Goal: Obtain resource: Download file/media

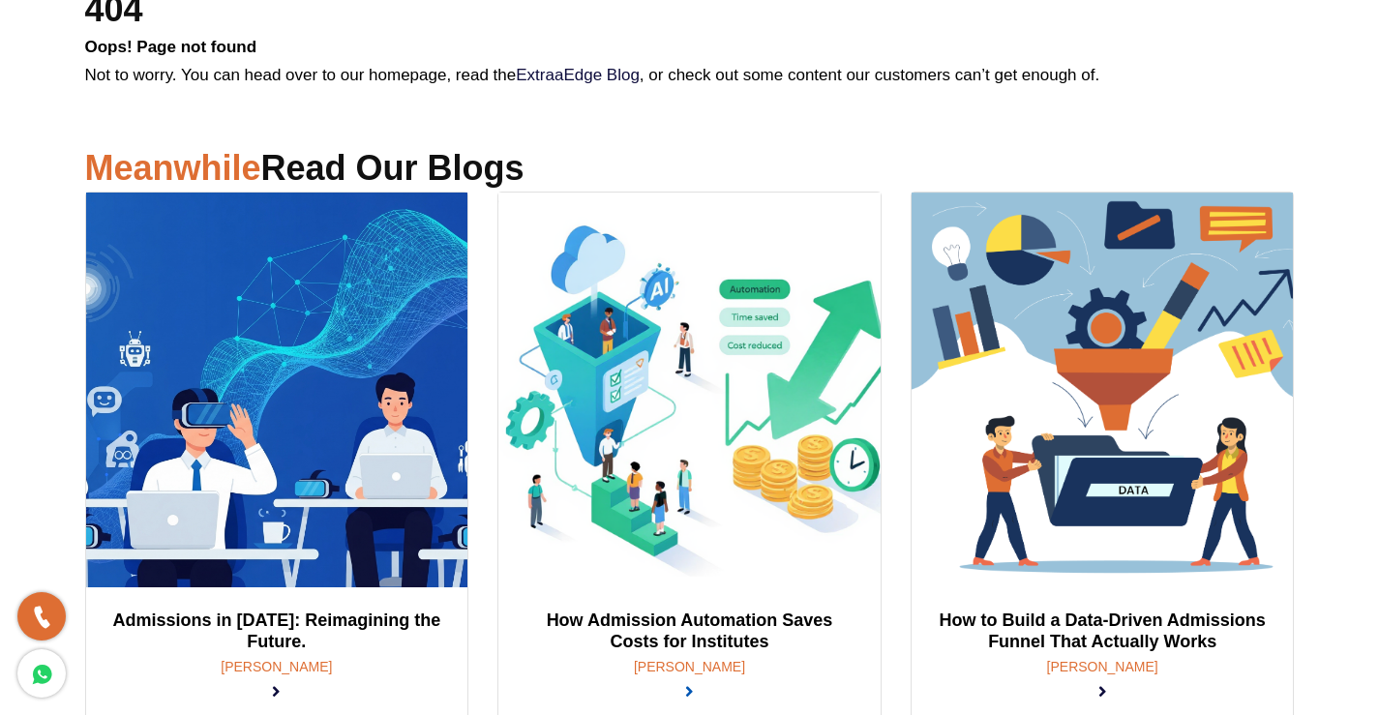
scroll to position [58, 0]
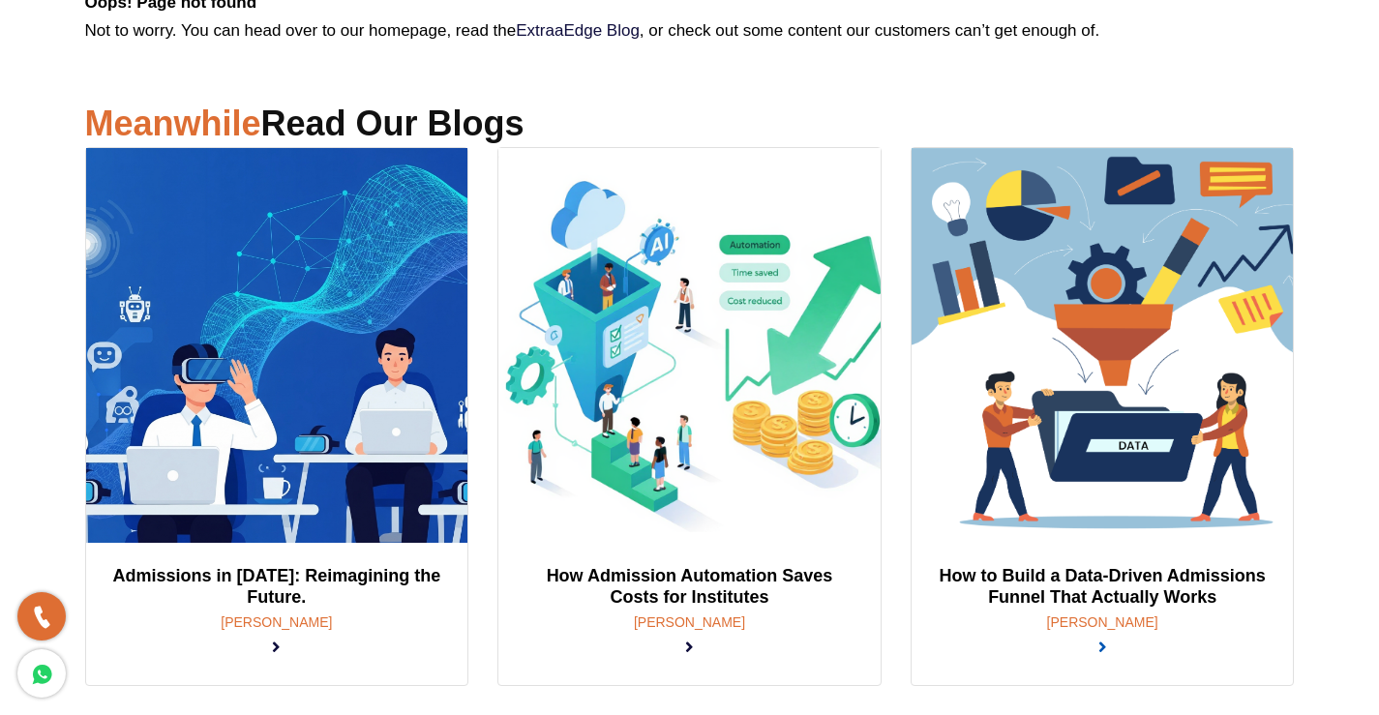
click at [1098, 639] on link at bounding box center [1102, 648] width 9 height 18
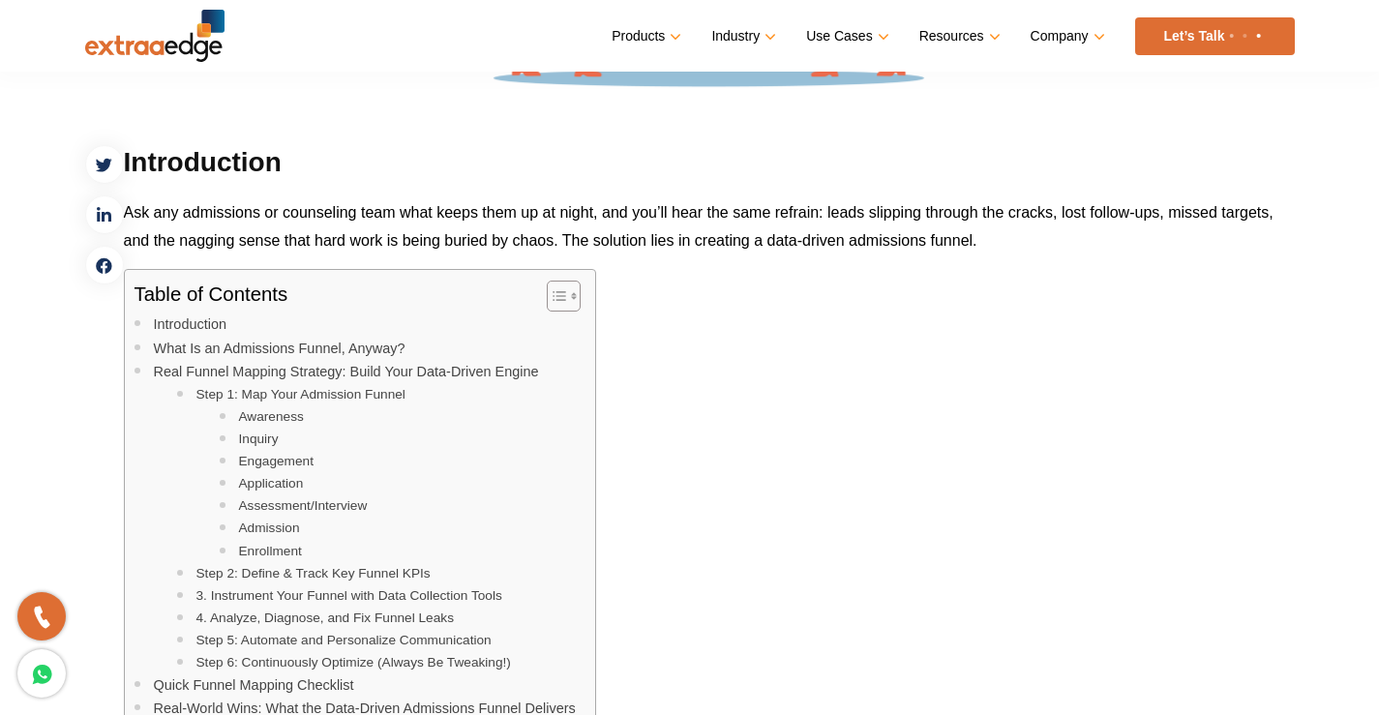
scroll to position [774, 0]
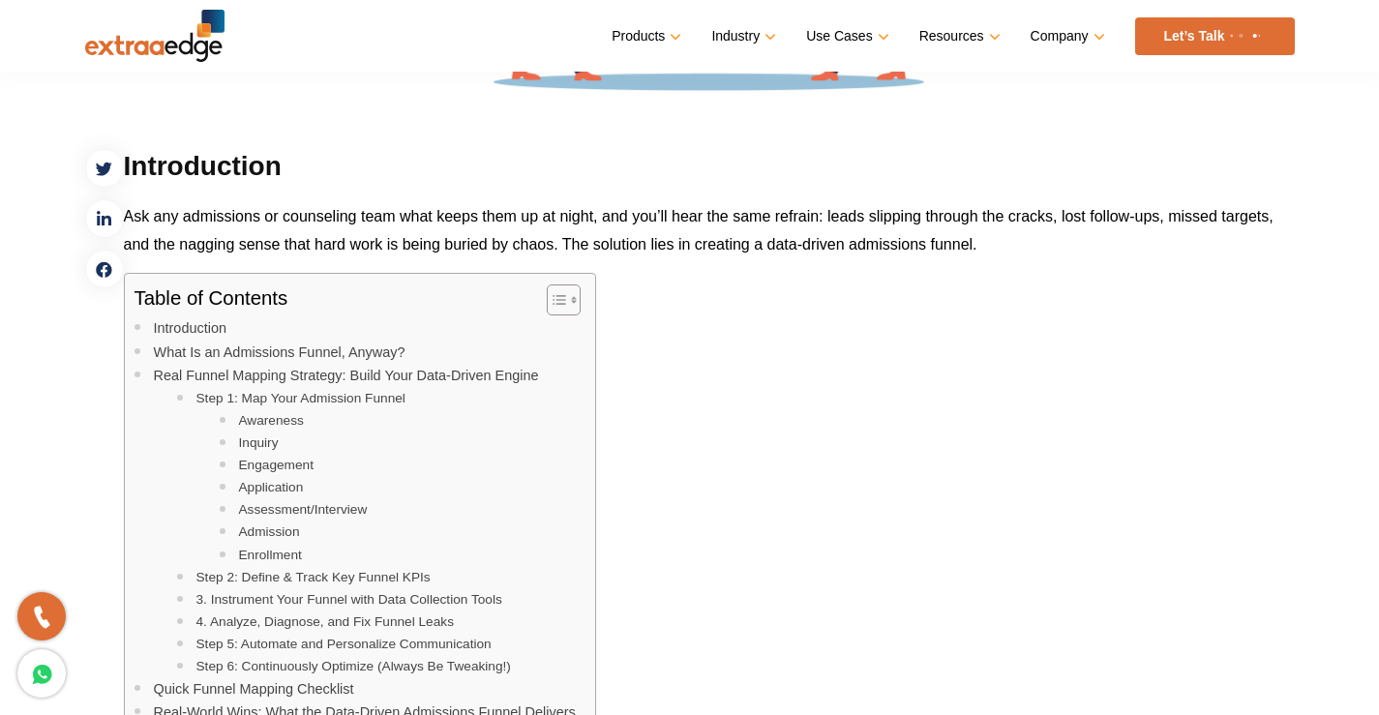
click at [560, 303] on icon "Toggle Table of Content" at bounding box center [559, 299] width 19 height 19
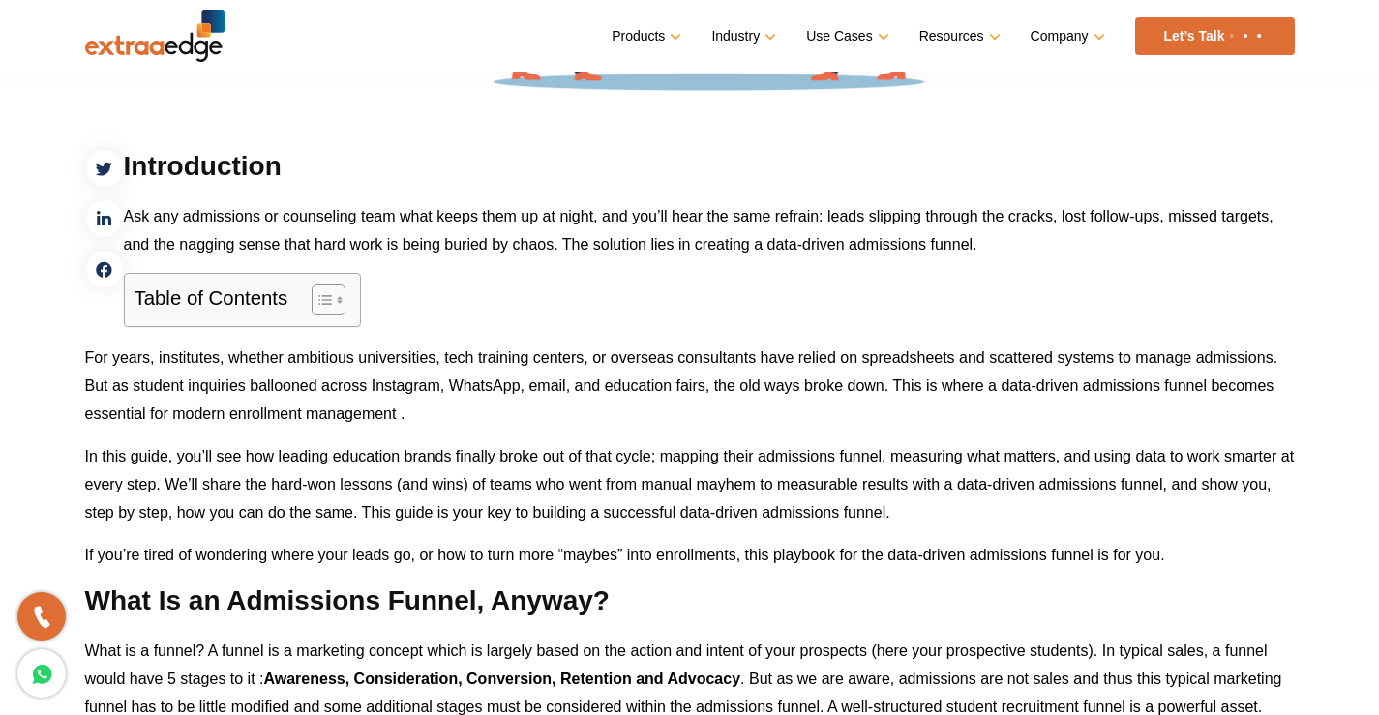
click at [322, 305] on icon "Toggle Table of Content" at bounding box center [324, 300] width 13 height 10
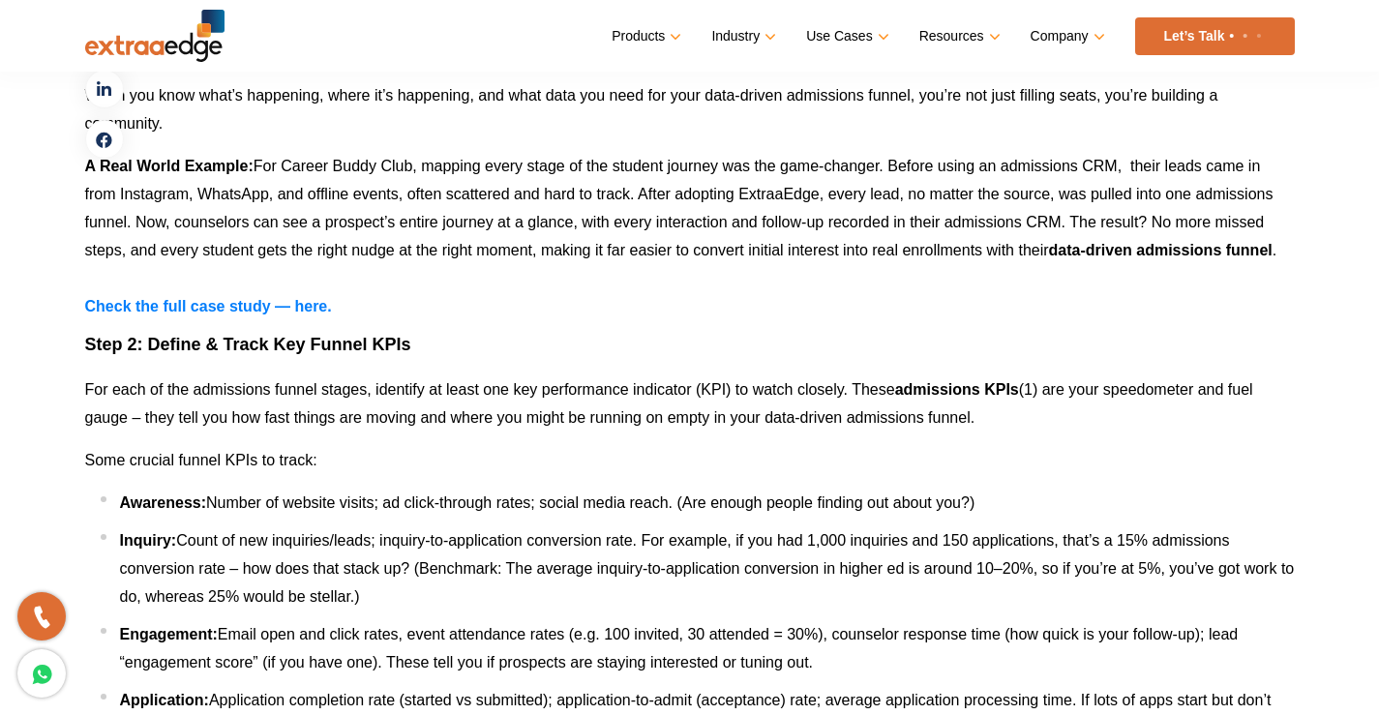
scroll to position [4355, 0]
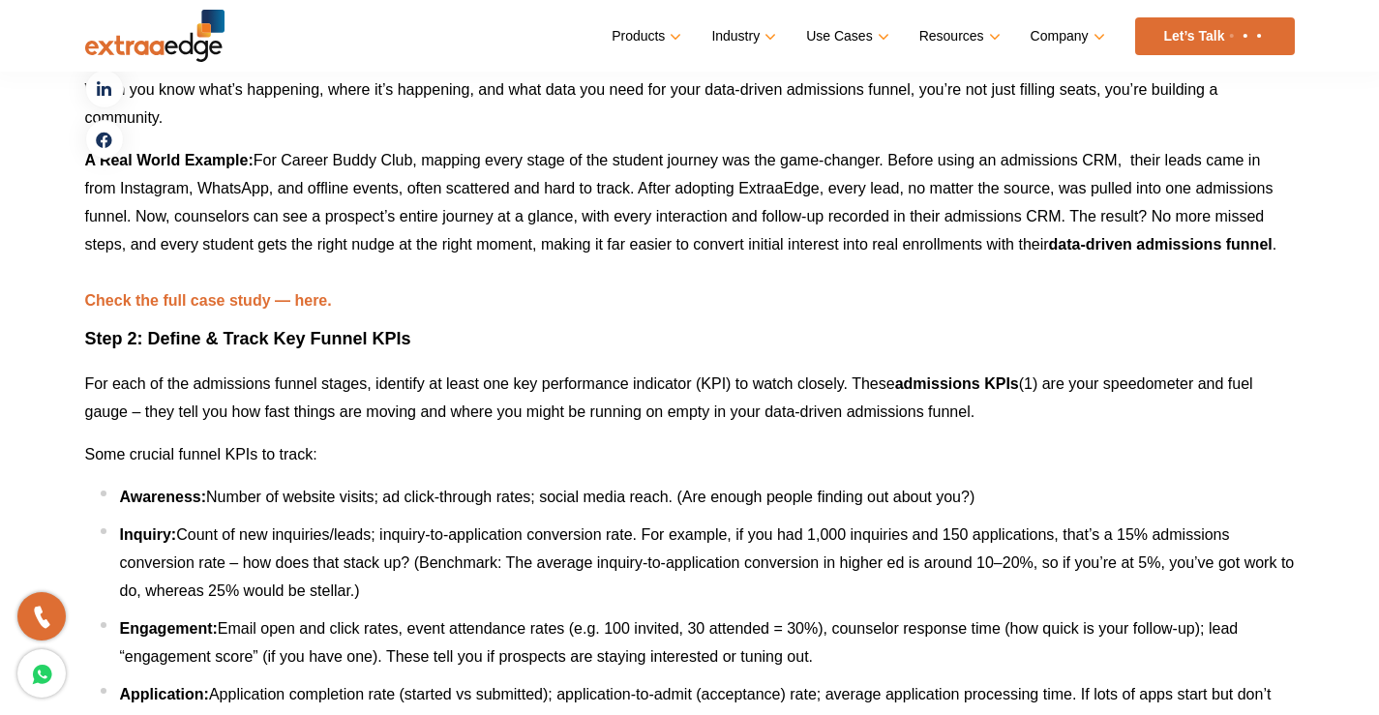
click at [216, 303] on b "Check the full case study — here." at bounding box center [208, 300] width 247 height 16
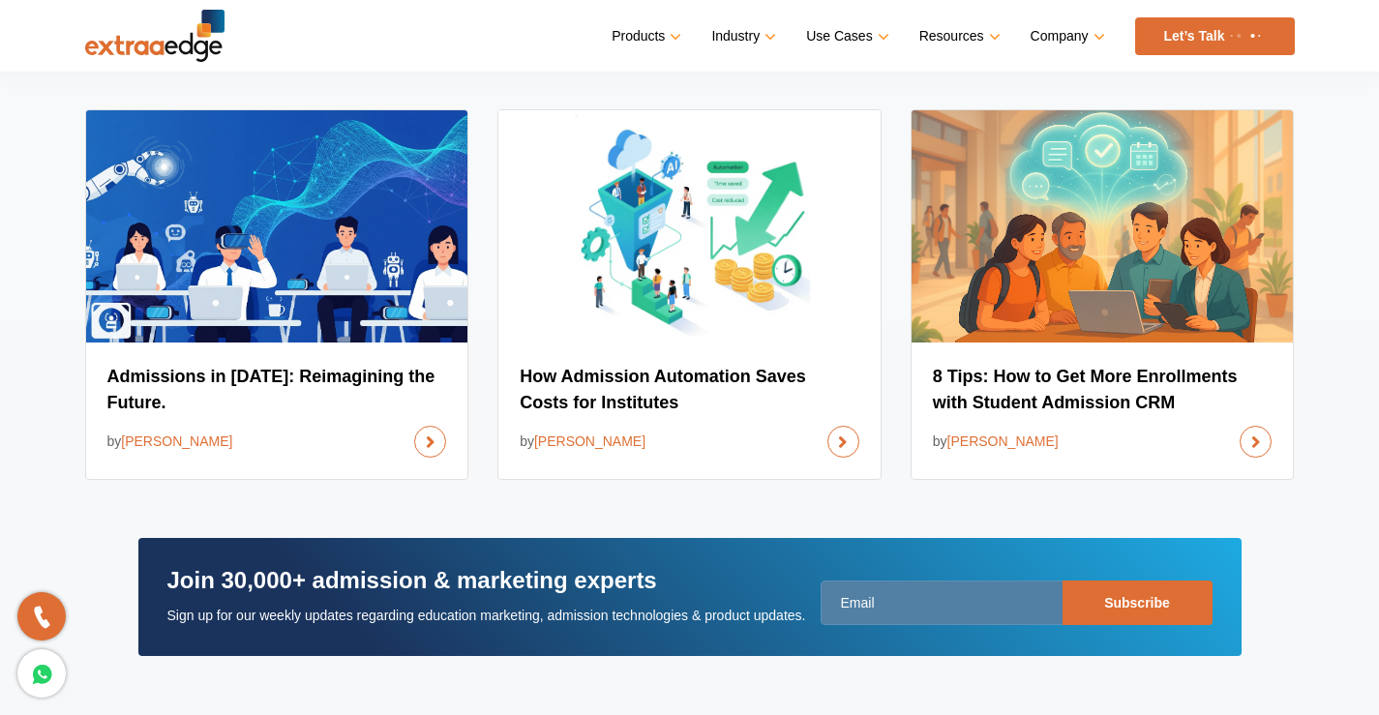
scroll to position [10838, 0]
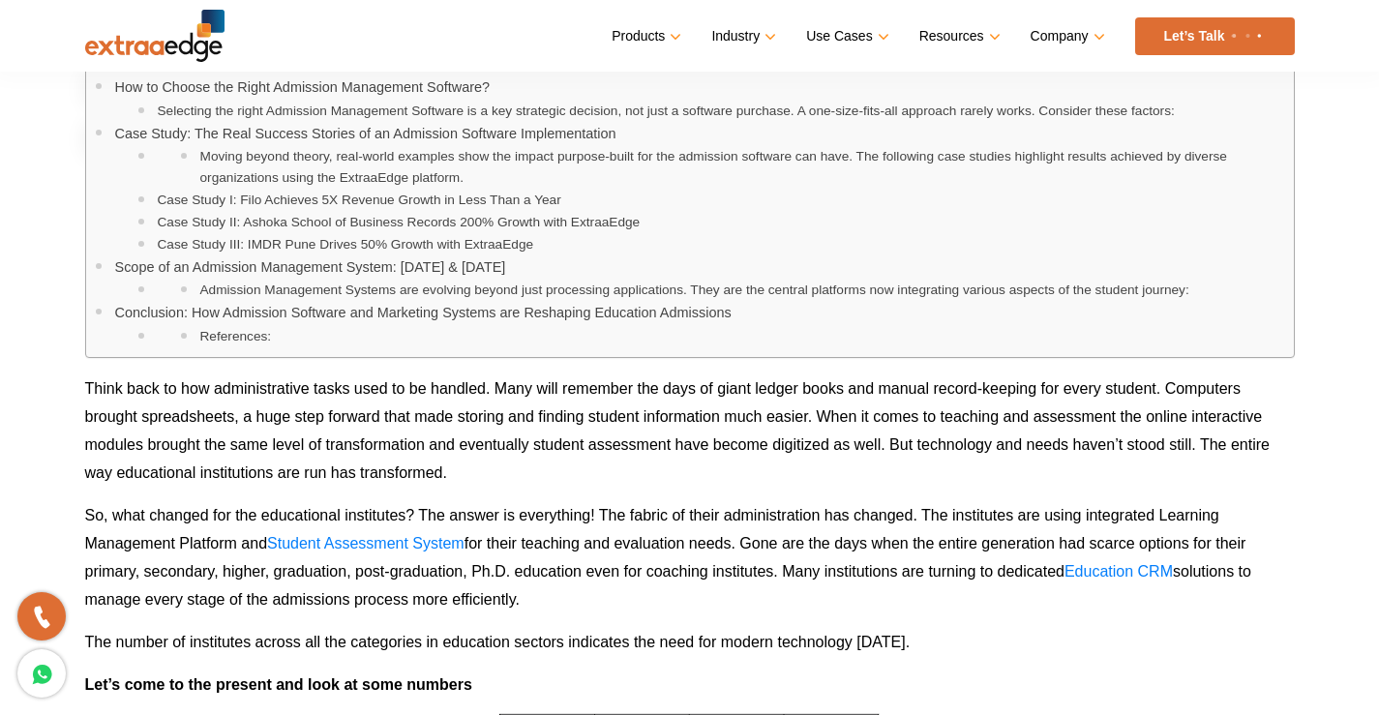
scroll to position [1355, 0]
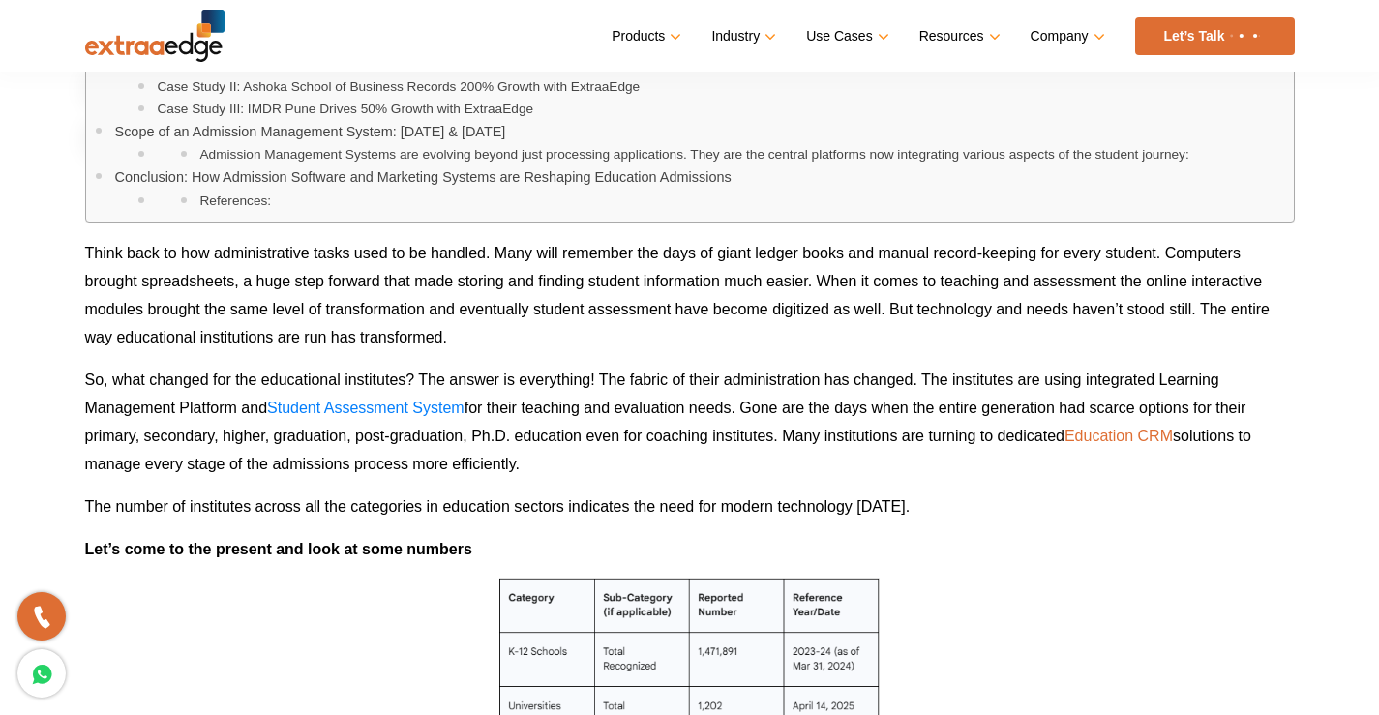
click at [1115, 435] on link "Education CRM" at bounding box center [1118, 436] width 108 height 16
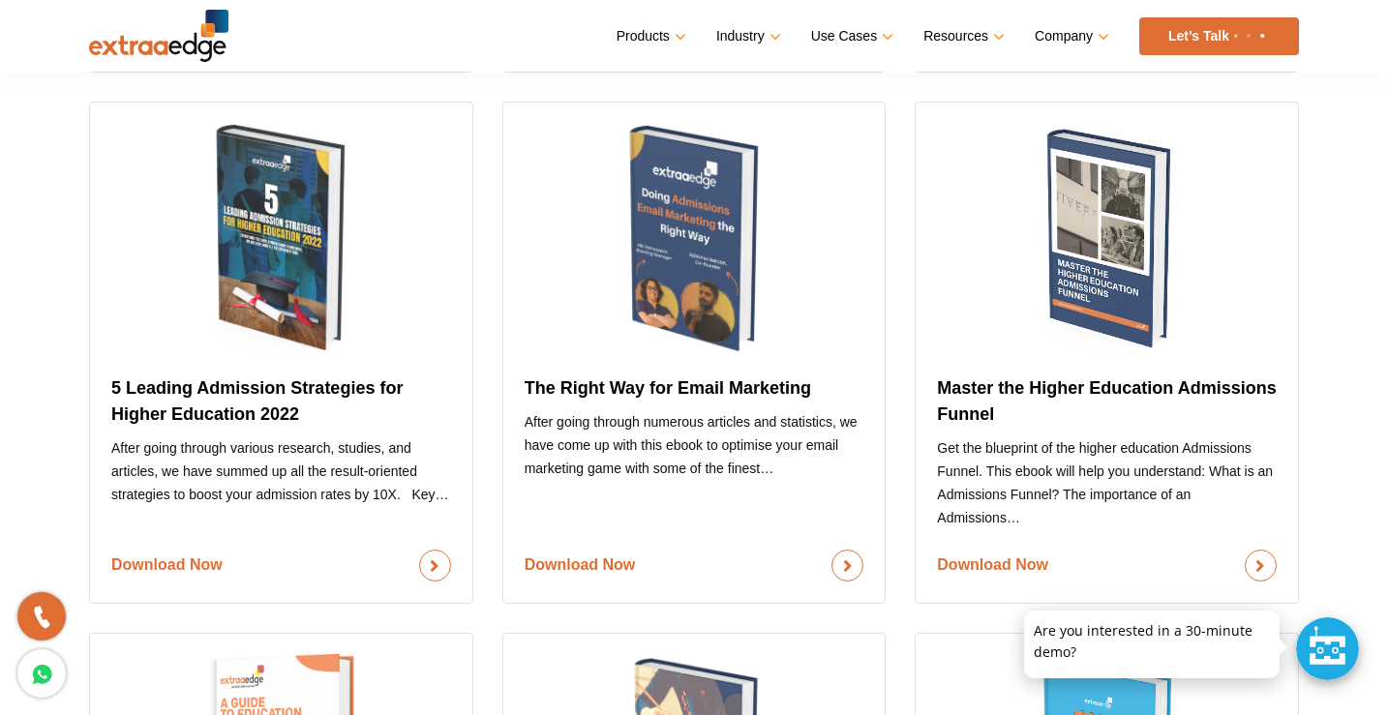
scroll to position [1064, 0]
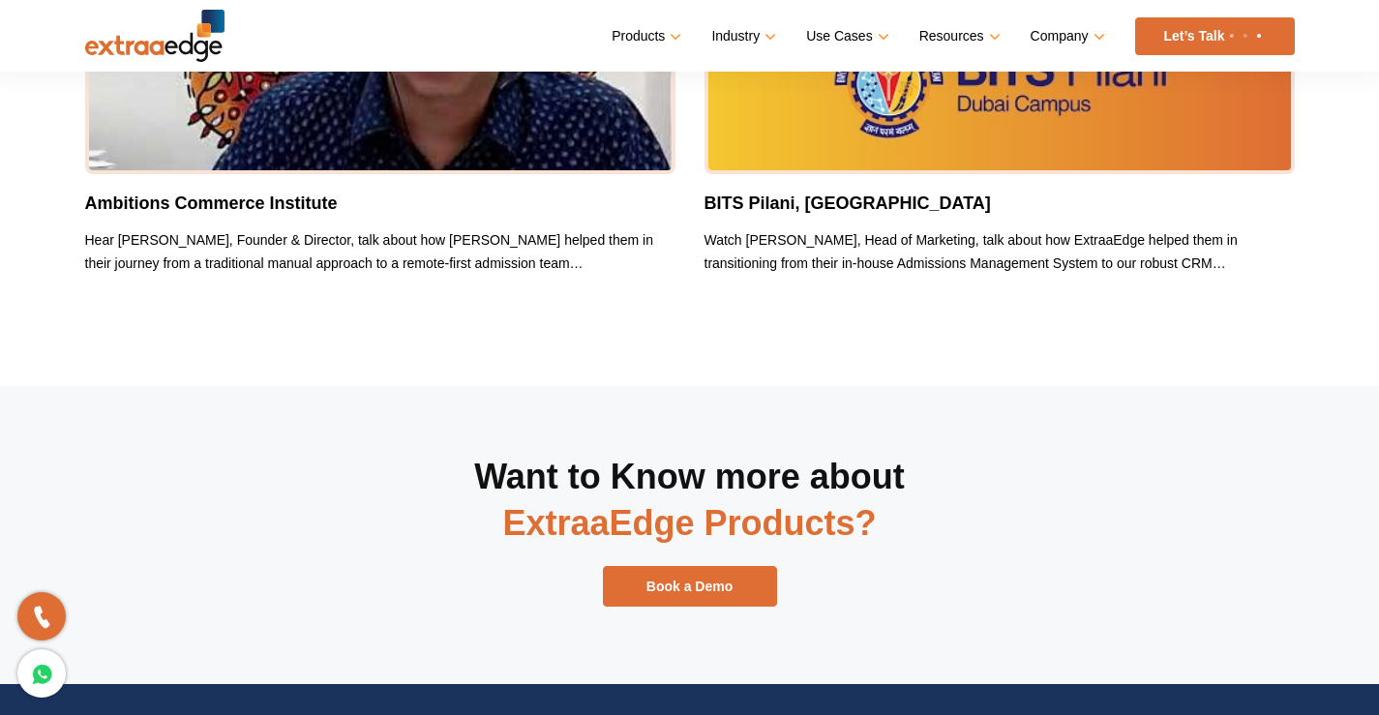
scroll to position [17321, 0]
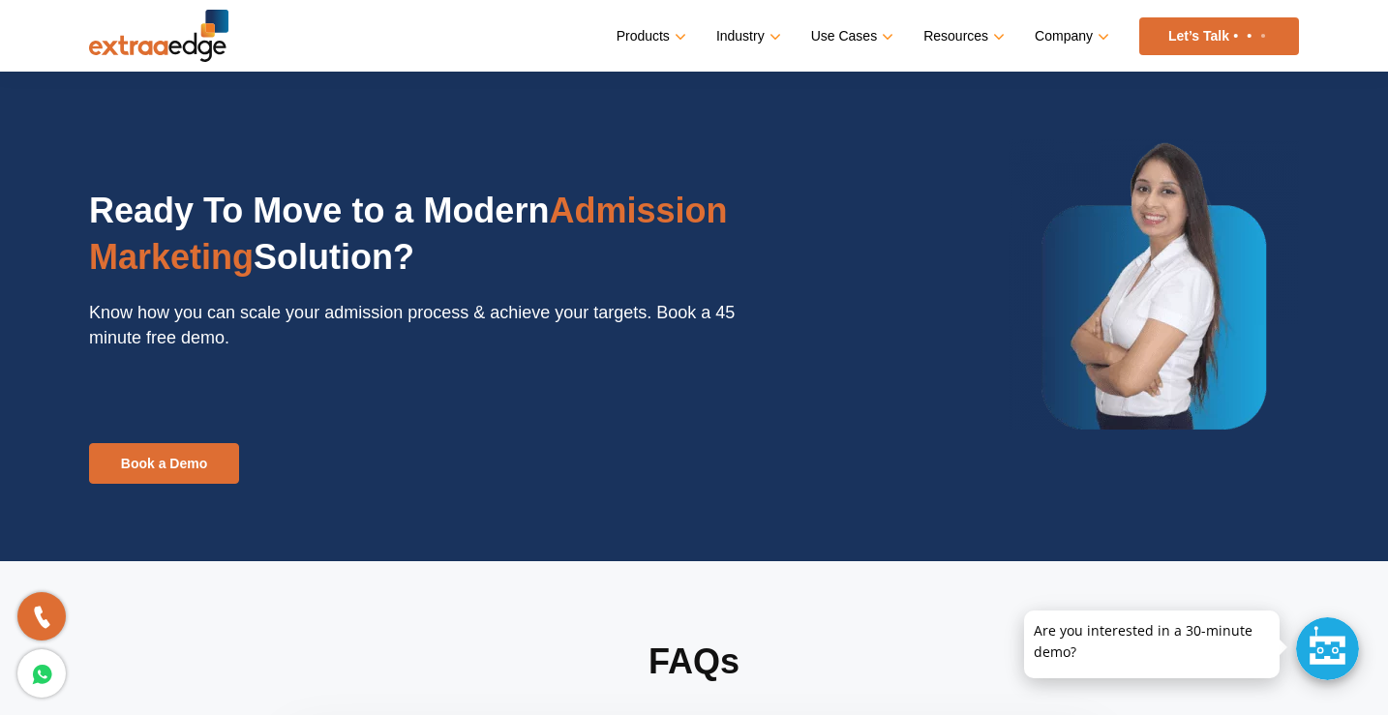
scroll to position [4935, 0]
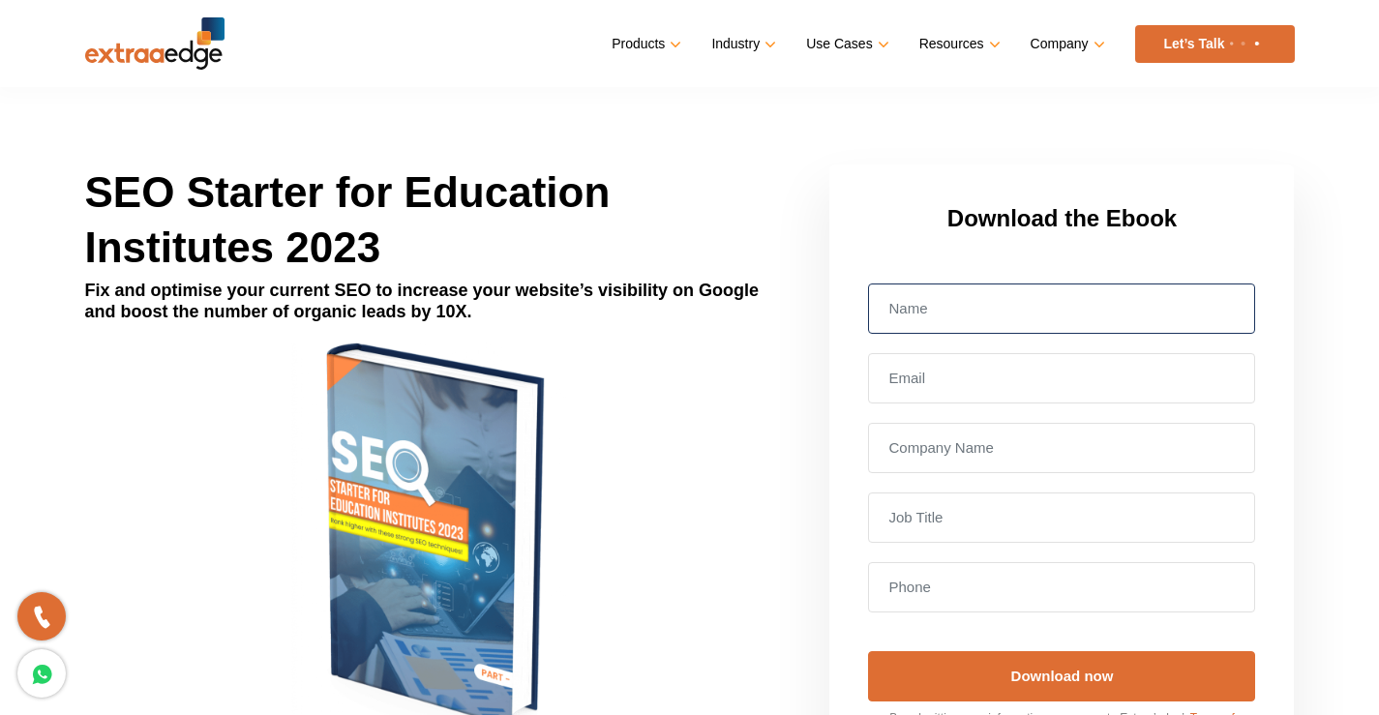
click at [899, 306] on input "text" at bounding box center [1061, 309] width 387 height 50
type input "RANJITA"
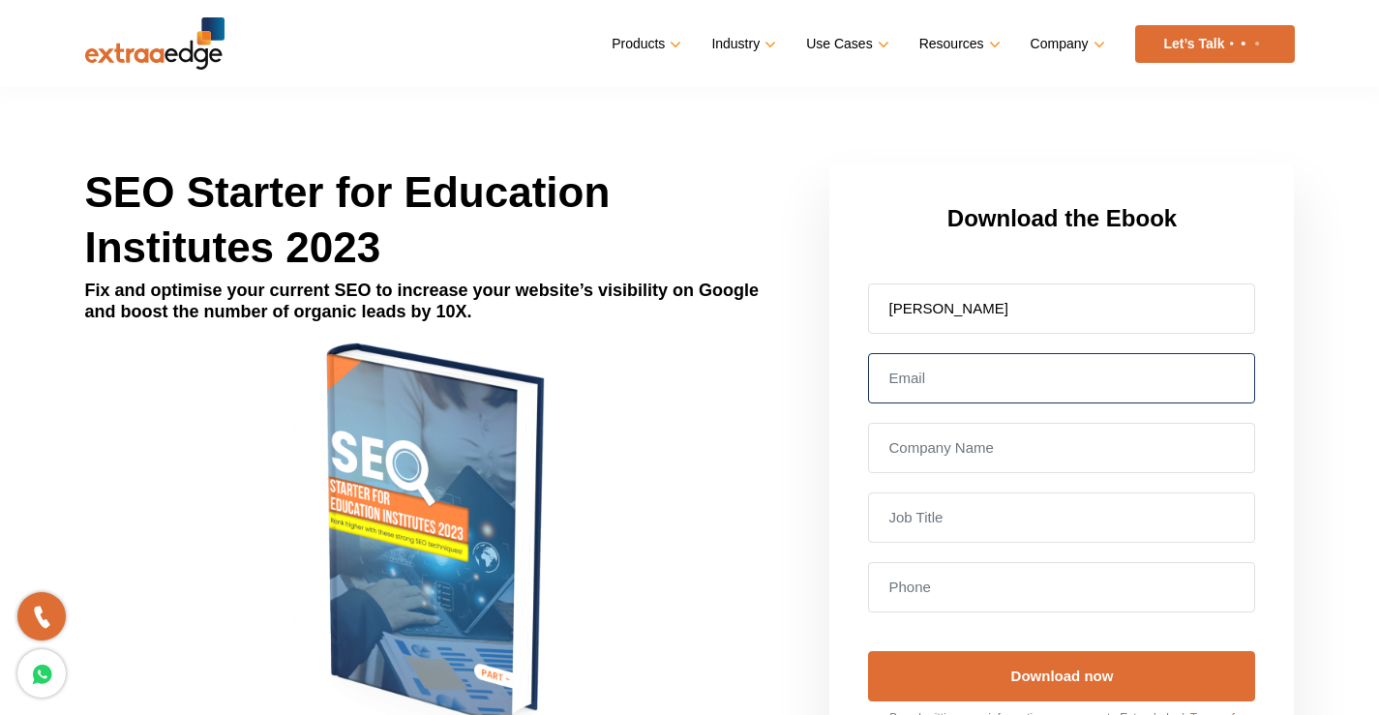
click at [906, 373] on input "email" at bounding box center [1061, 378] width 387 height 50
type input "i"
type input "askranjita@gmail.com"
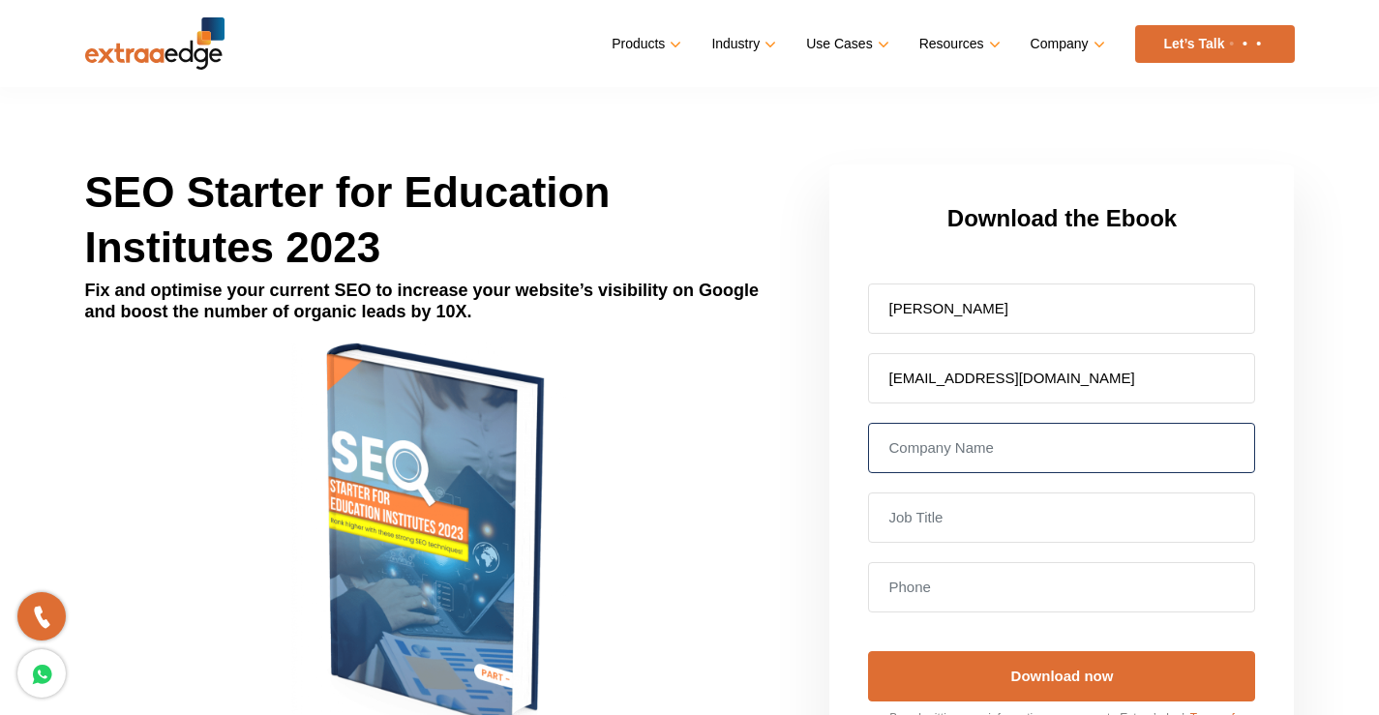
click at [914, 456] on input "text" at bounding box center [1061, 448] width 387 height 50
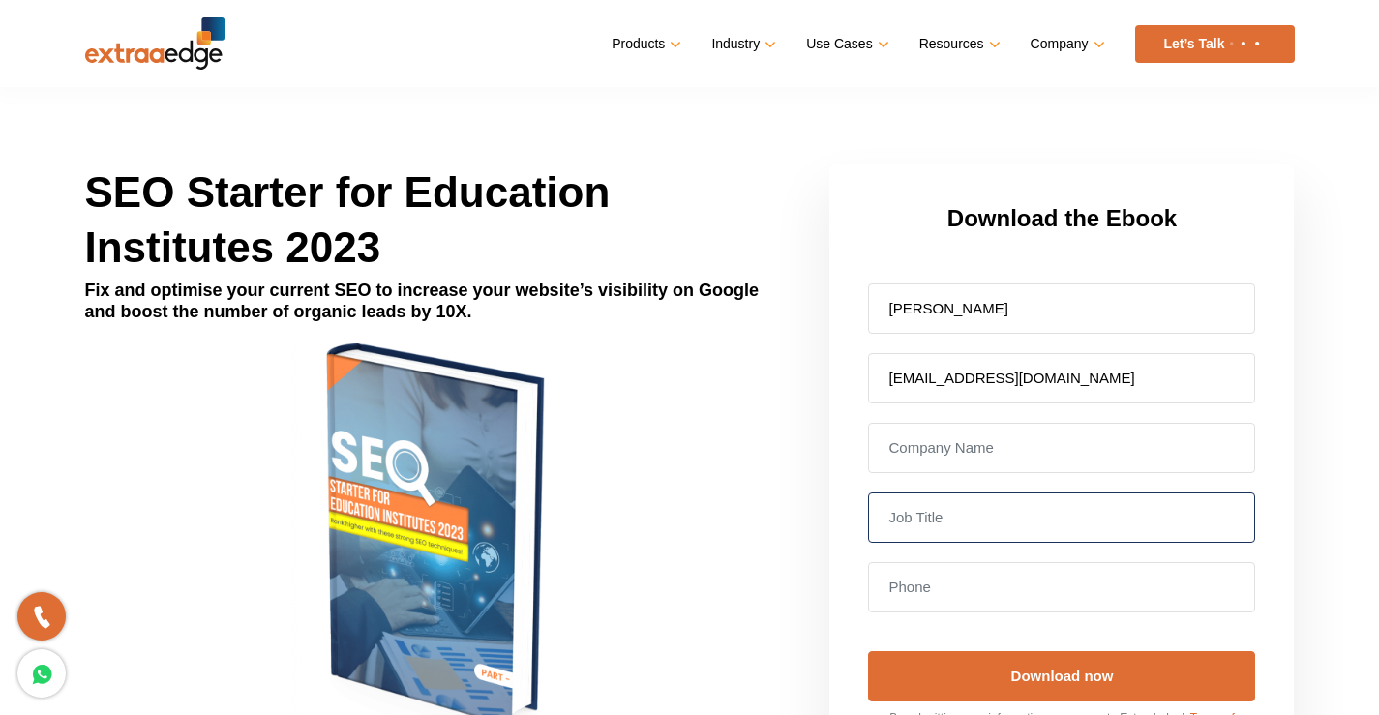
click at [923, 519] on input "text" at bounding box center [1061, 518] width 387 height 50
type input "school owner"
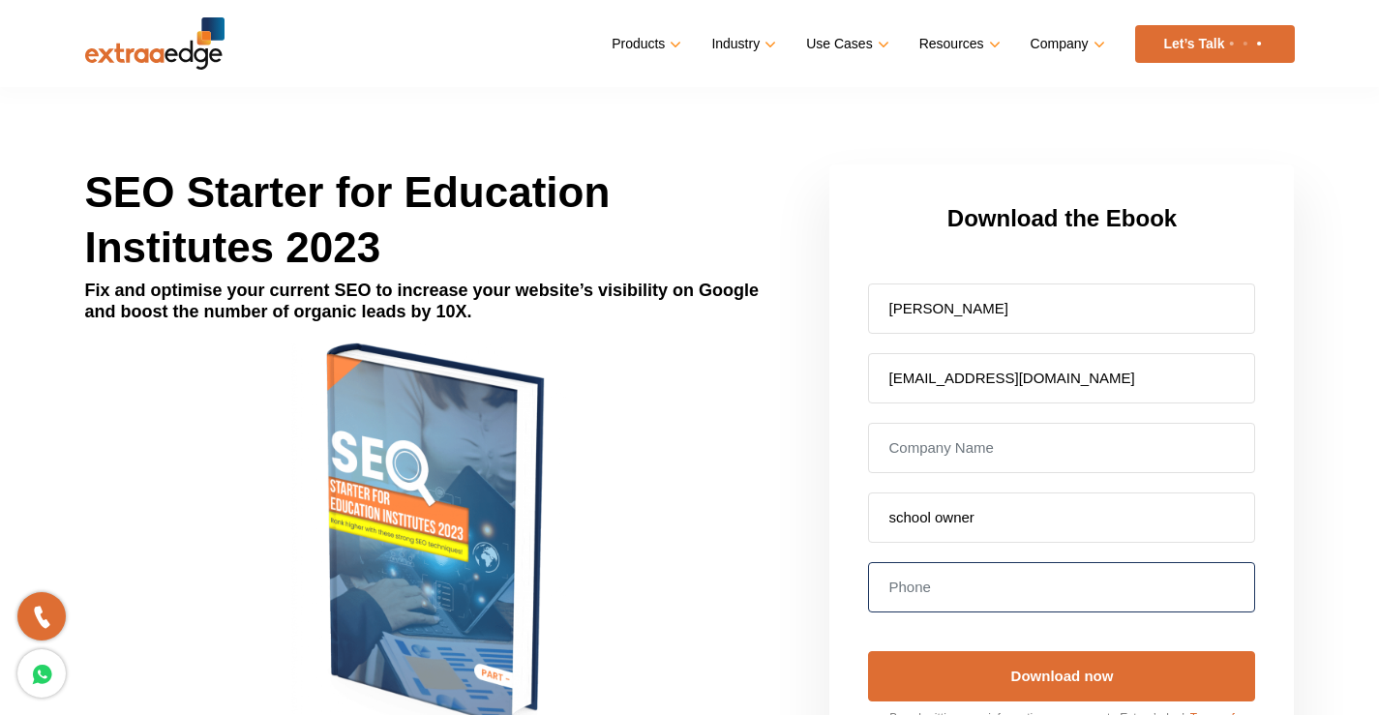
click at [922, 590] on input "tel" at bounding box center [1061, 587] width 387 height 50
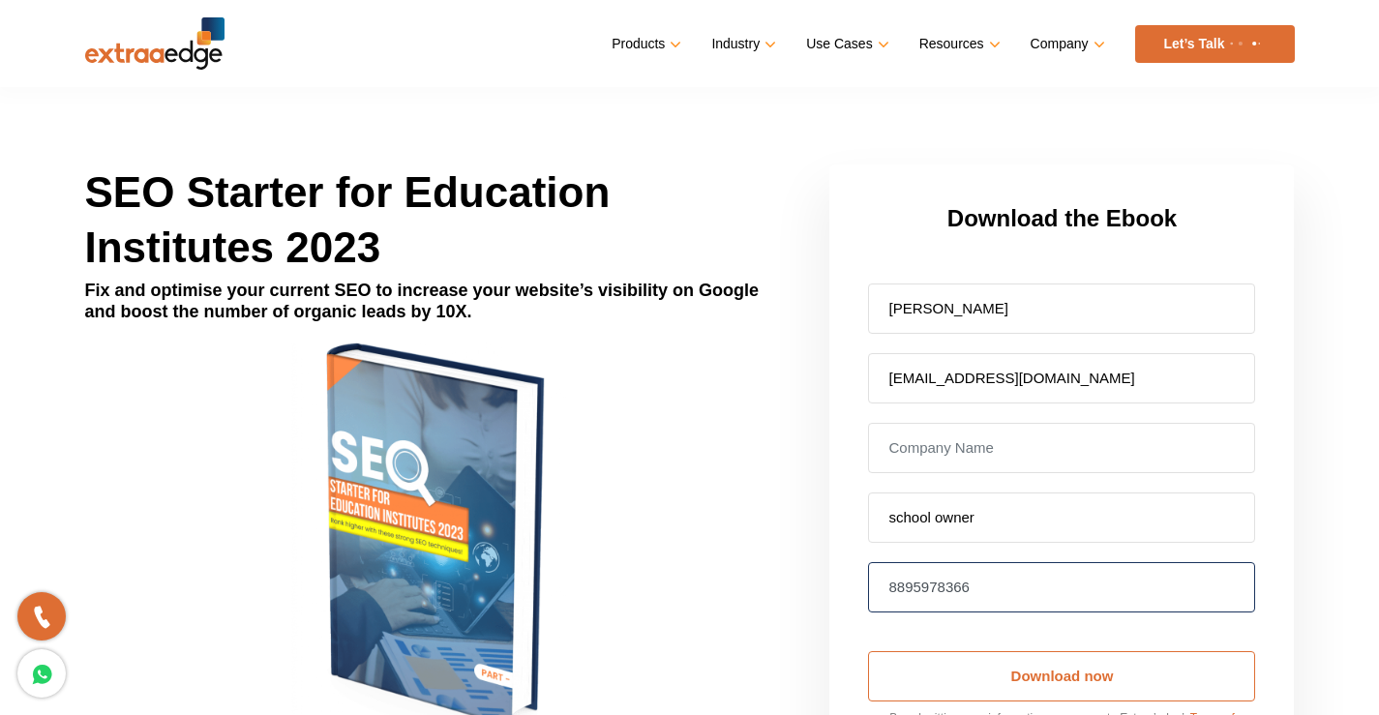
type input "8895978366"
click at [1019, 678] on input "Download now" at bounding box center [1061, 676] width 387 height 50
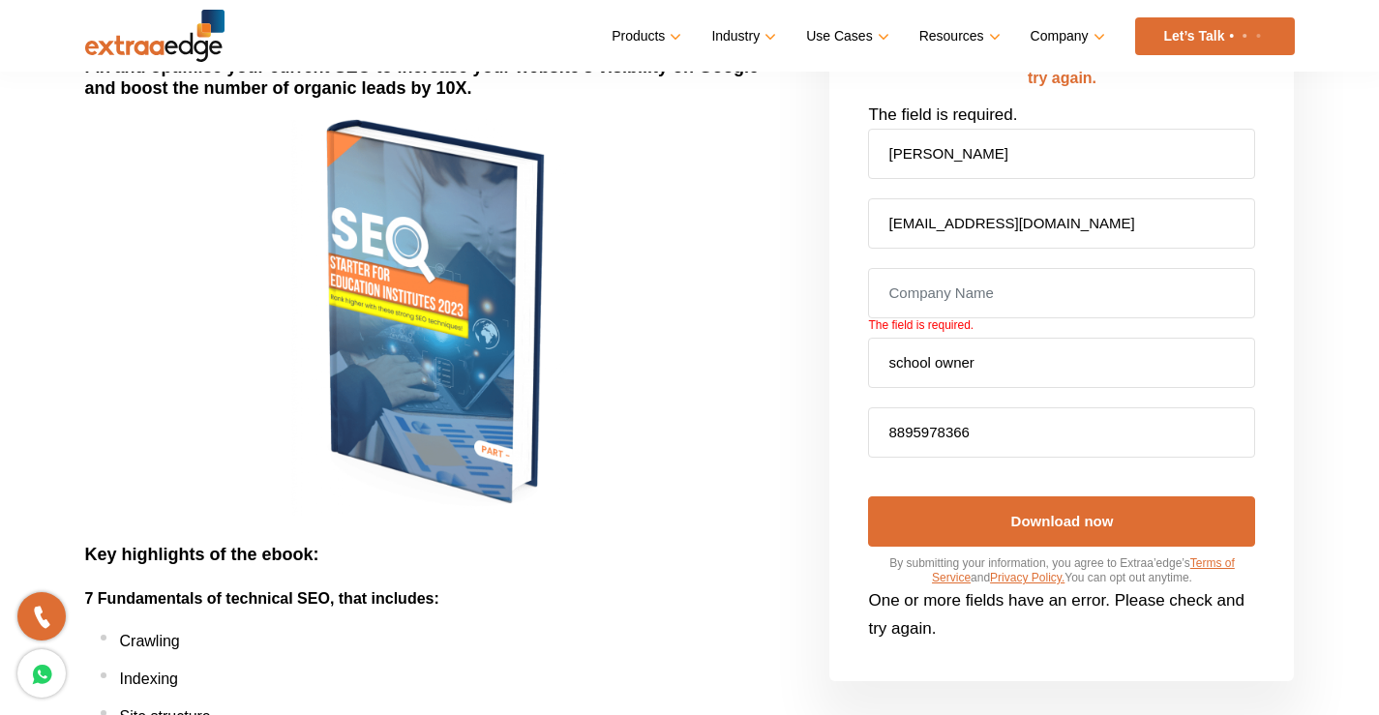
scroll to position [290, 0]
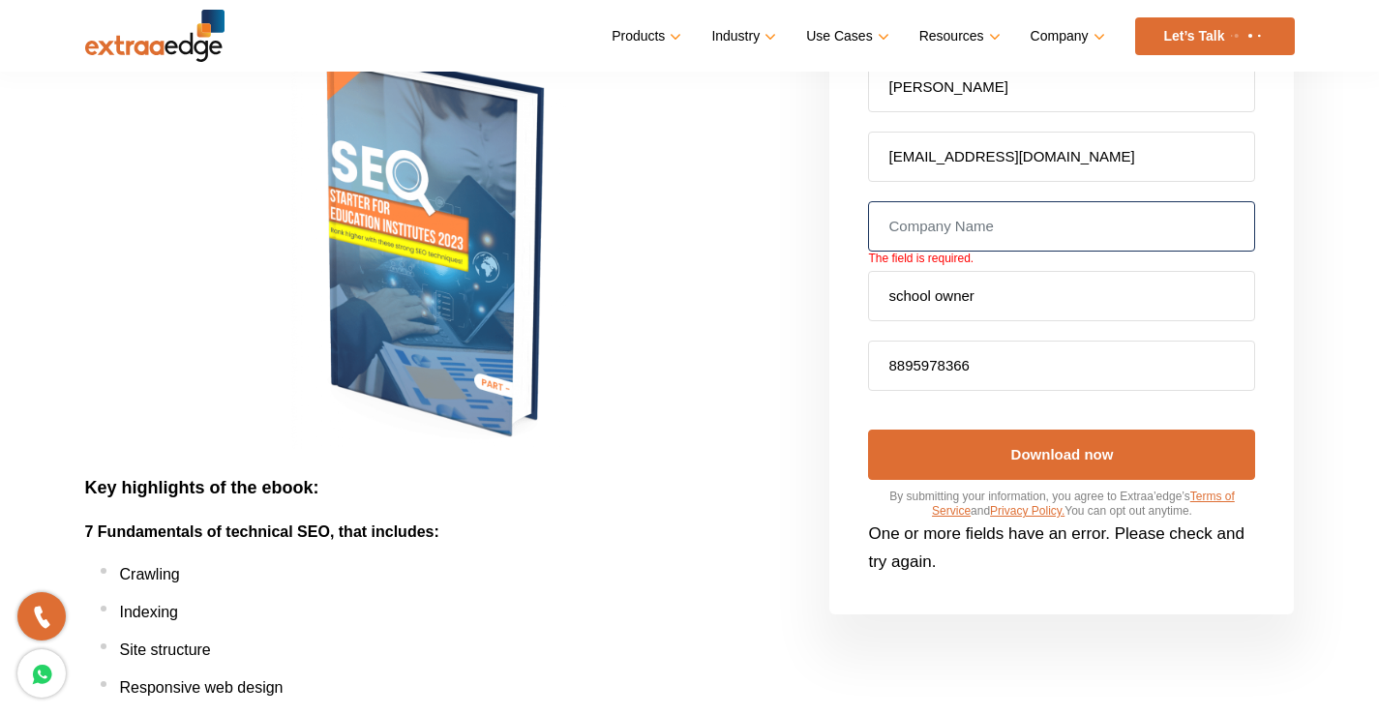
click at [956, 230] on input "text" at bounding box center [1061, 226] width 387 height 50
type input "shibe public school"
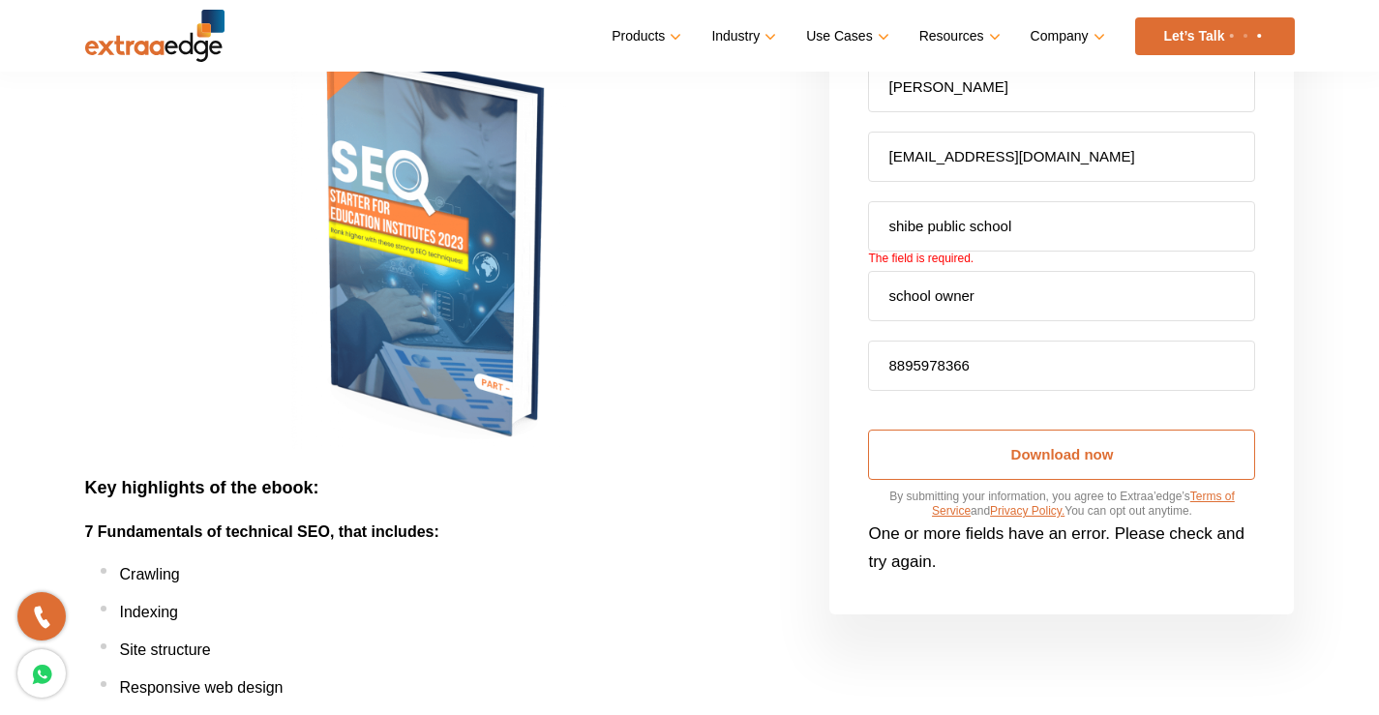
click at [1040, 454] on input "Download now" at bounding box center [1061, 455] width 387 height 50
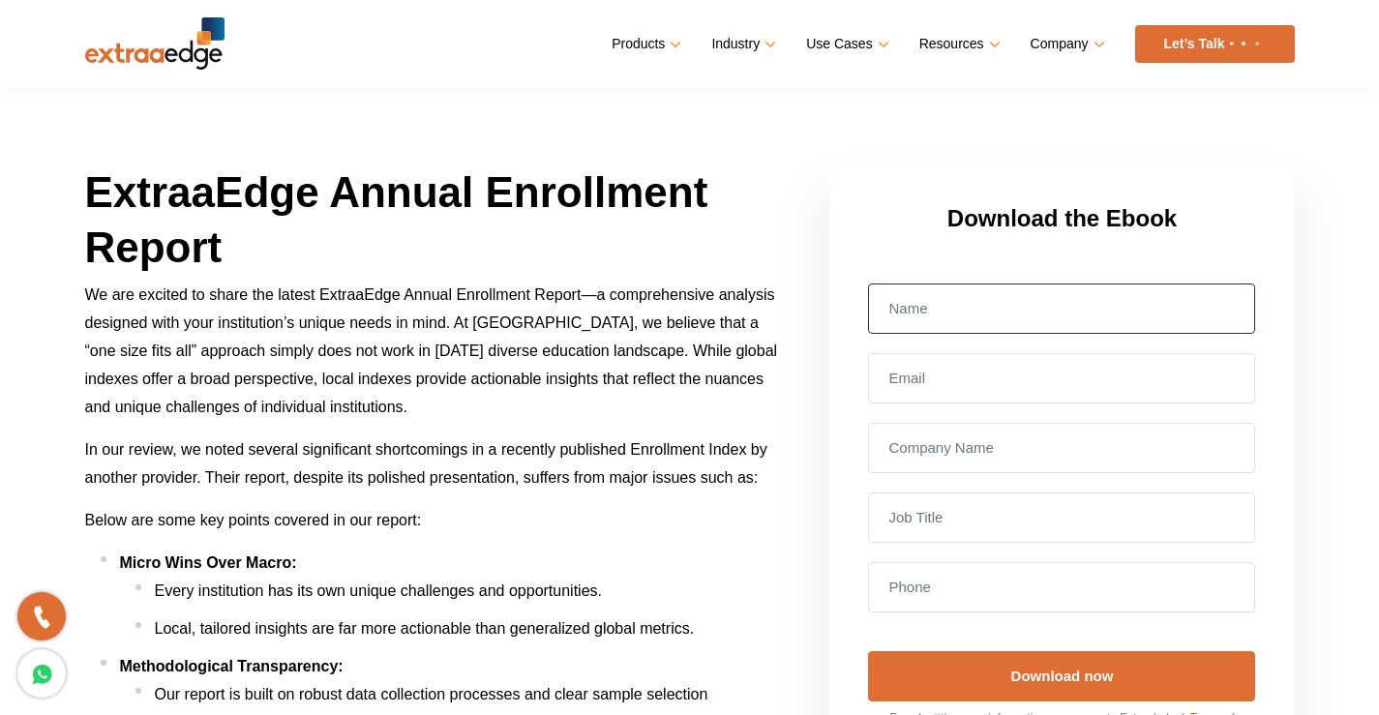
click at [911, 320] on input "text" at bounding box center [1061, 309] width 387 height 50
type input "[PERSON_NAME]"
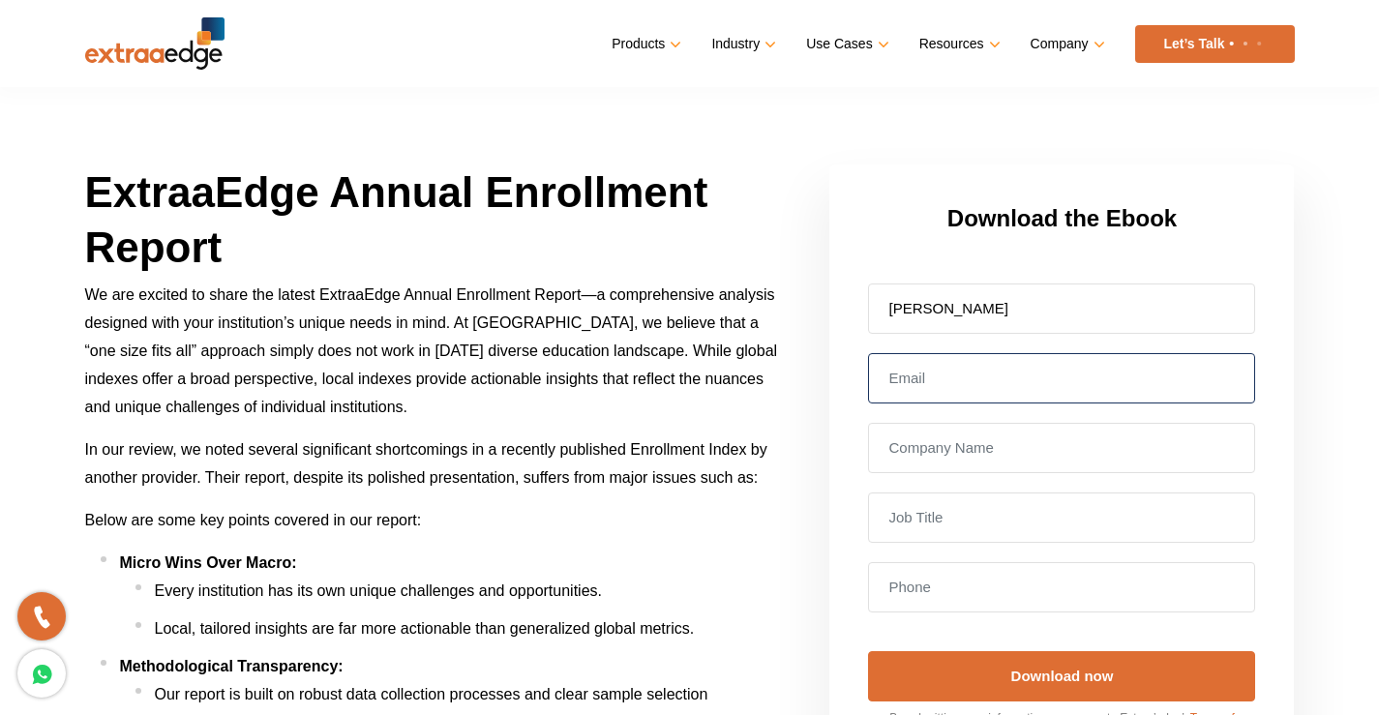
click at [982, 384] on input "email" at bounding box center [1061, 378] width 387 height 50
type input "[EMAIL_ADDRESS][DOMAIN_NAME]"
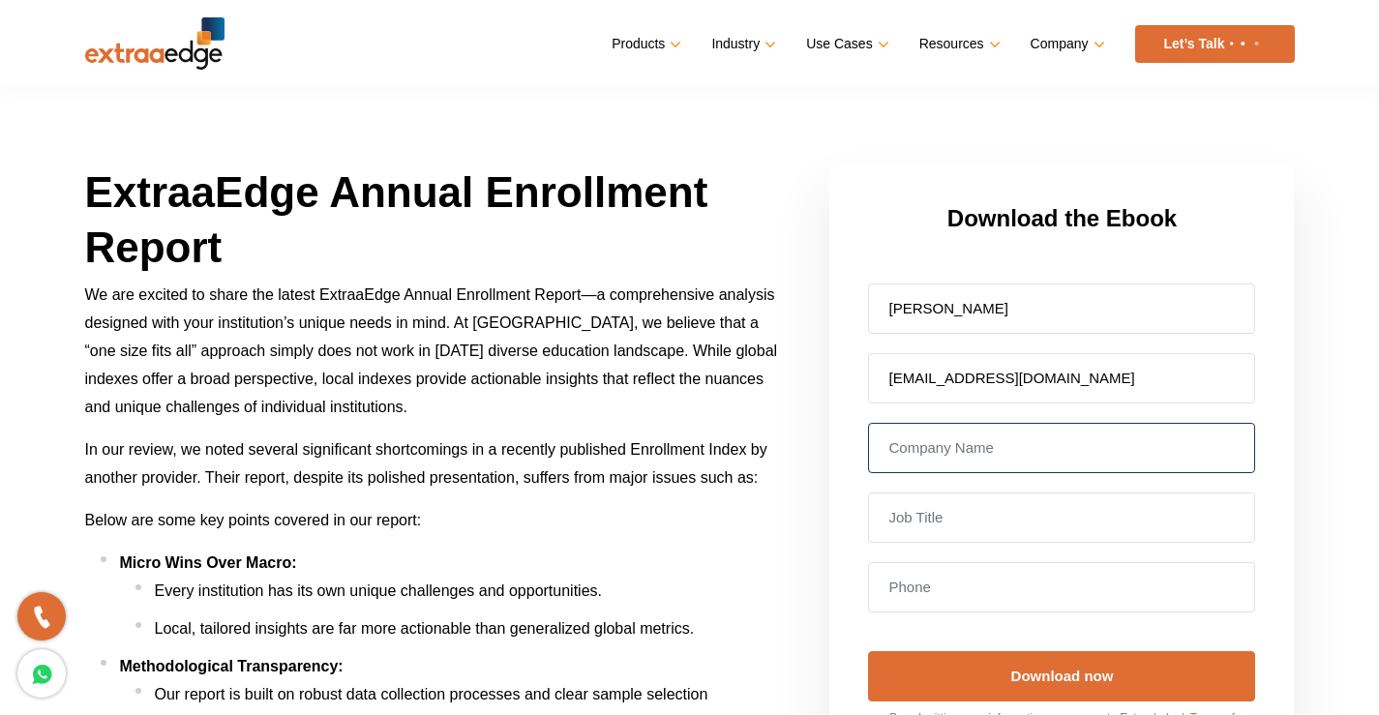
click at [1016, 448] on input "text" at bounding box center [1061, 448] width 387 height 50
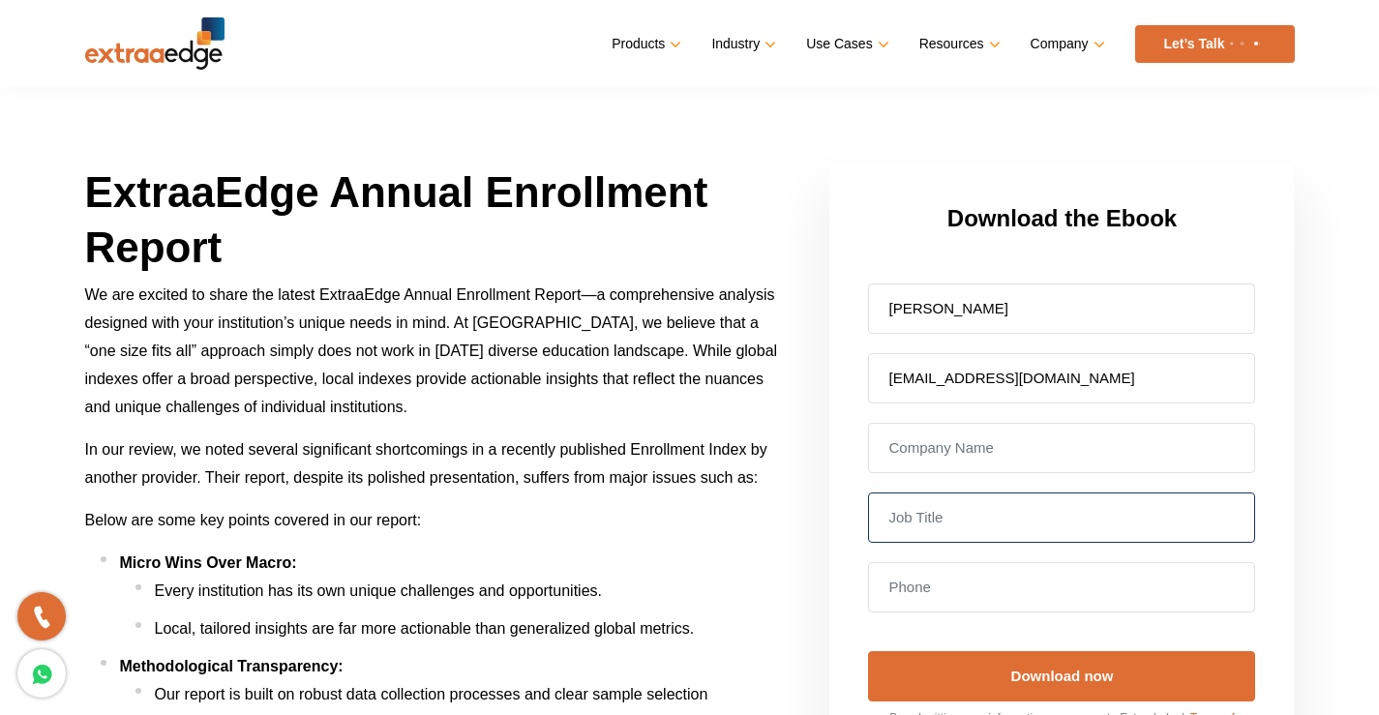
click at [998, 525] on input "text" at bounding box center [1061, 518] width 387 height 50
type input "school owner"
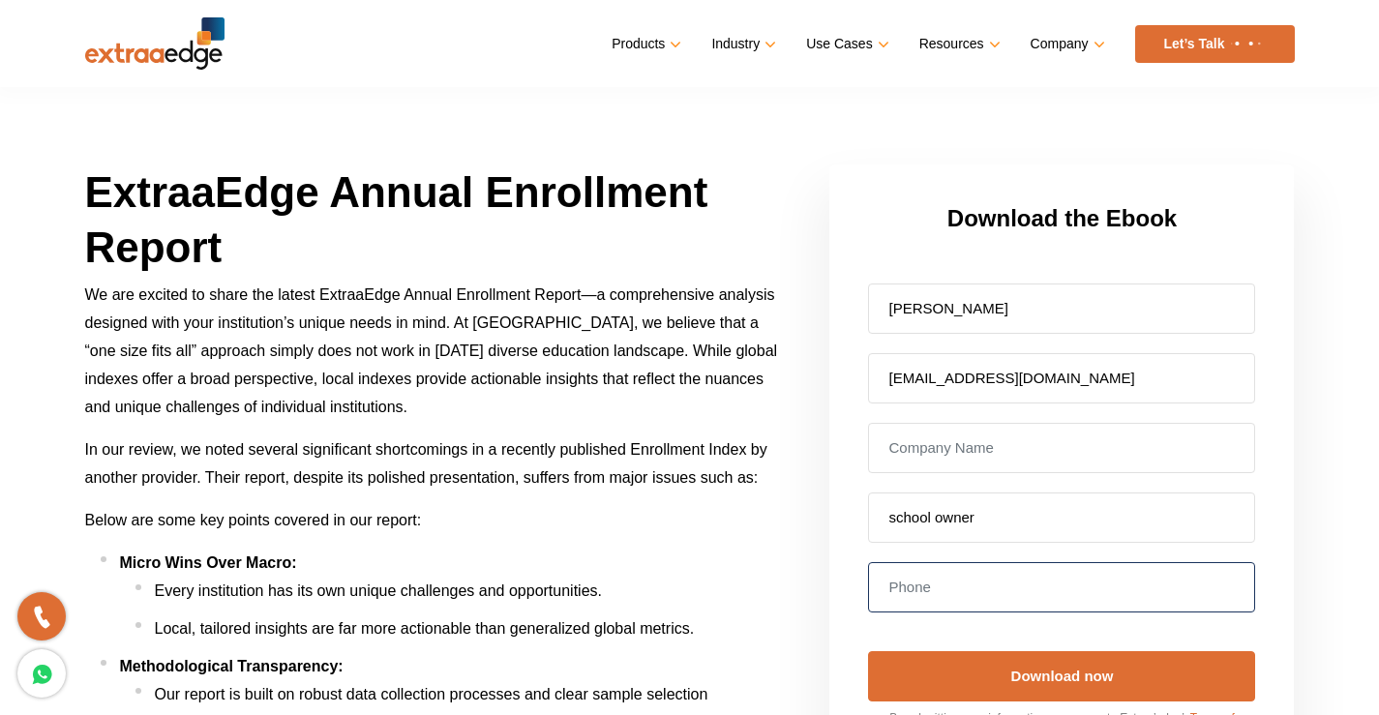
click at [998, 592] on input "tel" at bounding box center [1061, 587] width 387 height 50
type input "8895978366"
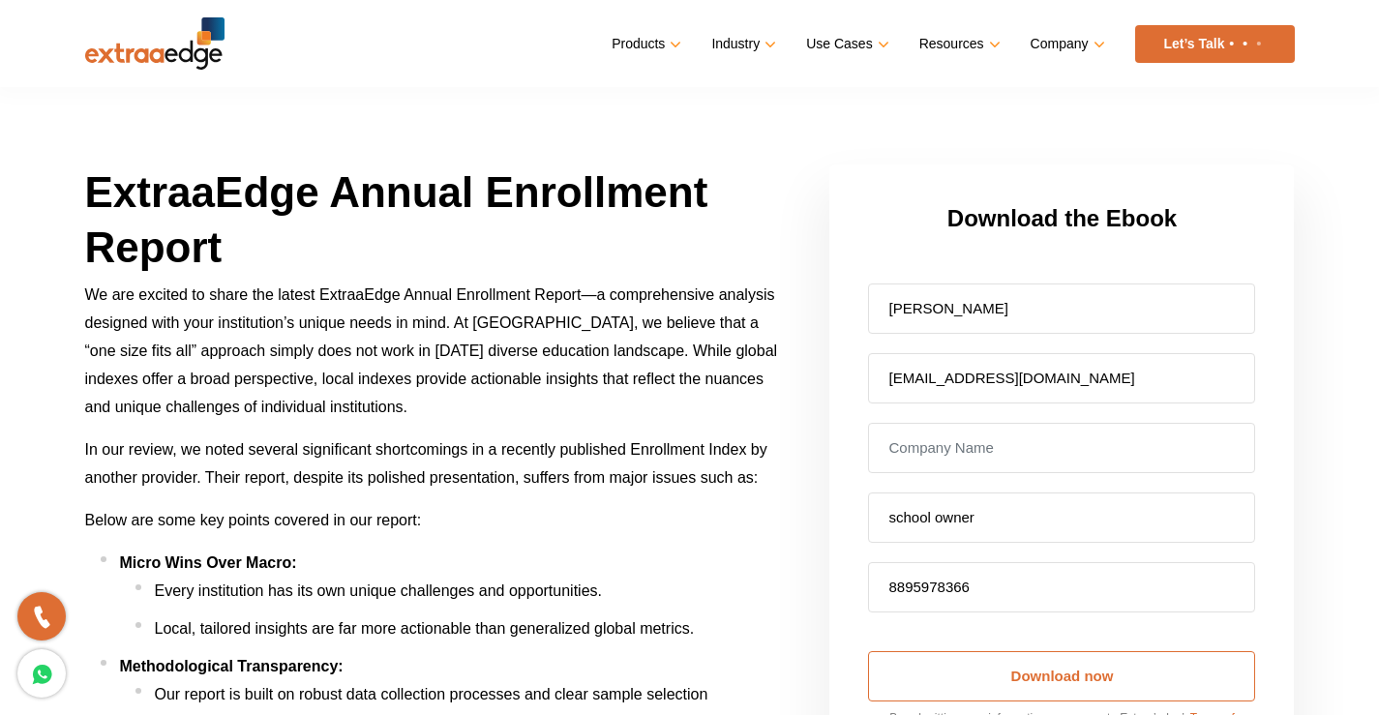
click at [1002, 678] on input "Download now" at bounding box center [1061, 676] width 387 height 50
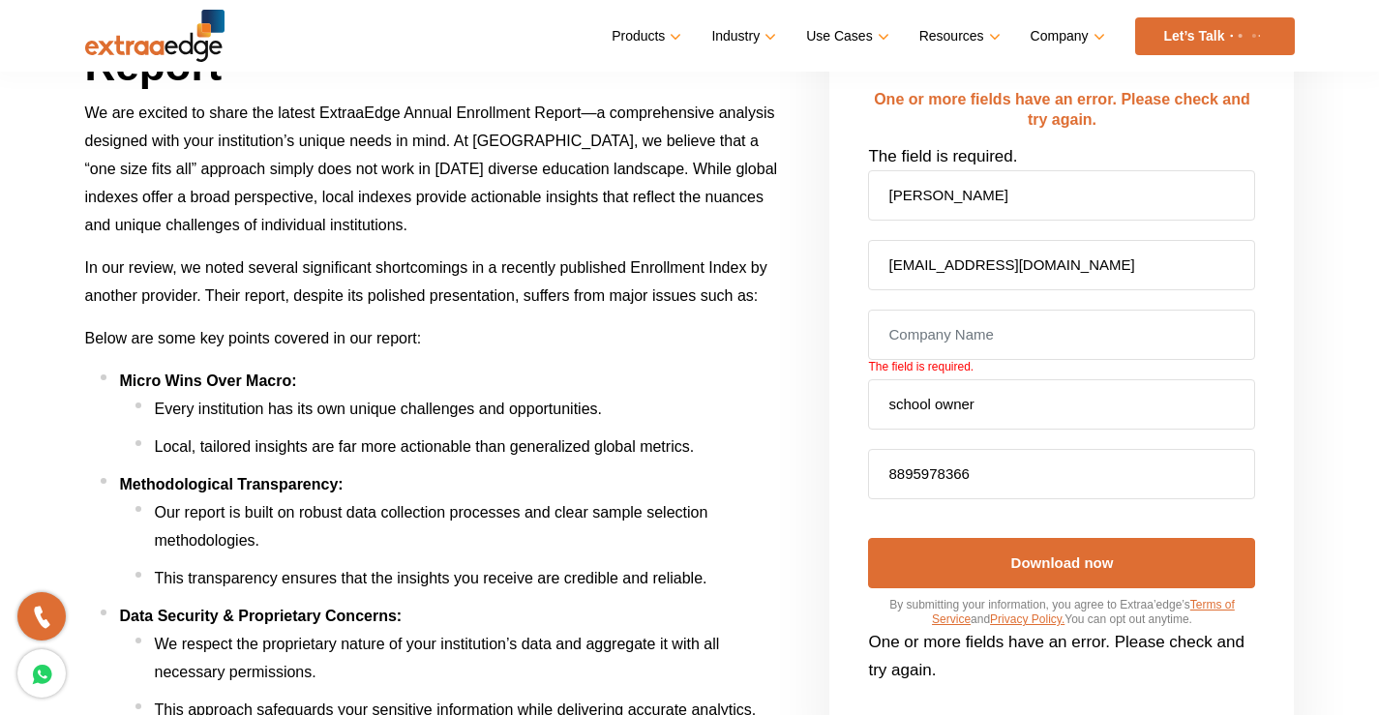
scroll to position [194, 0]
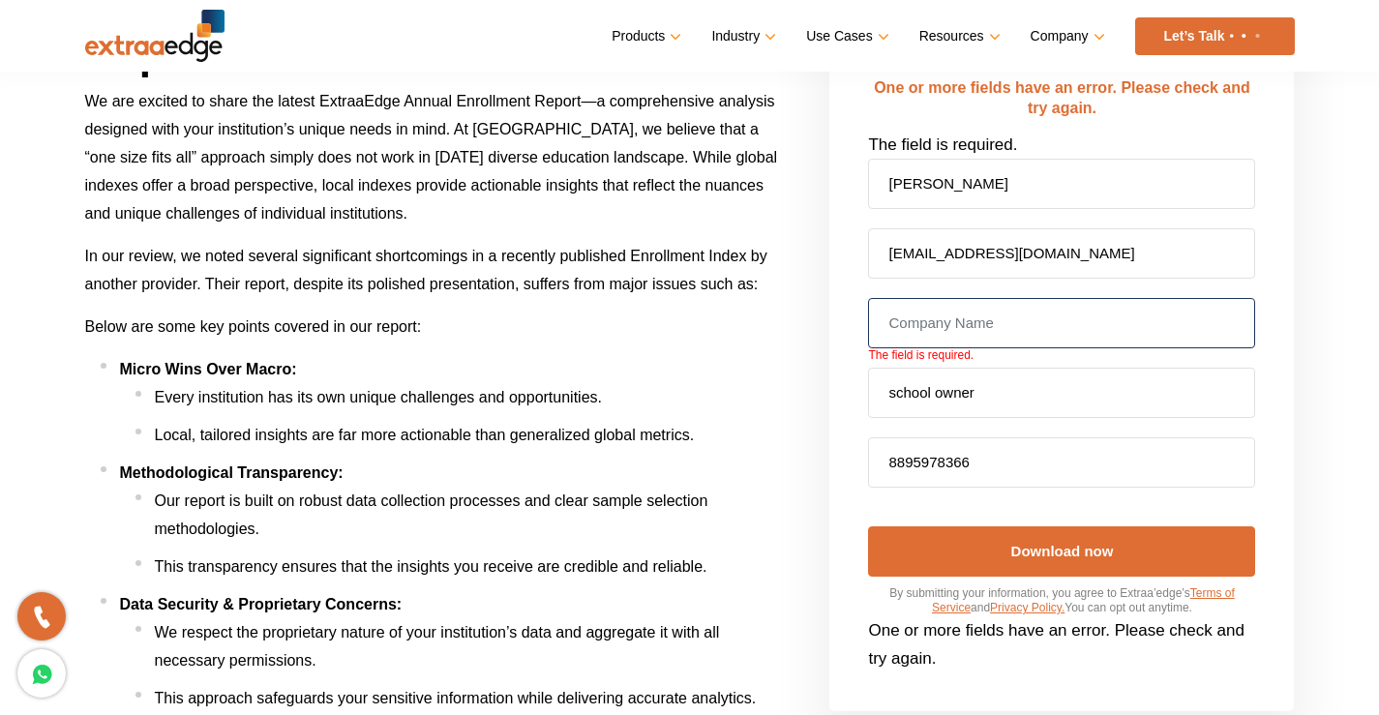
click at [938, 319] on input "text" at bounding box center [1061, 323] width 387 height 50
click at [930, 326] on input "shibe school" at bounding box center [1061, 323] width 387 height 50
drag, startPoint x: 930, startPoint y: 329, endPoint x: 941, endPoint y: 344, distance: 18.0
click at [930, 330] on input "shibe school" at bounding box center [1061, 323] width 387 height 50
click at [929, 326] on input "shibe school" at bounding box center [1061, 323] width 387 height 50
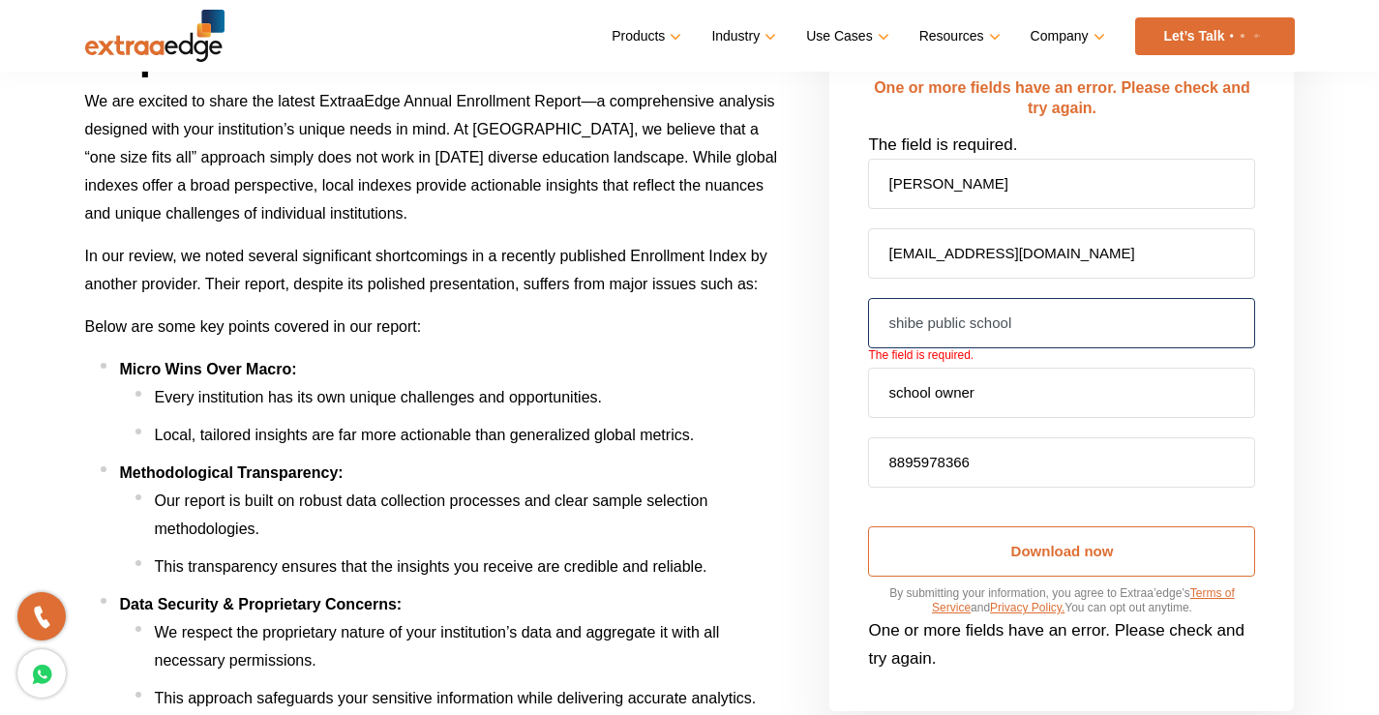
type input "shibe public school"
click at [1024, 558] on input "Download now" at bounding box center [1061, 551] width 387 height 50
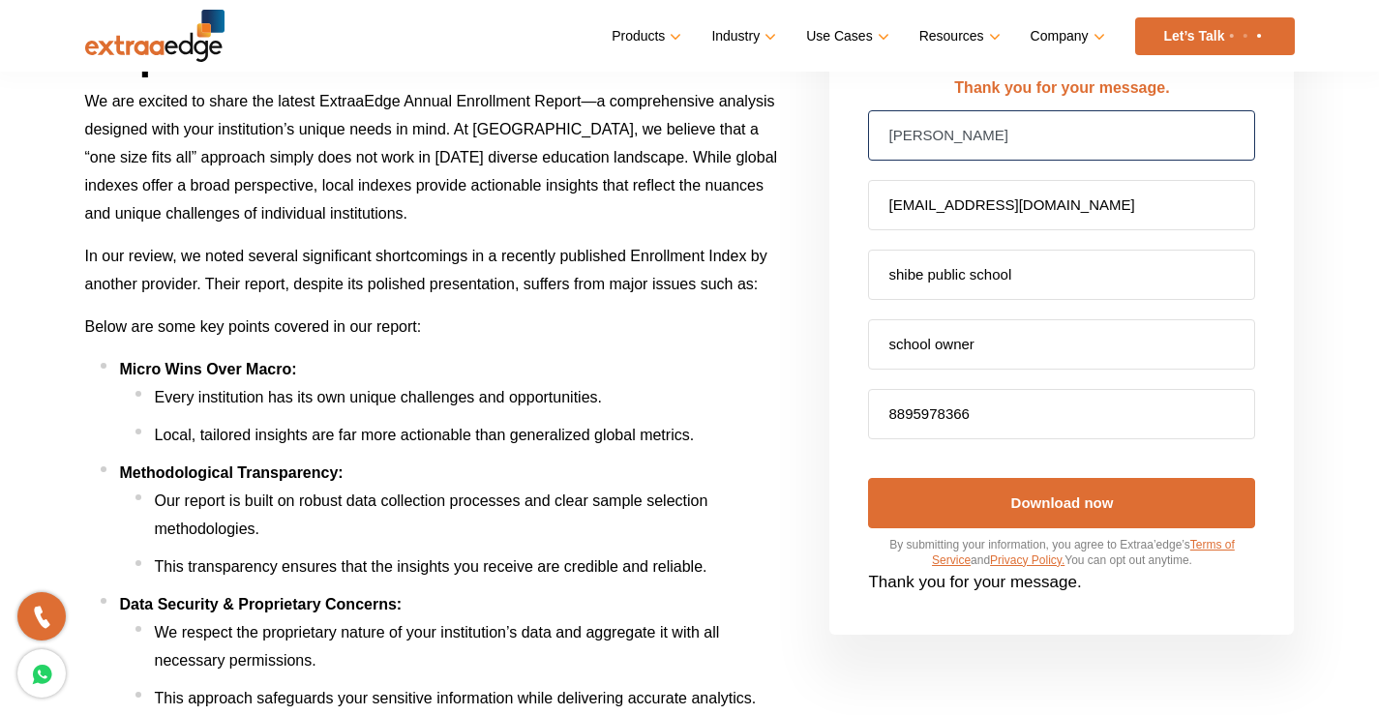
click at [950, 144] on input "[PERSON_NAME]" at bounding box center [1061, 135] width 387 height 50
type input "[PERSON_NAME]"
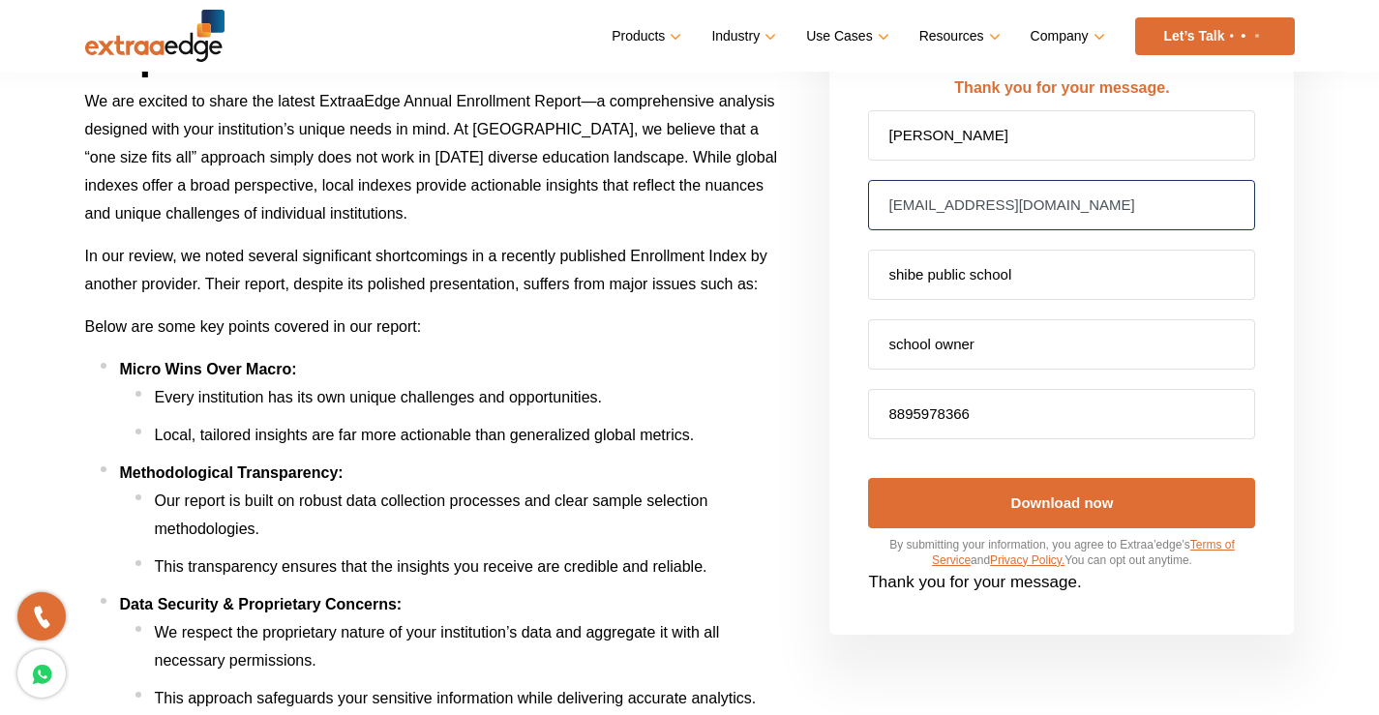
click at [959, 196] on input "[EMAIL_ADDRESS][DOMAIN_NAME]" at bounding box center [1061, 205] width 387 height 50
type input "[EMAIL_ADDRESS][DOMAIN_NAME]"
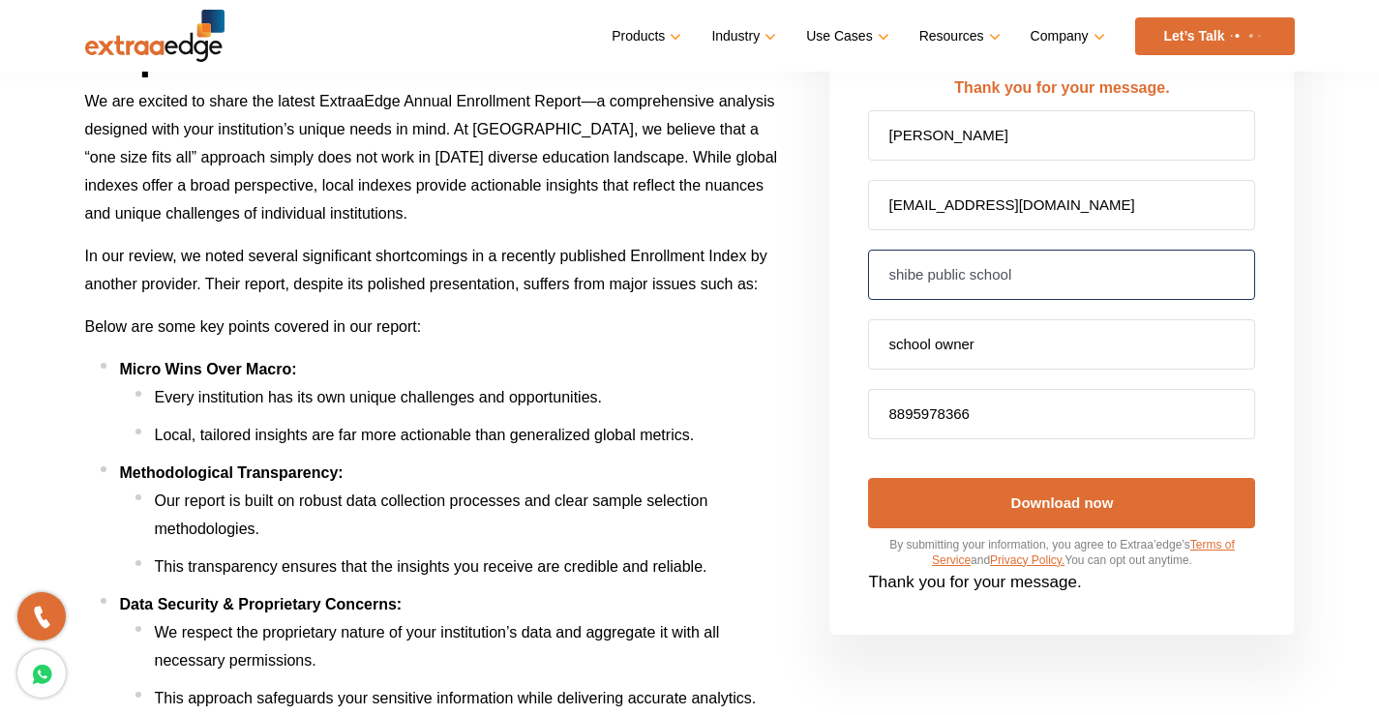
click at [982, 272] on input "shibe public school" at bounding box center [1061, 275] width 387 height 50
click at [980, 274] on input "shibe public school" at bounding box center [1061, 275] width 387 height 50
type input "shibe public school"
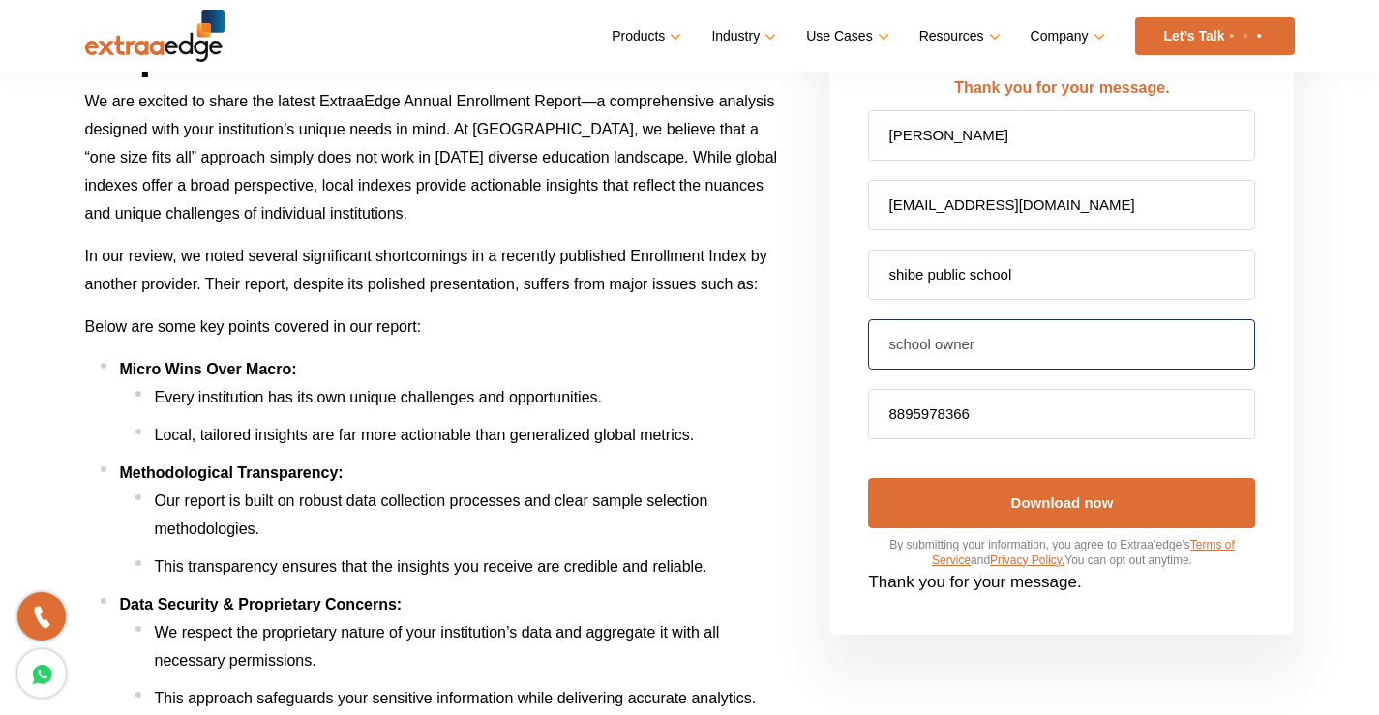
click at [966, 348] on input "school owner" at bounding box center [1061, 344] width 387 height 50
type input "school owner"
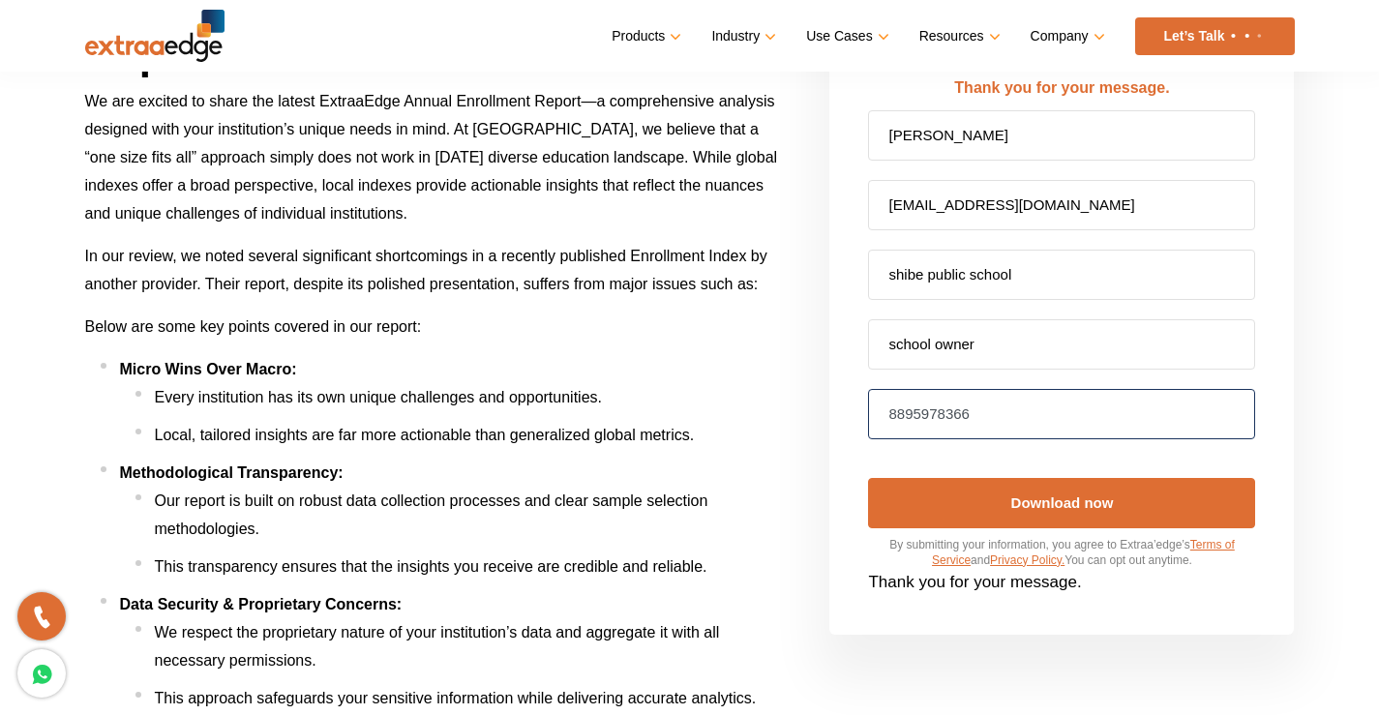
click at [974, 426] on input "8895978366" at bounding box center [1061, 414] width 387 height 50
type input "8895978366"
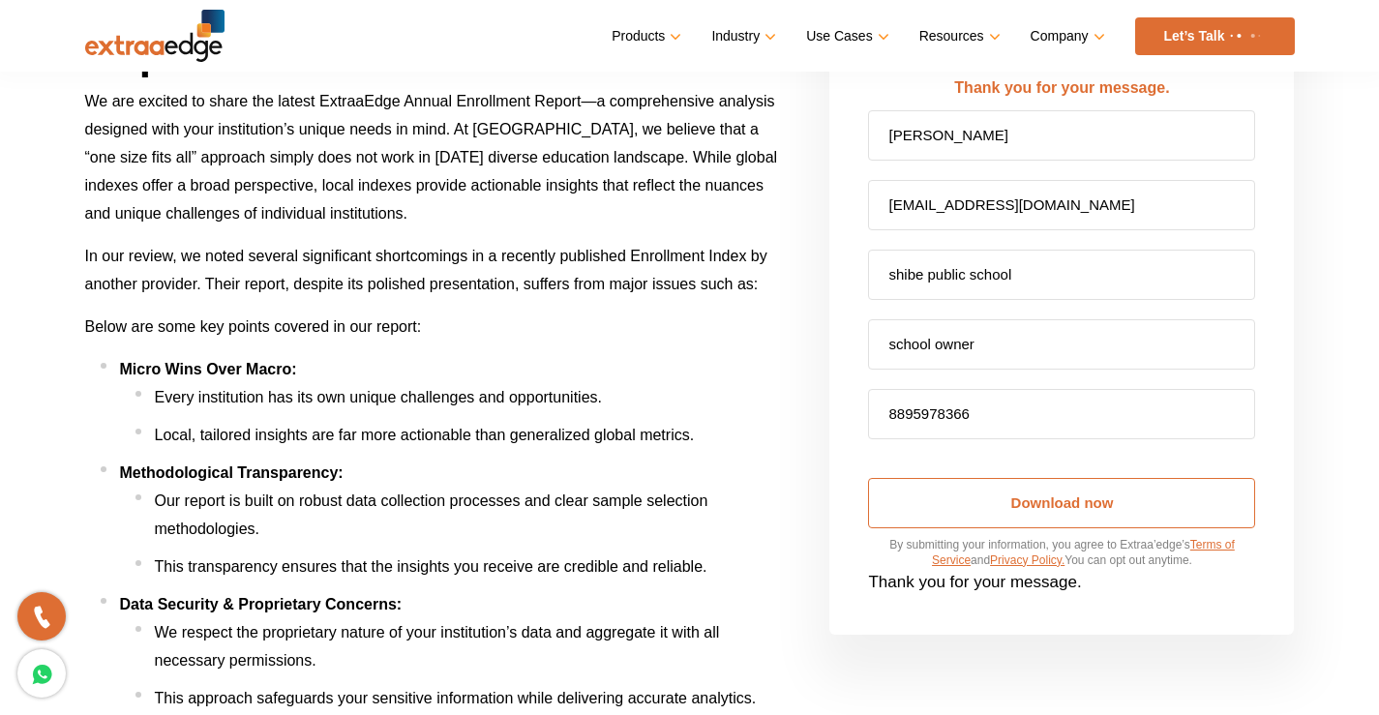
click at [994, 522] on input "Download now" at bounding box center [1061, 503] width 387 height 50
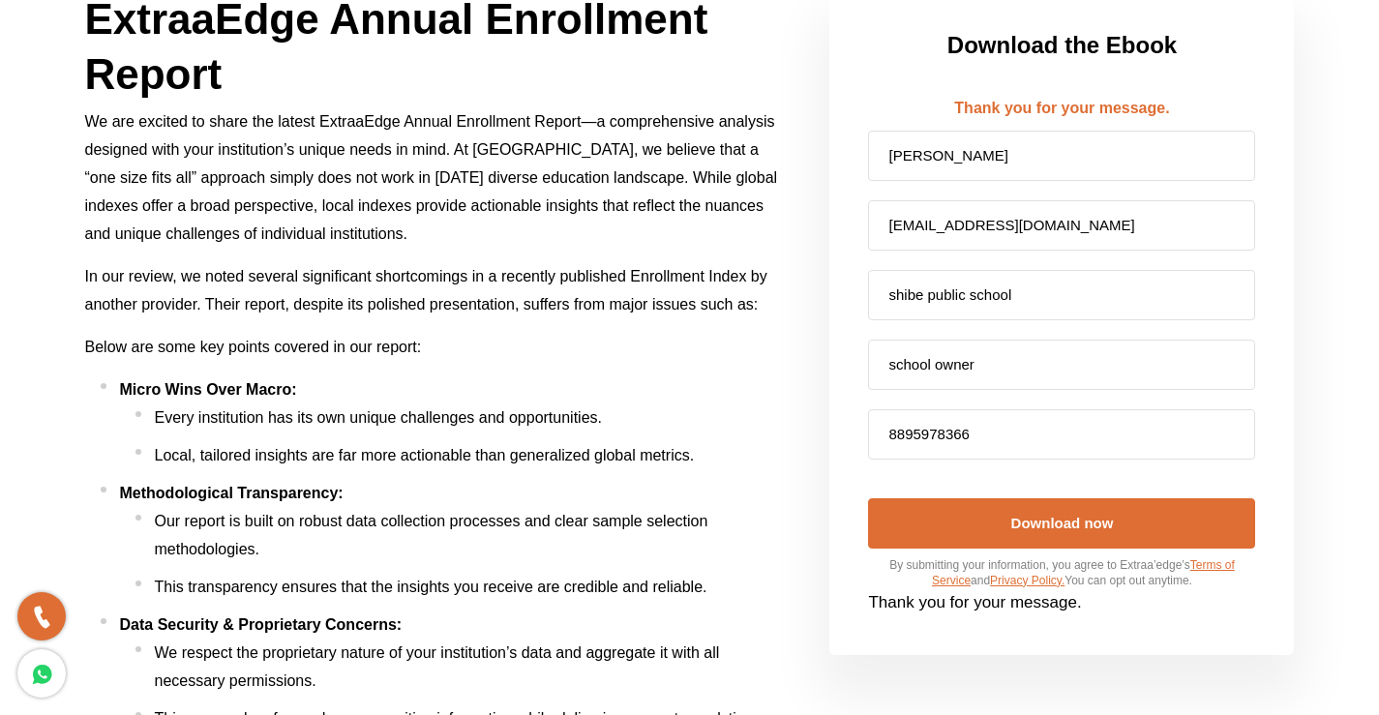
scroll to position [0, 0]
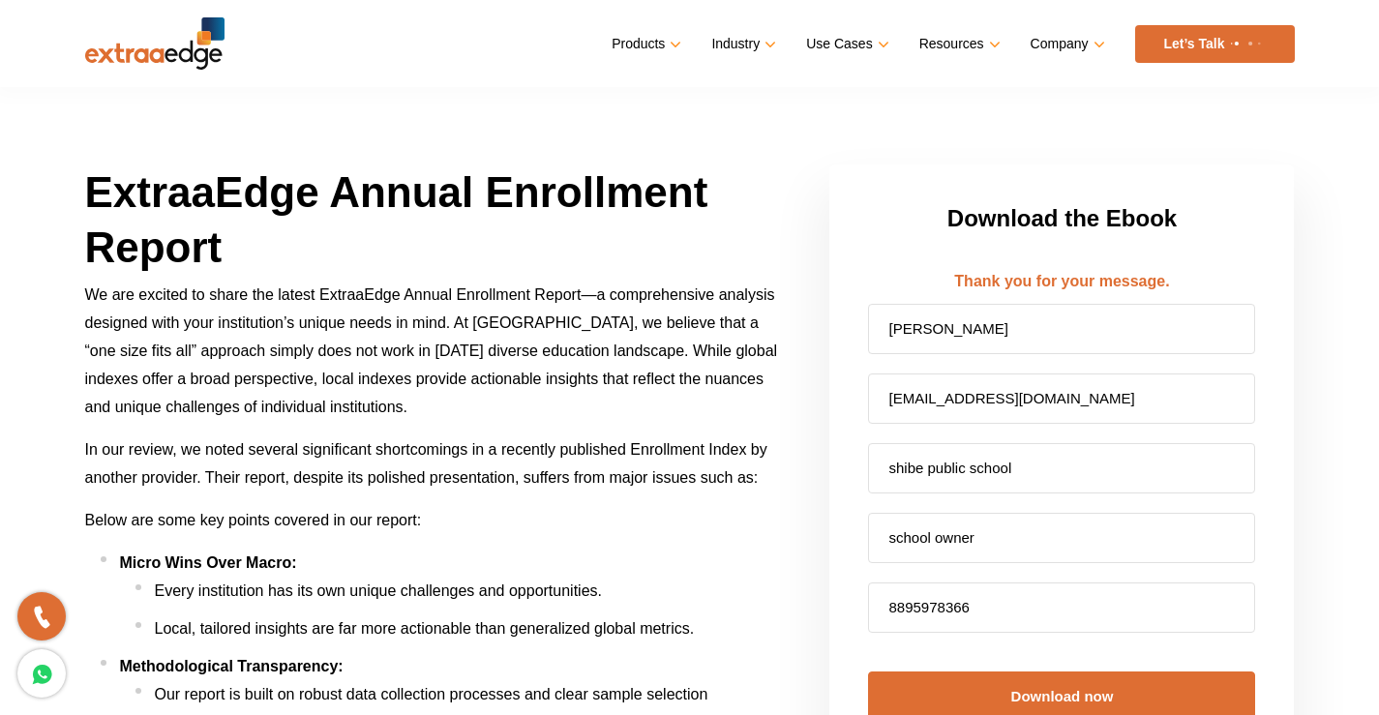
click at [1331, 351] on section "ExtraaEdge Annual Enrollment Report We are excited to share the latest ExtraaEd…" at bounding box center [689, 682] width 1379 height 1364
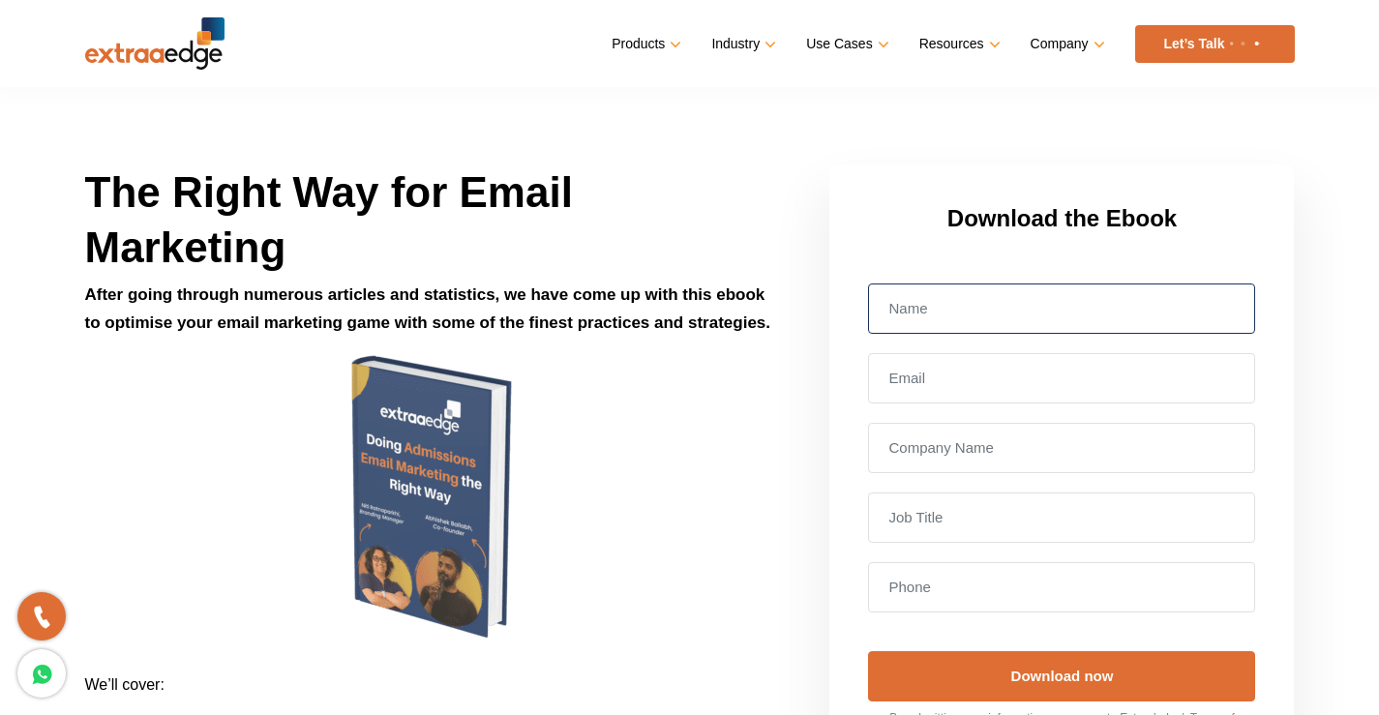
click at [976, 304] on input "text" at bounding box center [1061, 309] width 387 height 50
type input "[PERSON_NAME]"
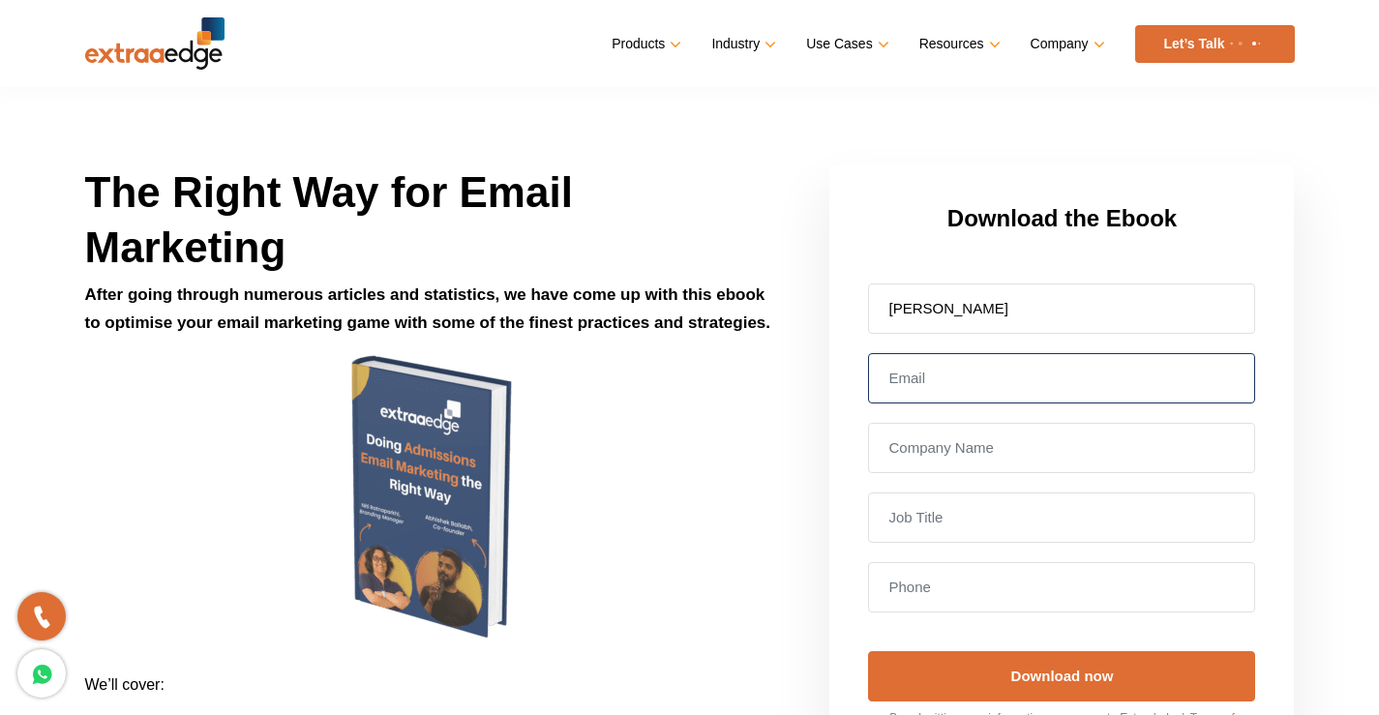
click at [1019, 379] on input "email" at bounding box center [1061, 378] width 387 height 50
type input "[EMAIL_ADDRESS][DOMAIN_NAME]"
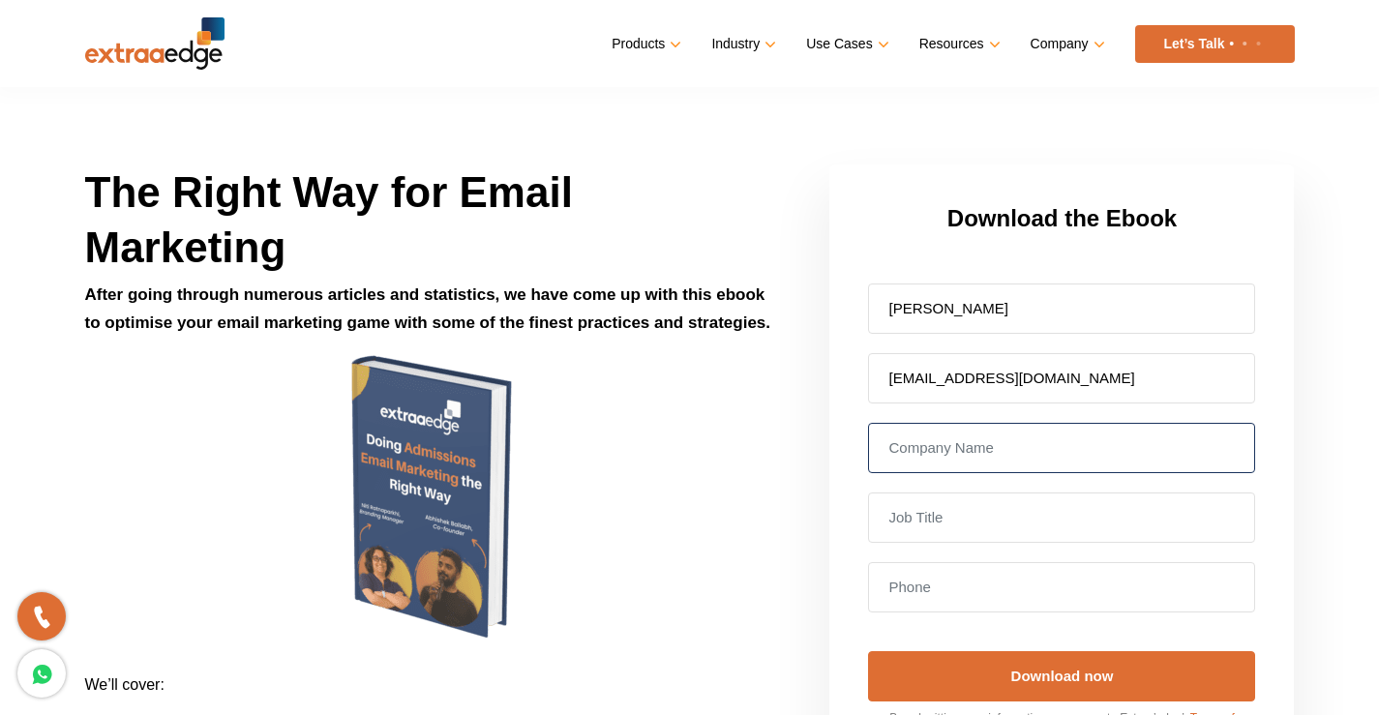
click at [1020, 451] on input "text" at bounding box center [1061, 448] width 387 height 50
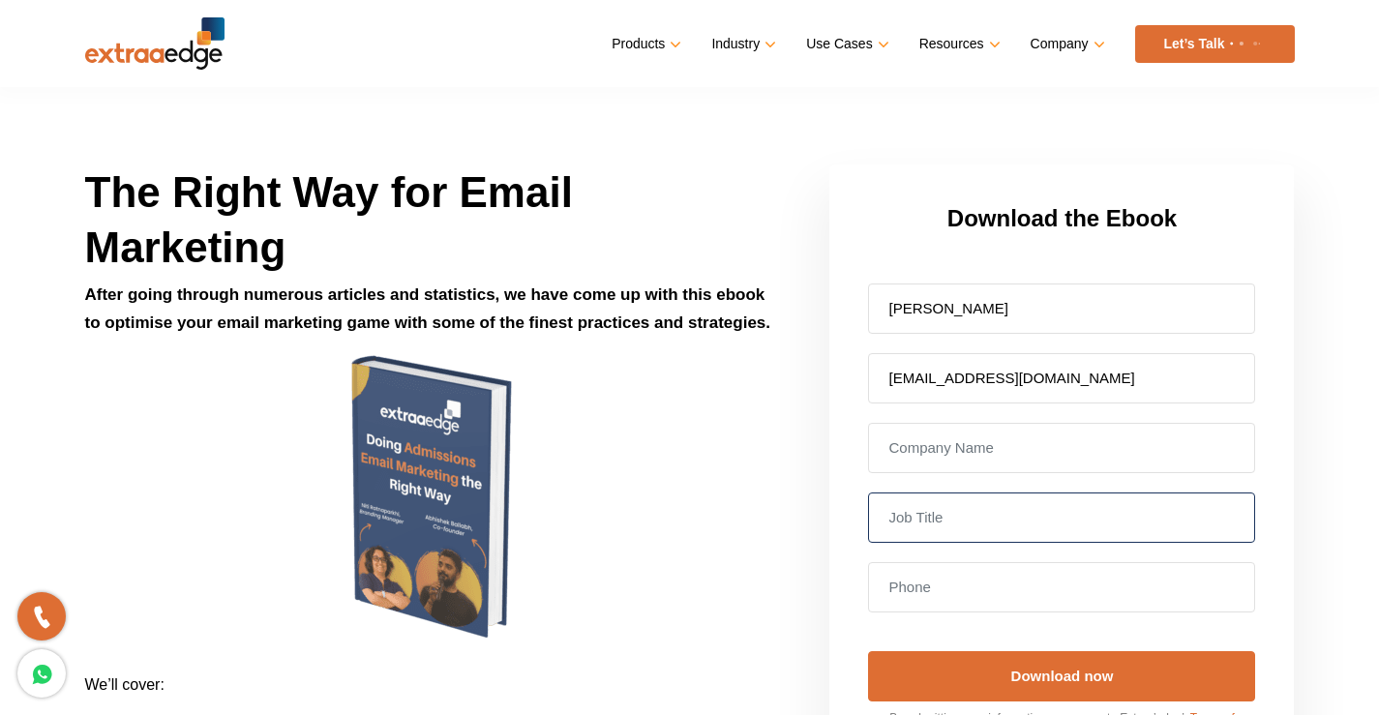
click at [984, 523] on input "text" at bounding box center [1061, 518] width 387 height 50
type input "school owner"
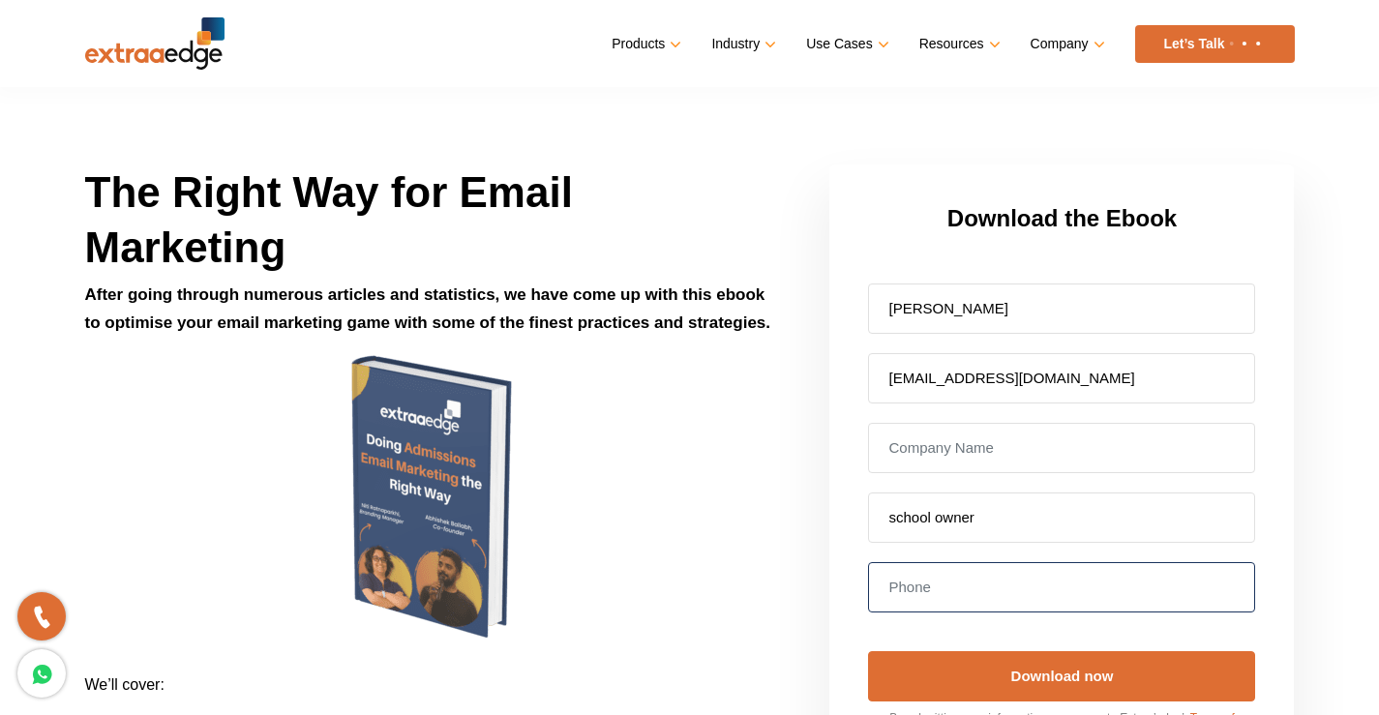
click at [993, 586] on input "tel" at bounding box center [1061, 587] width 387 height 50
type input "8895978366"
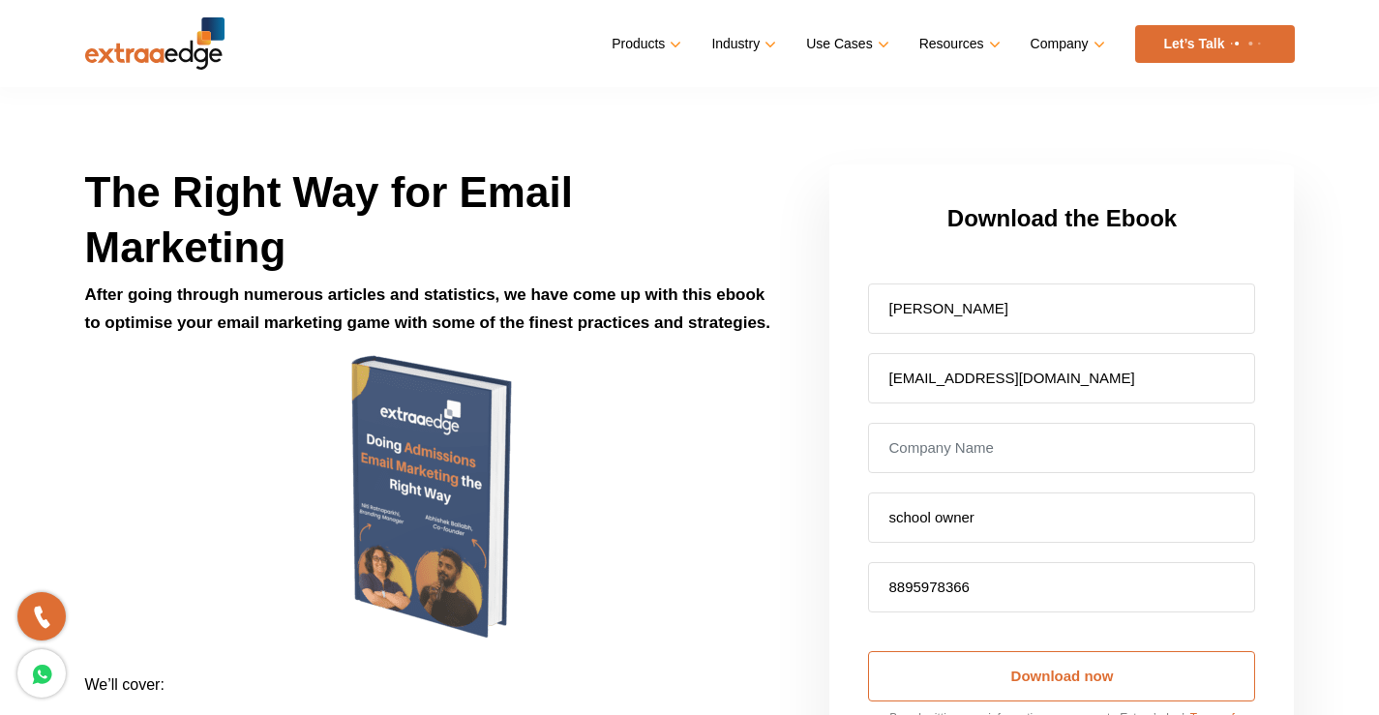
click at [1004, 668] on input "Download now" at bounding box center [1061, 676] width 387 height 50
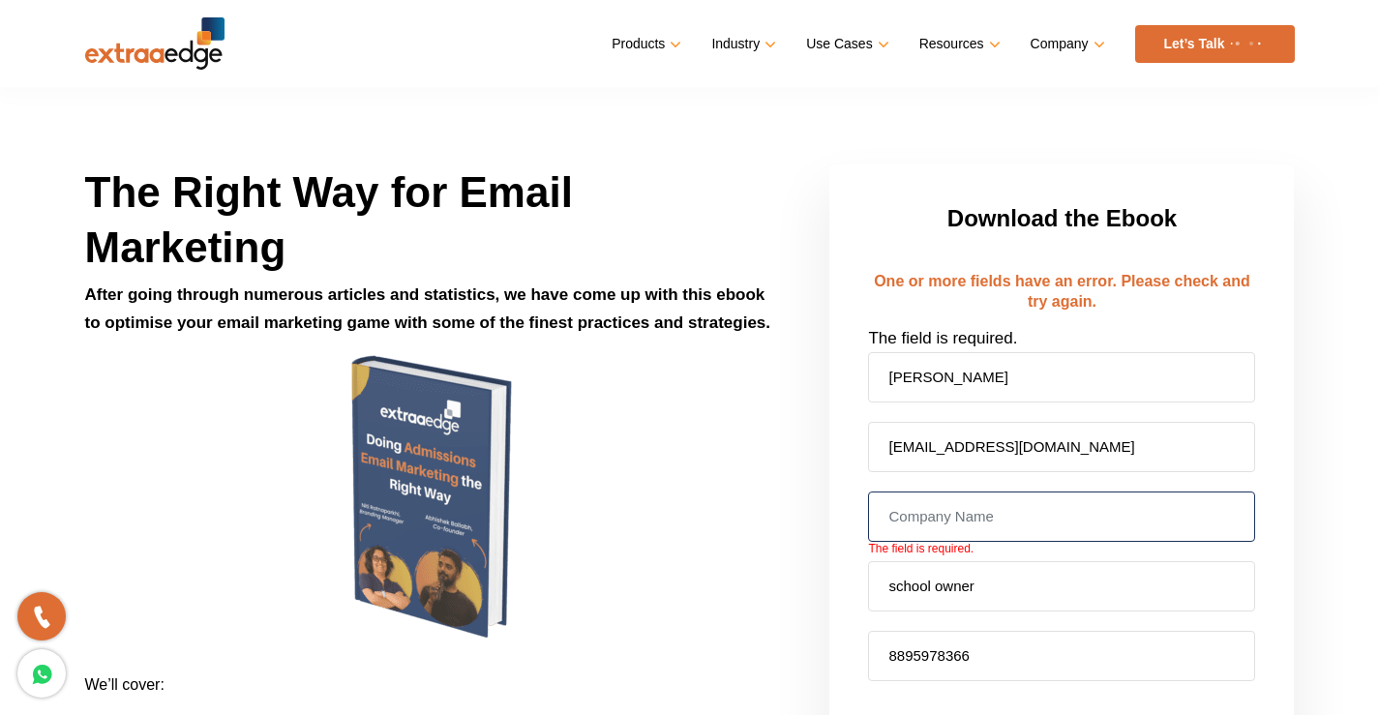
click at [969, 514] on input "text" at bounding box center [1061, 517] width 387 height 50
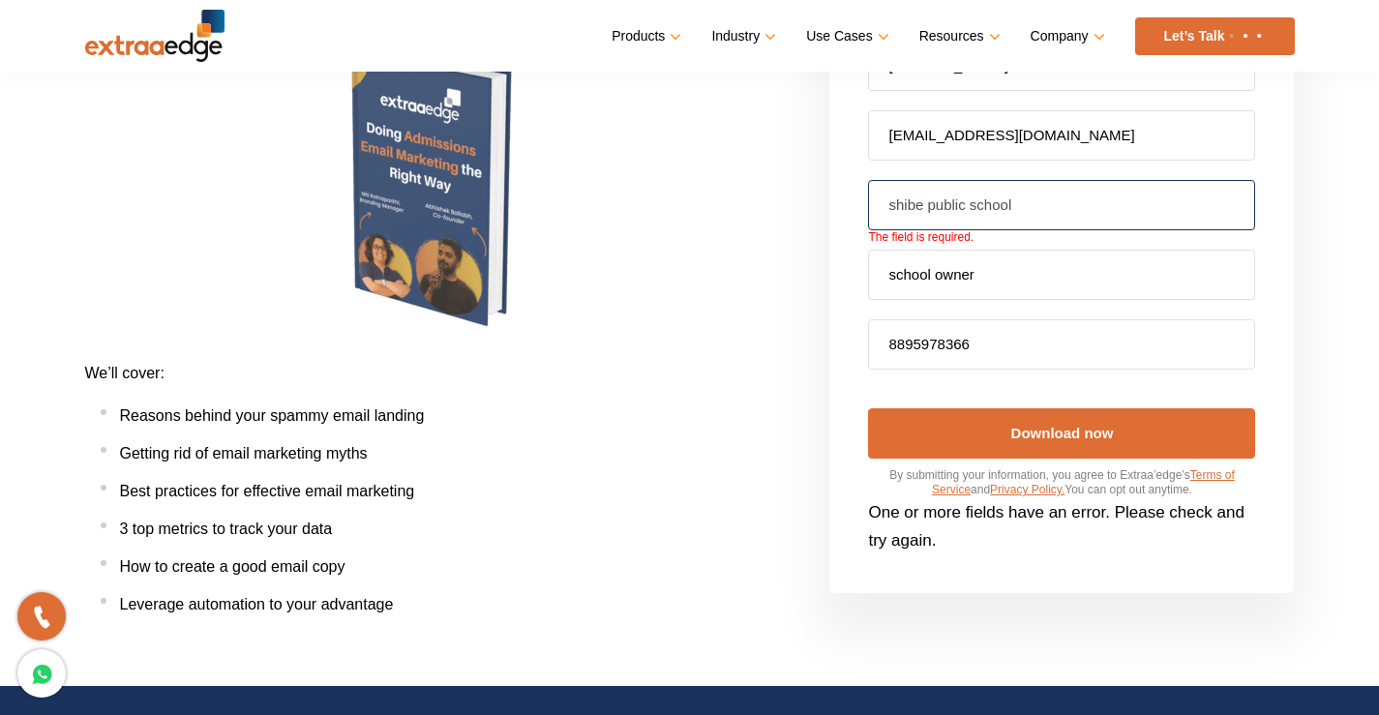
scroll to position [387, 0]
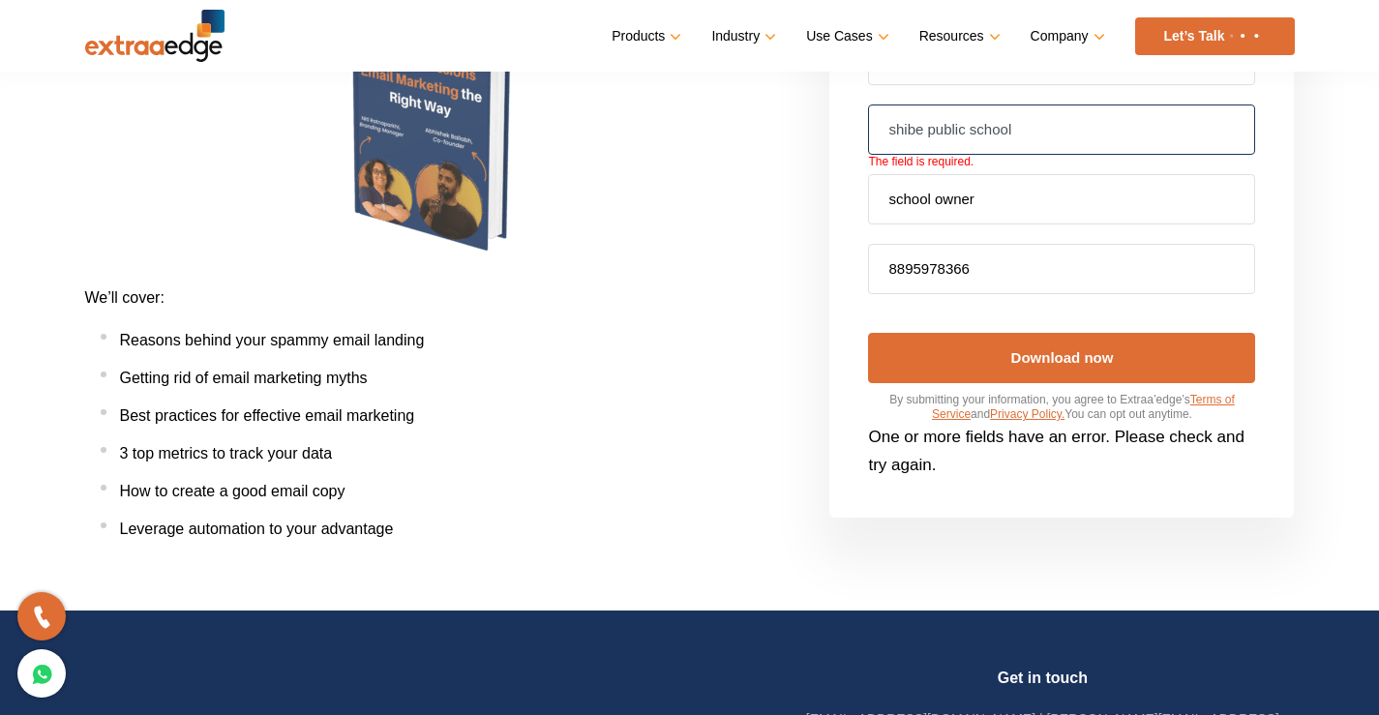
click at [908, 131] on input "shibe public school" at bounding box center [1061, 130] width 387 height 50
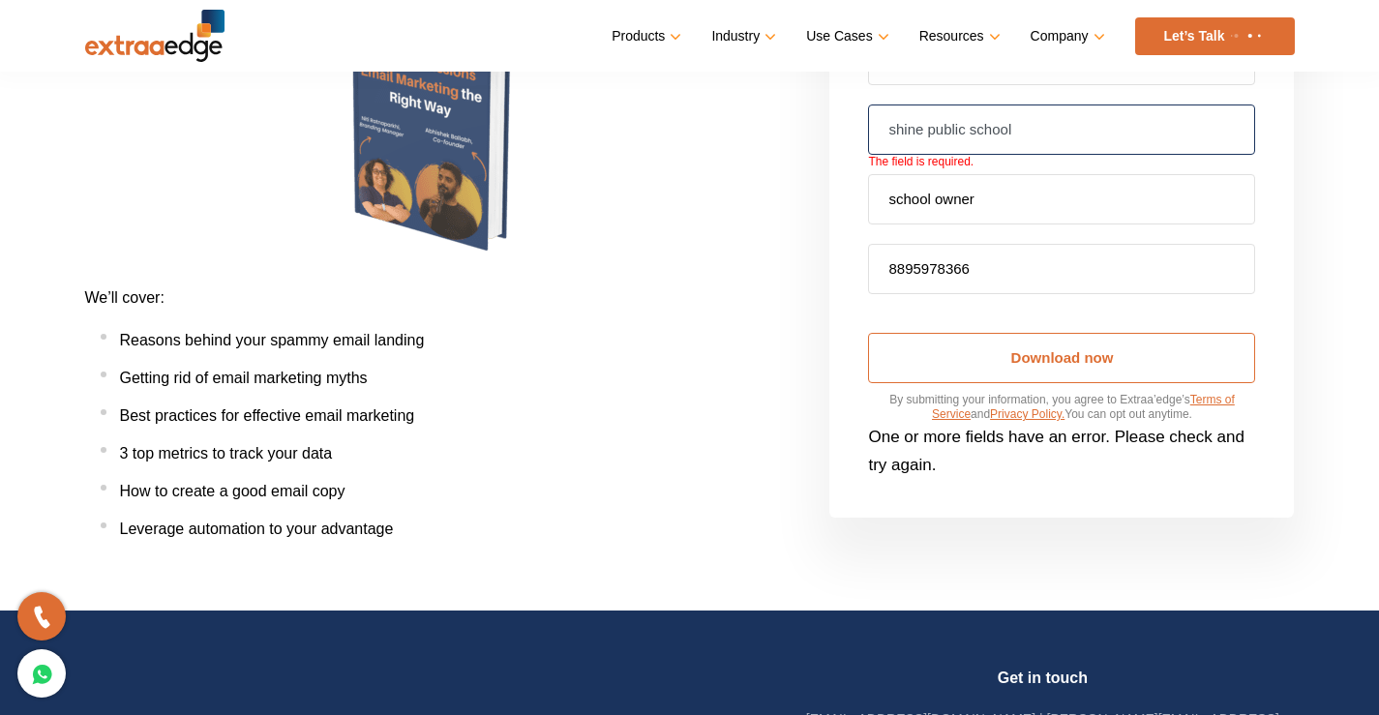
type input "shine public school"
click at [1010, 365] on input "Download now" at bounding box center [1061, 358] width 387 height 50
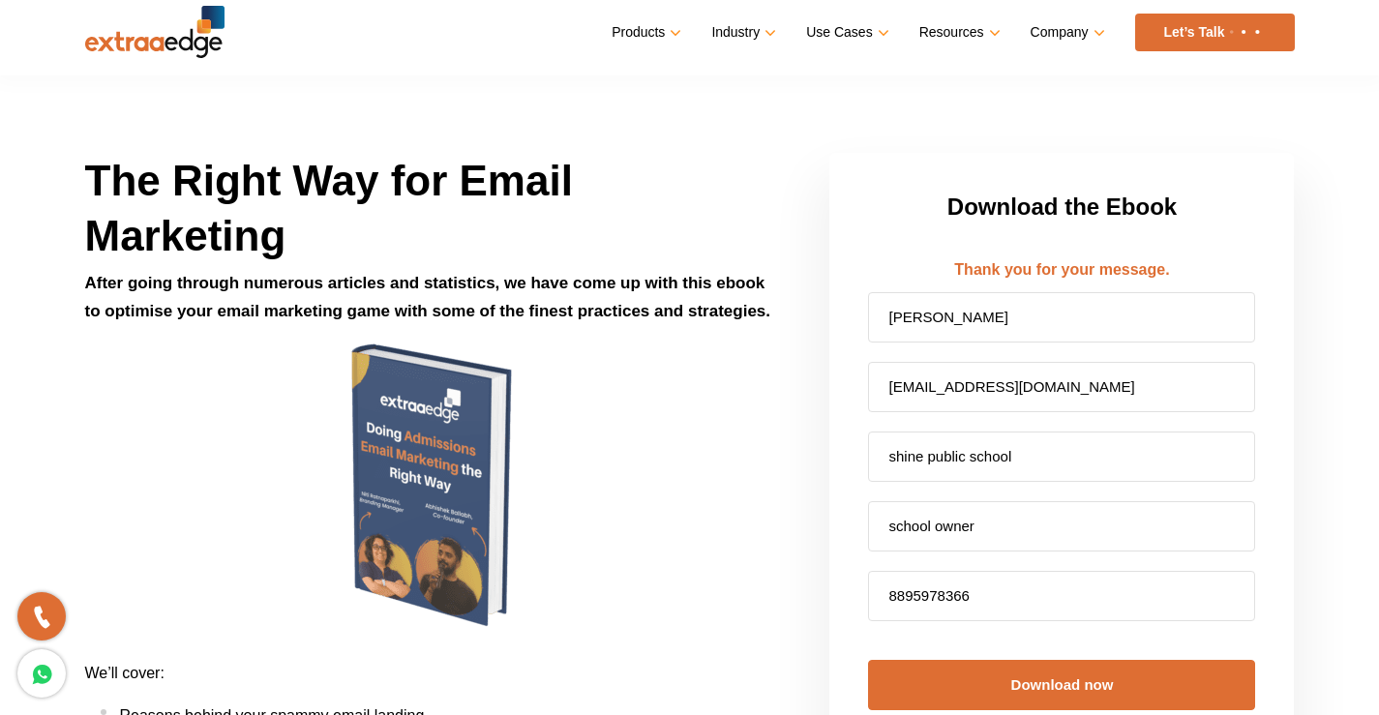
scroll to position [0, 0]
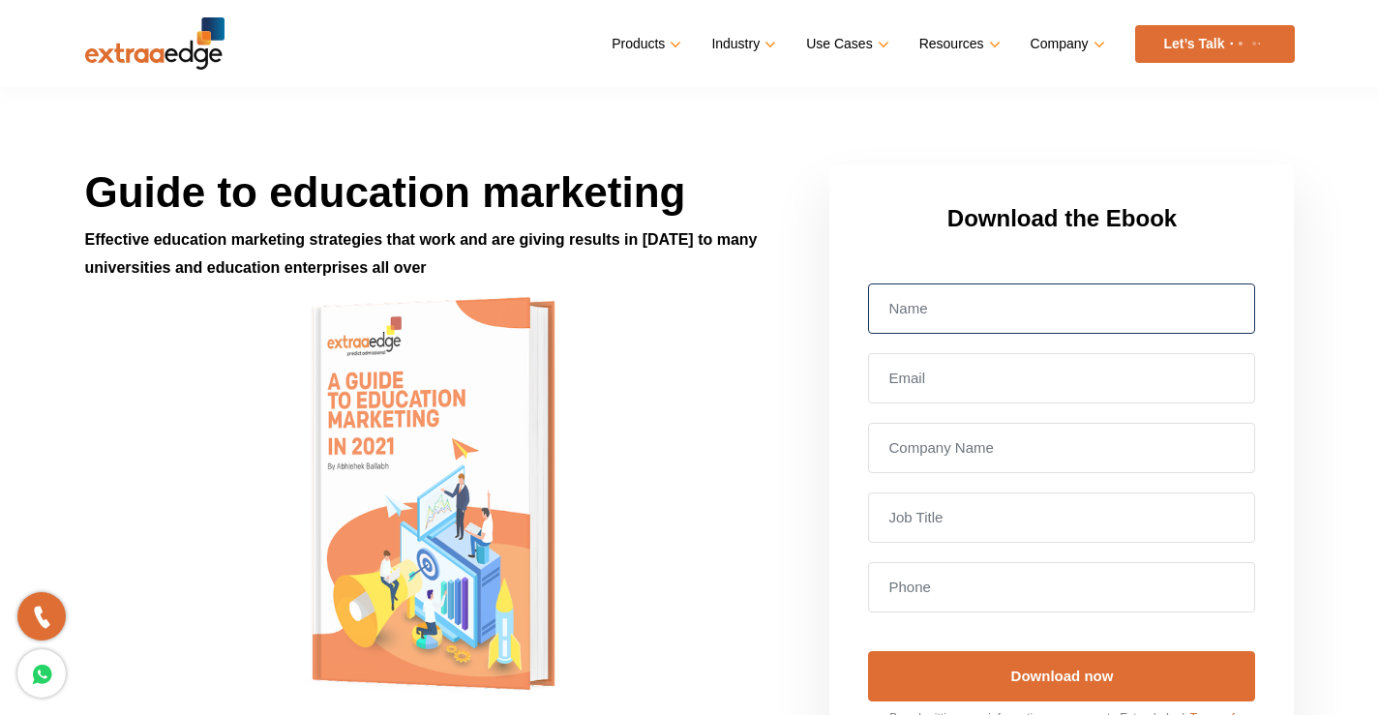
click at [937, 323] on input "text" at bounding box center [1061, 309] width 387 height 50
type input "[PERSON_NAME]"
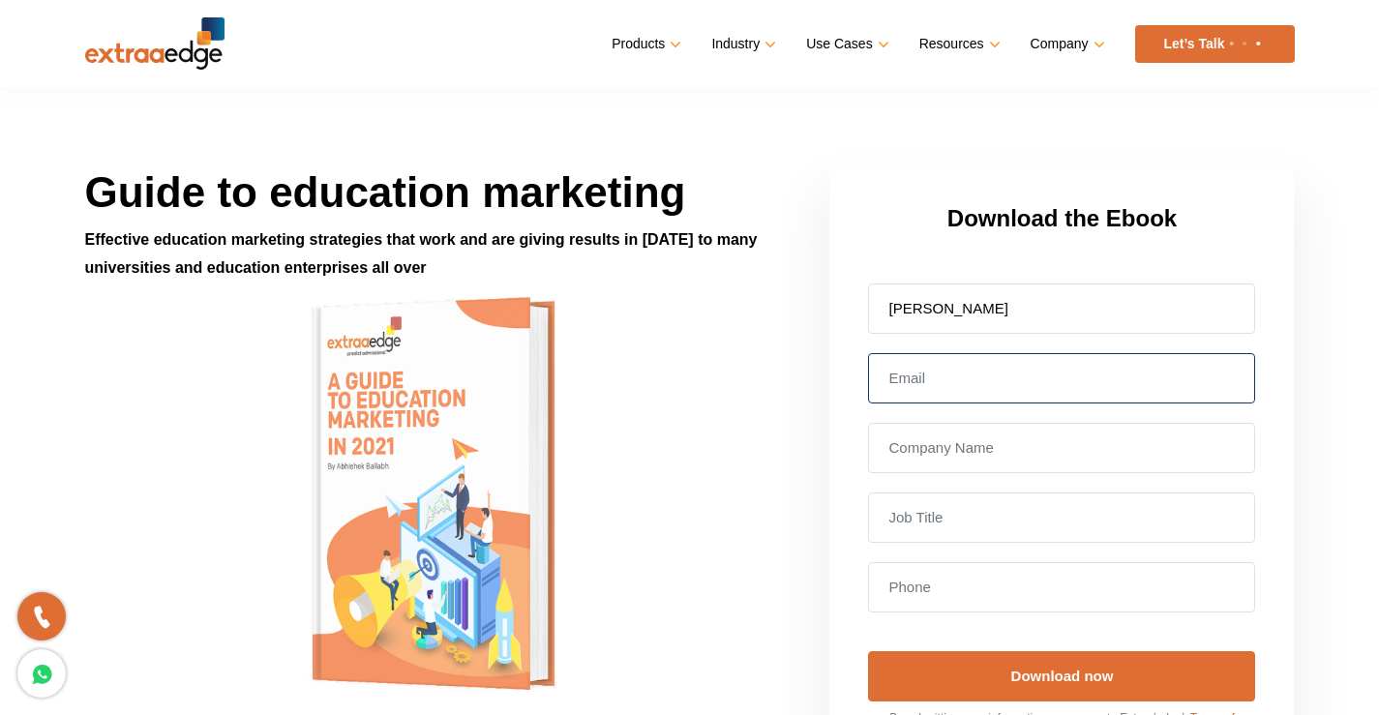
click at [968, 373] on input "email" at bounding box center [1061, 378] width 387 height 50
type input "[EMAIL_ADDRESS][DOMAIN_NAME]"
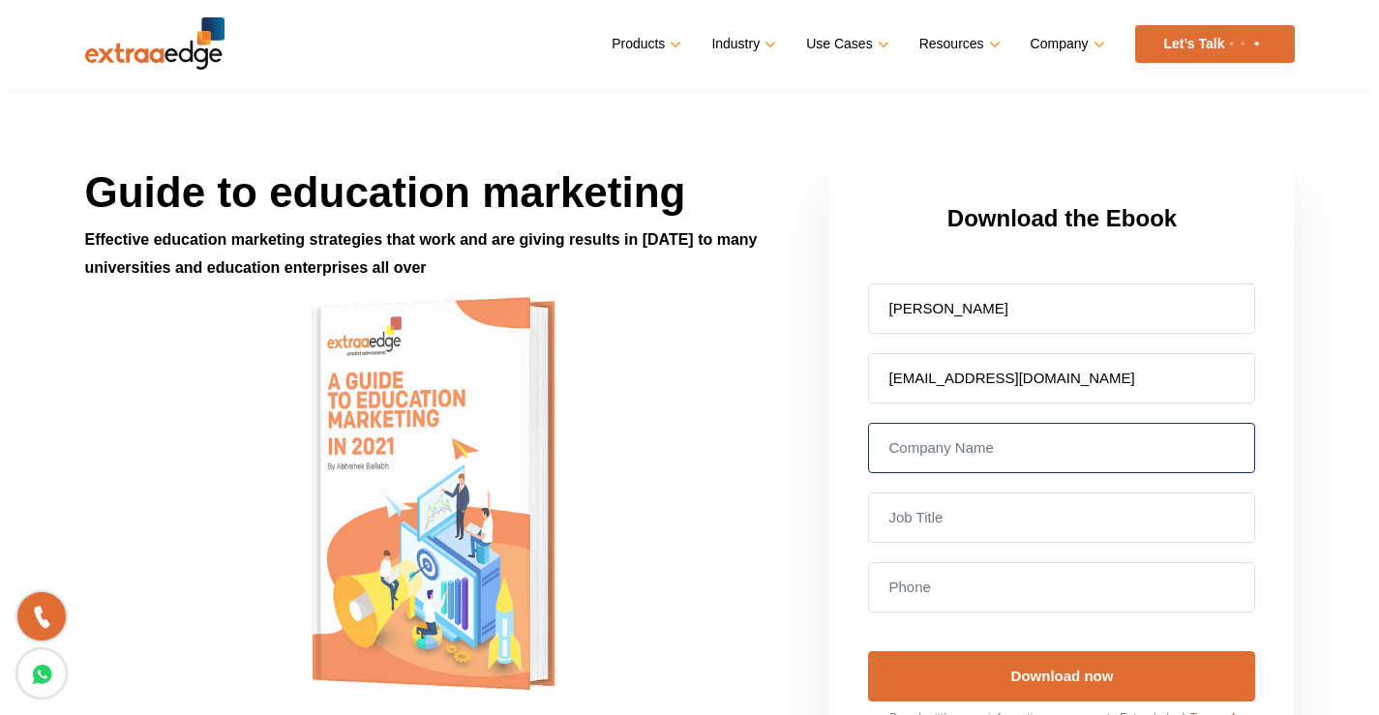
click at [1001, 441] on input "text" at bounding box center [1061, 448] width 387 height 50
type input "shibe public school"
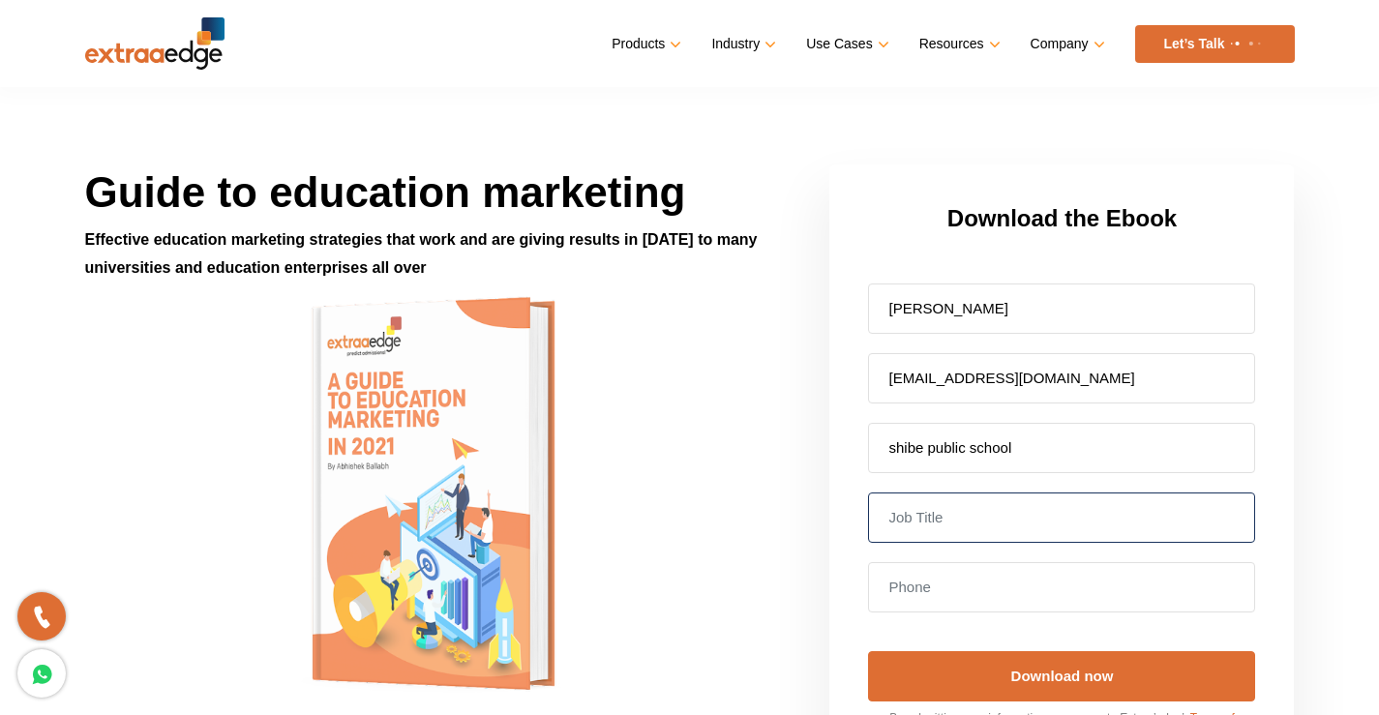
click at [1001, 532] on input "text" at bounding box center [1061, 518] width 387 height 50
type input "school owner"
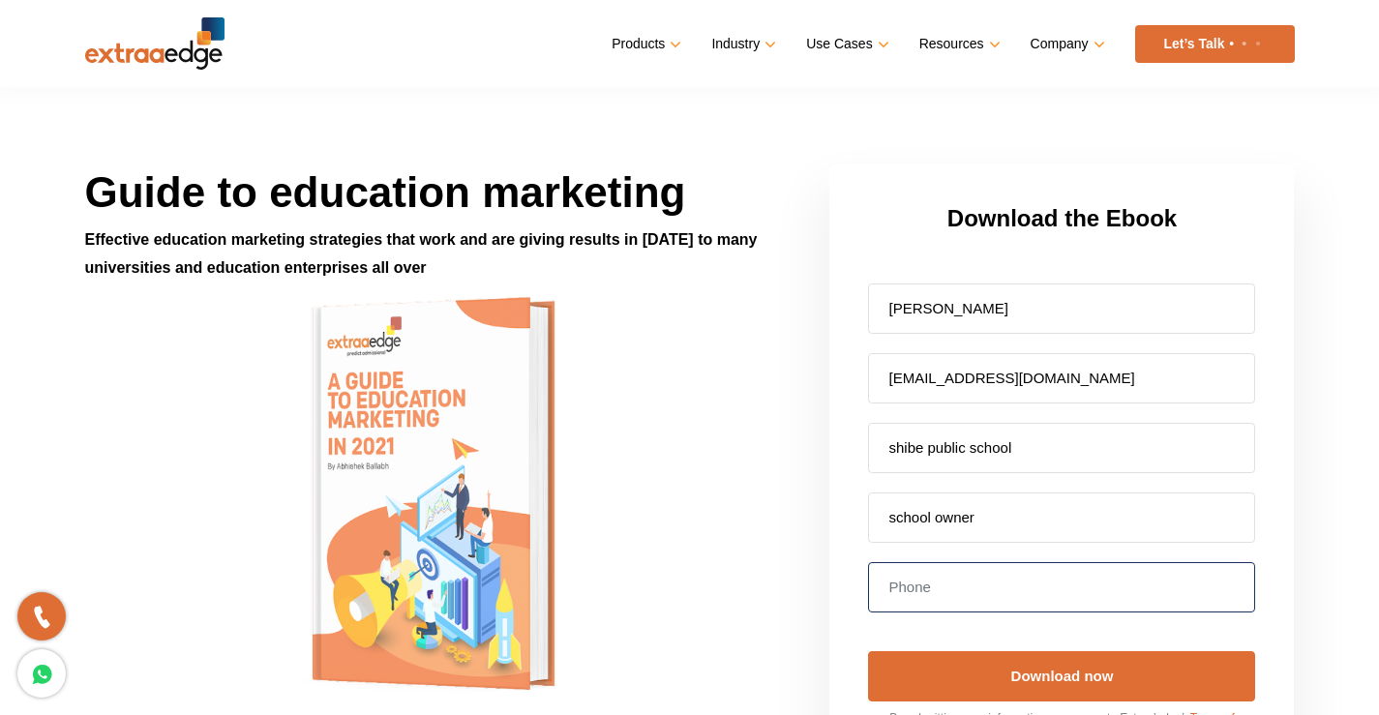
click at [1029, 590] on input "tel" at bounding box center [1061, 587] width 387 height 50
type input "8895978366"
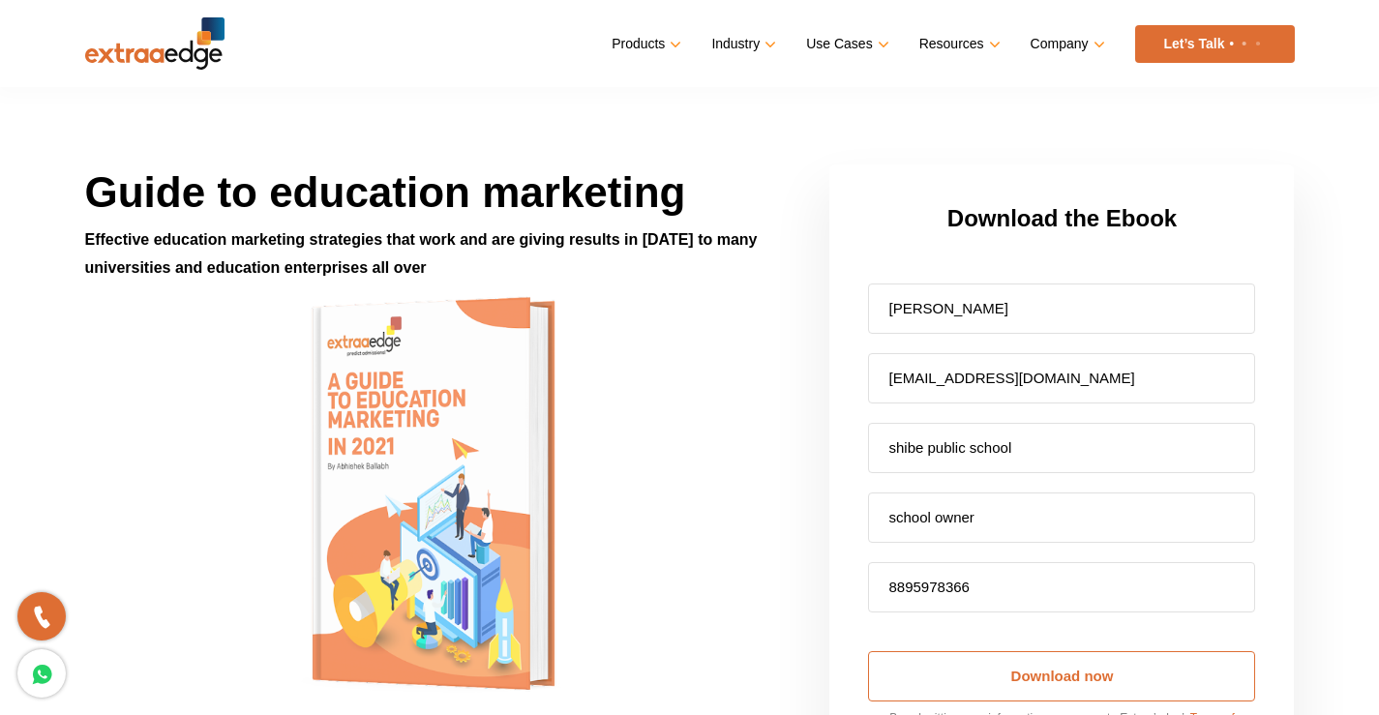
click at [1008, 678] on input "Download now" at bounding box center [1061, 676] width 387 height 50
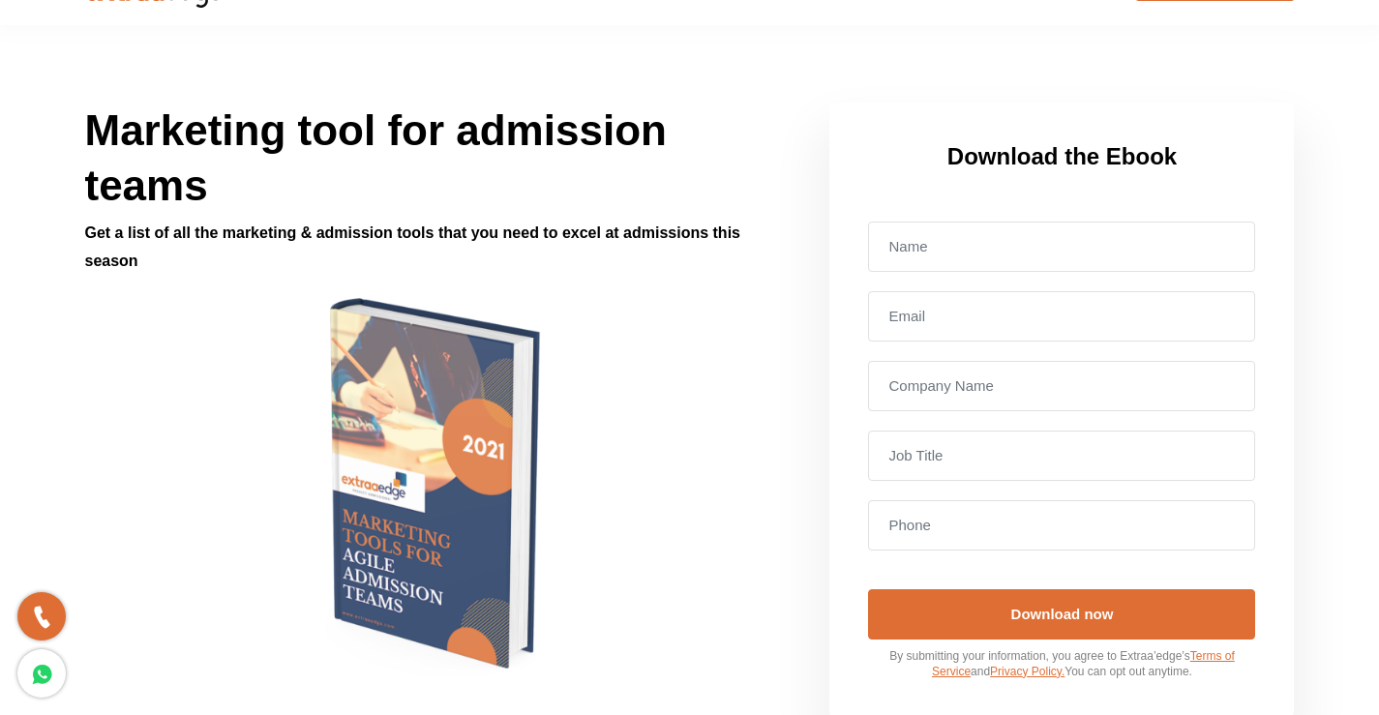
scroll to position [97, 0]
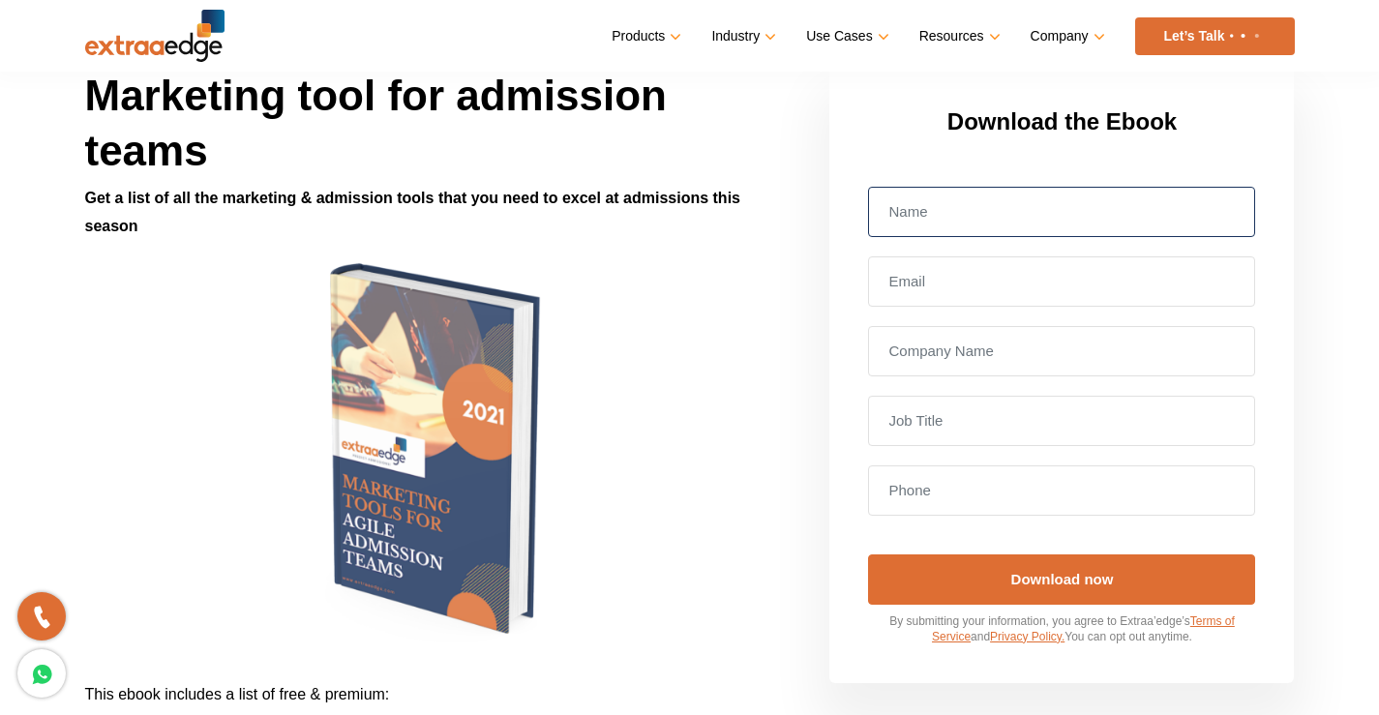
click at [938, 213] on input "text" at bounding box center [1061, 212] width 387 height 50
type input "[PERSON_NAME]"
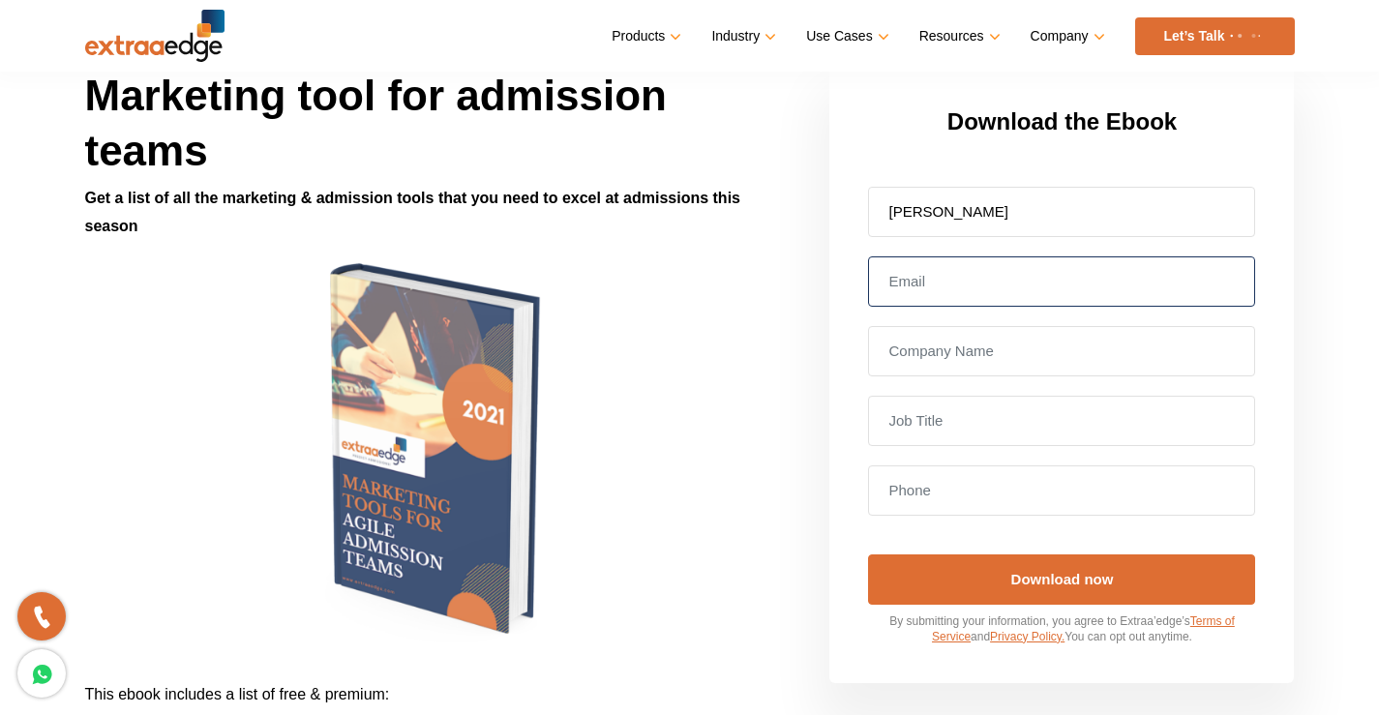
click at [976, 288] on input "email" at bounding box center [1061, 281] width 387 height 50
type input "[EMAIL_ADDRESS][DOMAIN_NAME]"
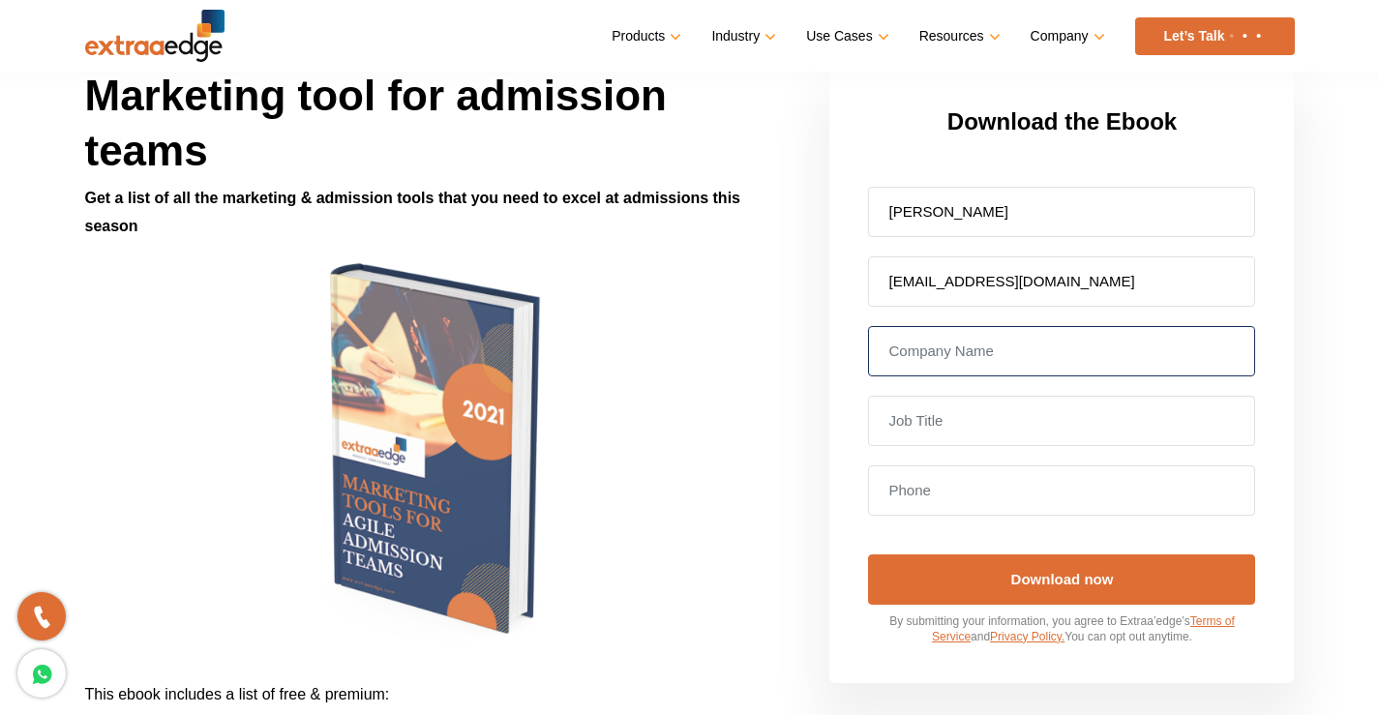
click at [998, 340] on input "text" at bounding box center [1061, 351] width 387 height 50
type input "shibe public school"
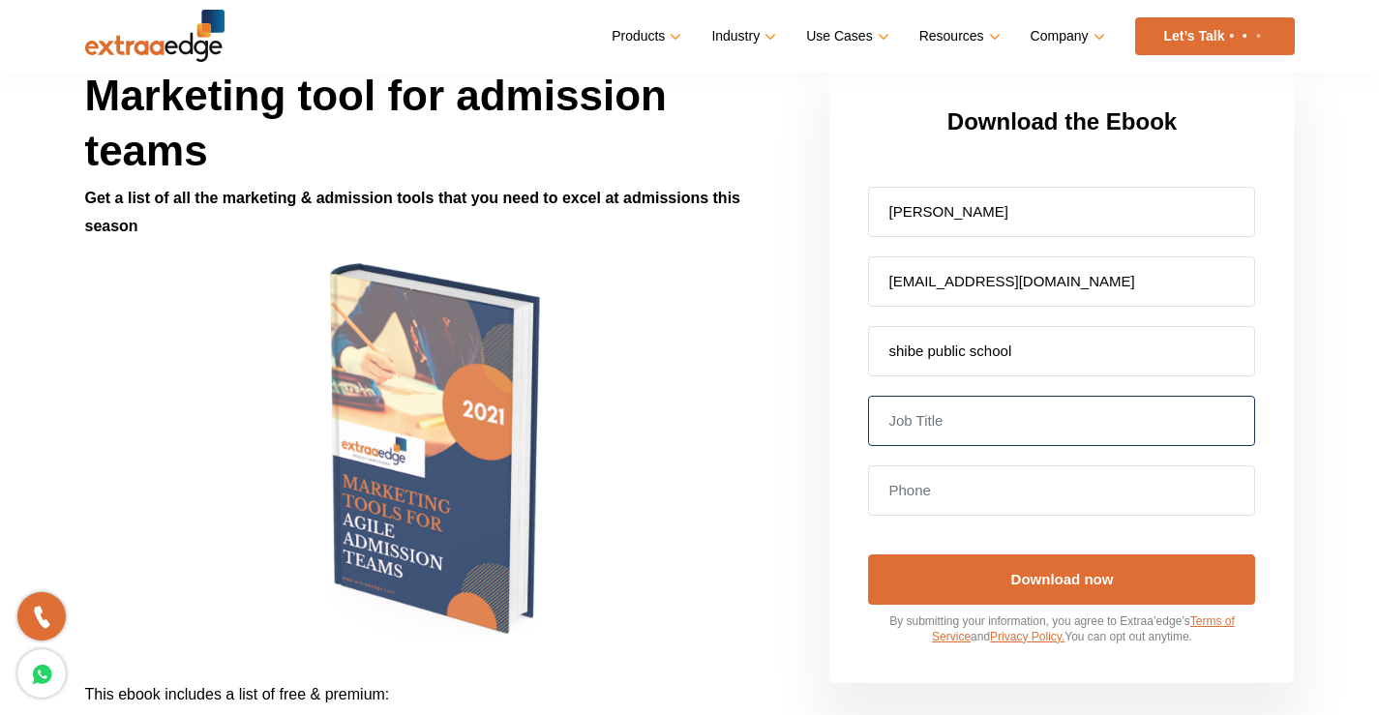
click at [1012, 418] on input "text" at bounding box center [1061, 421] width 387 height 50
type input "school owner"
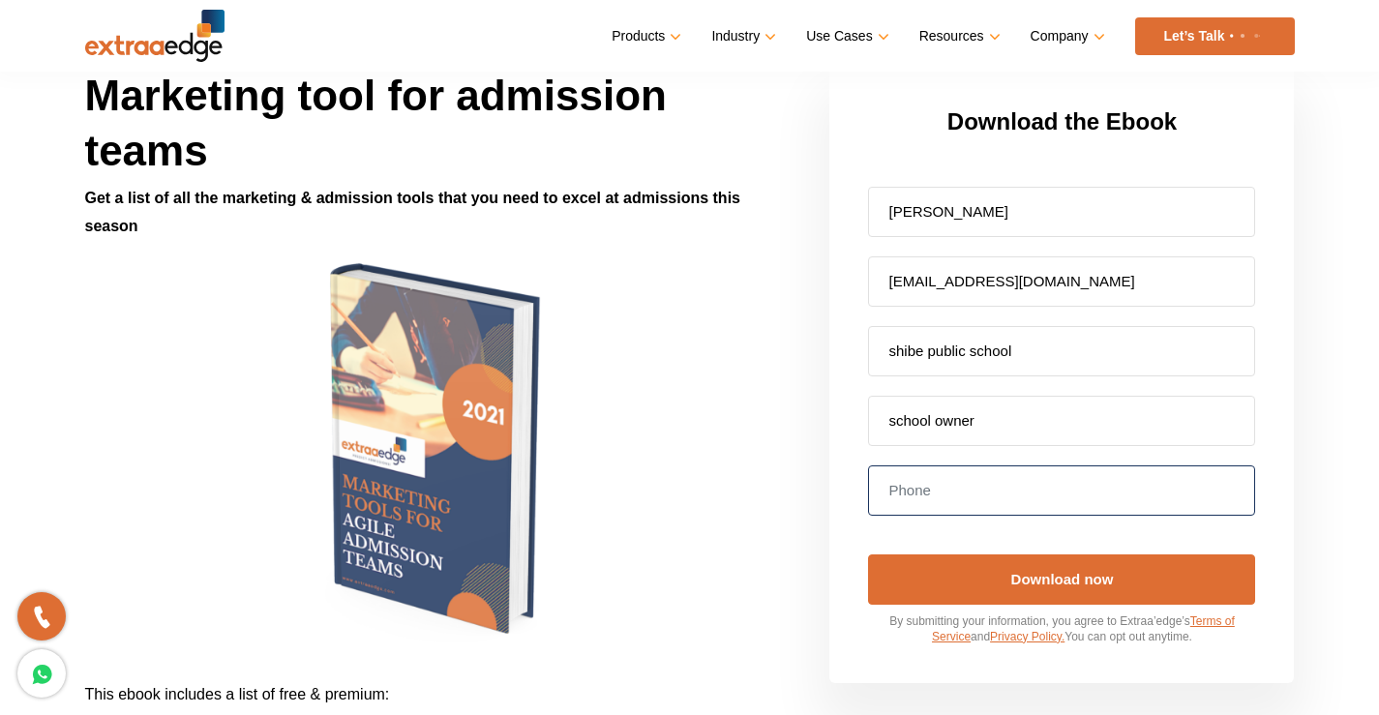
click at [1013, 478] on input "tel" at bounding box center [1061, 490] width 387 height 50
type input "8895978366"
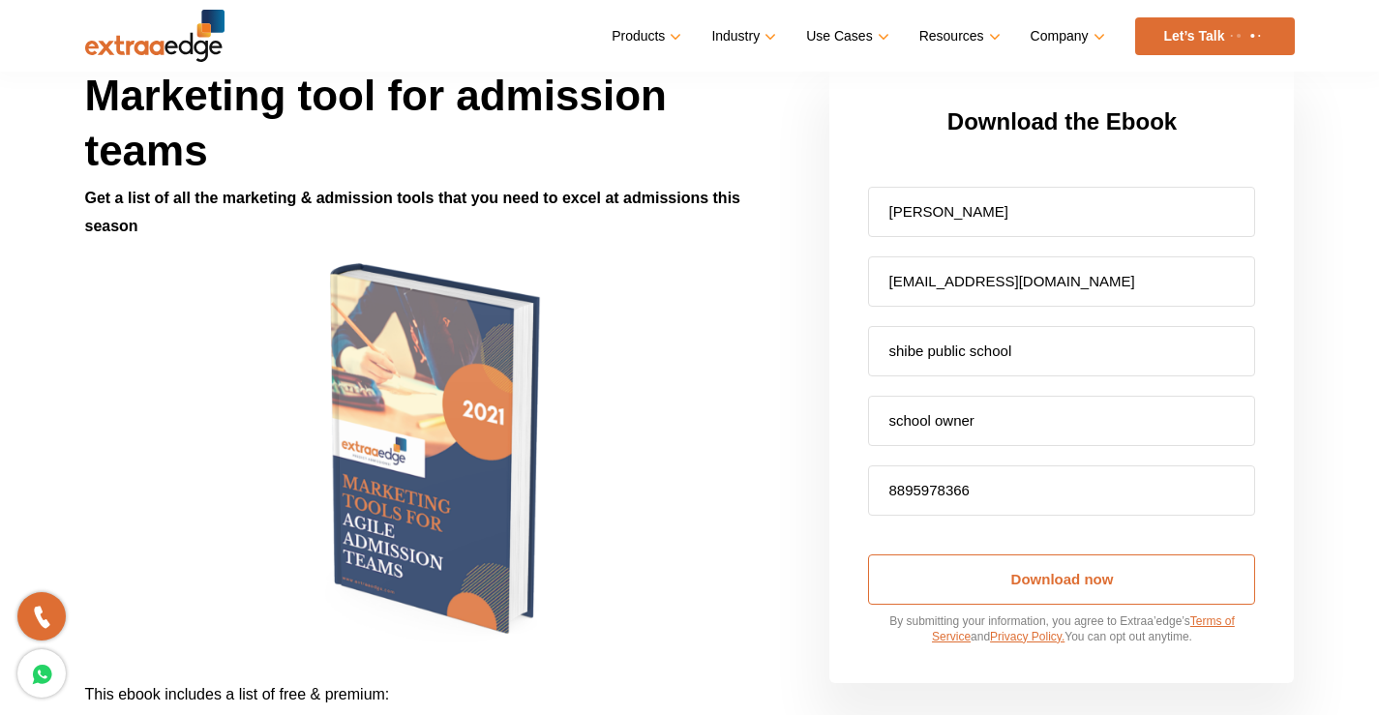
click at [1010, 561] on input "Download now" at bounding box center [1061, 579] width 387 height 50
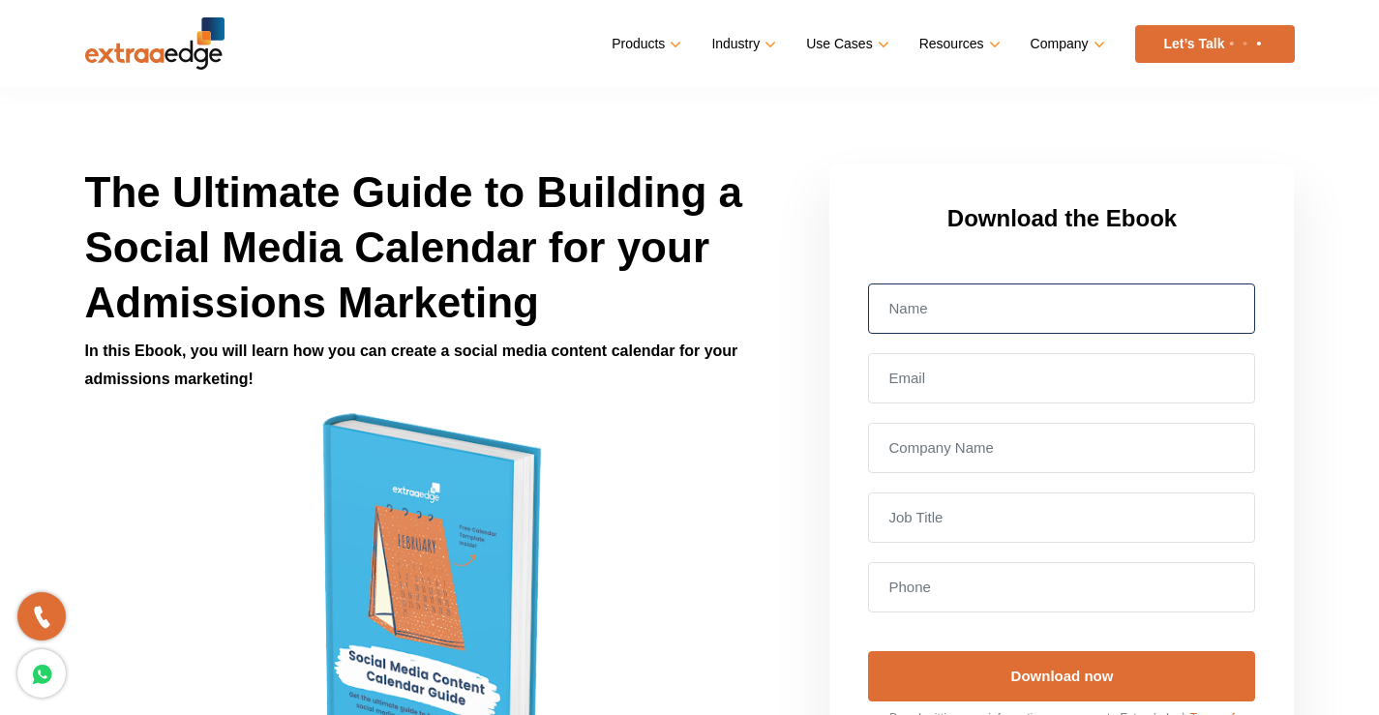
click at [963, 323] on input "text" at bounding box center [1061, 309] width 387 height 50
type input "[PERSON_NAME]"
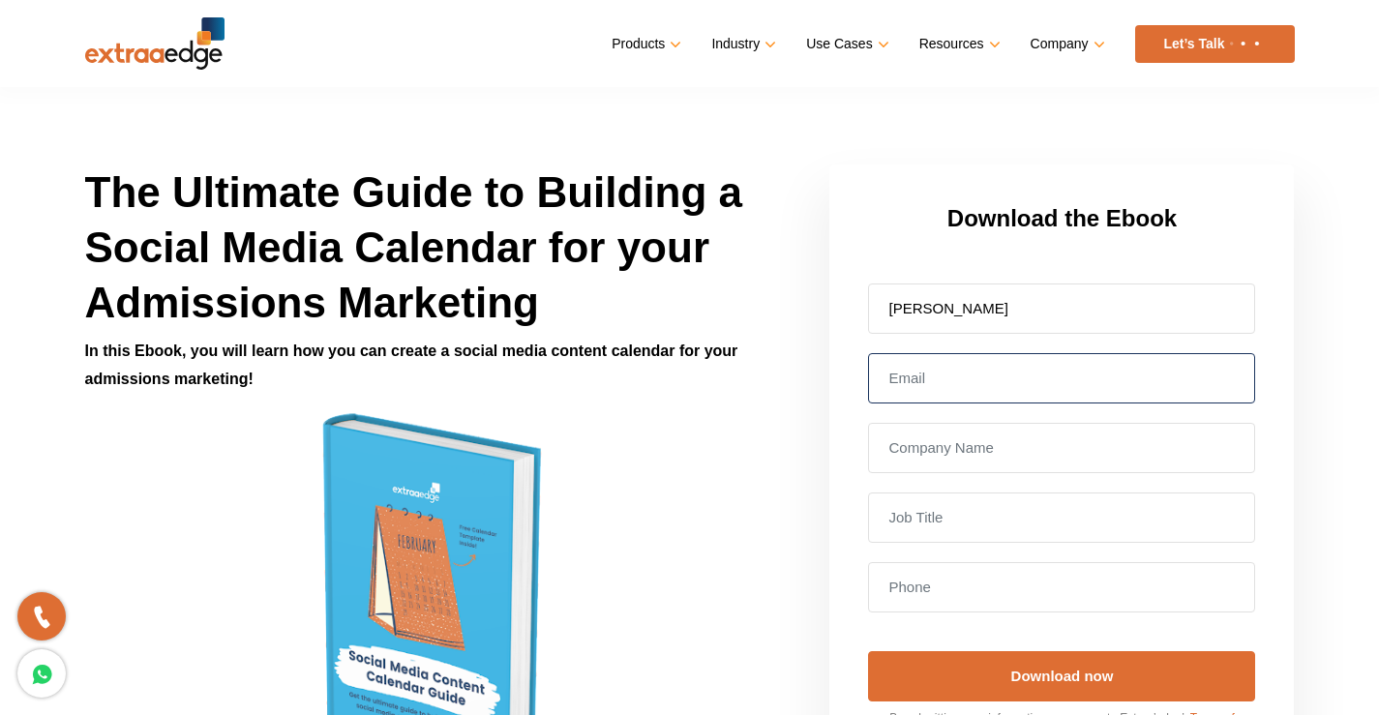
click at [982, 371] on input "email" at bounding box center [1061, 378] width 387 height 50
type input "[EMAIL_ADDRESS][DOMAIN_NAME]"
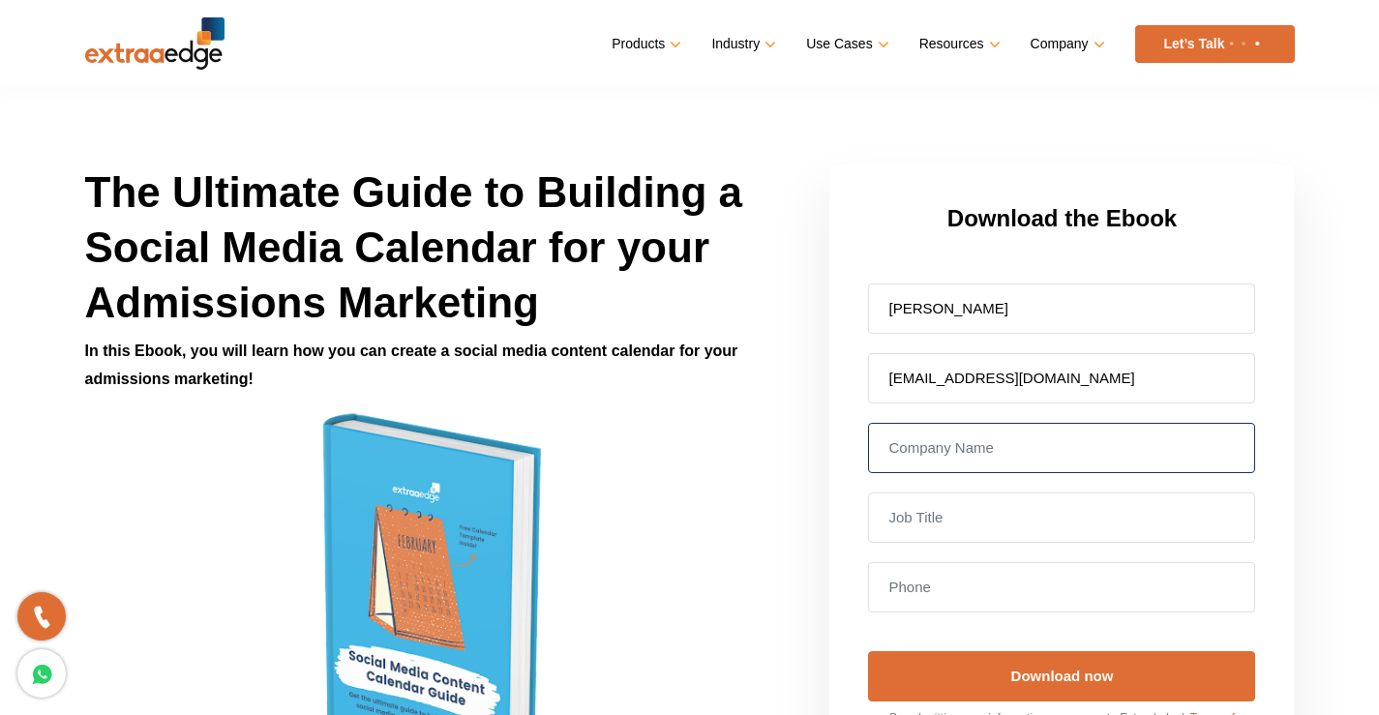
click at [1002, 451] on input "text" at bounding box center [1061, 448] width 387 height 50
type input "shibe public school"
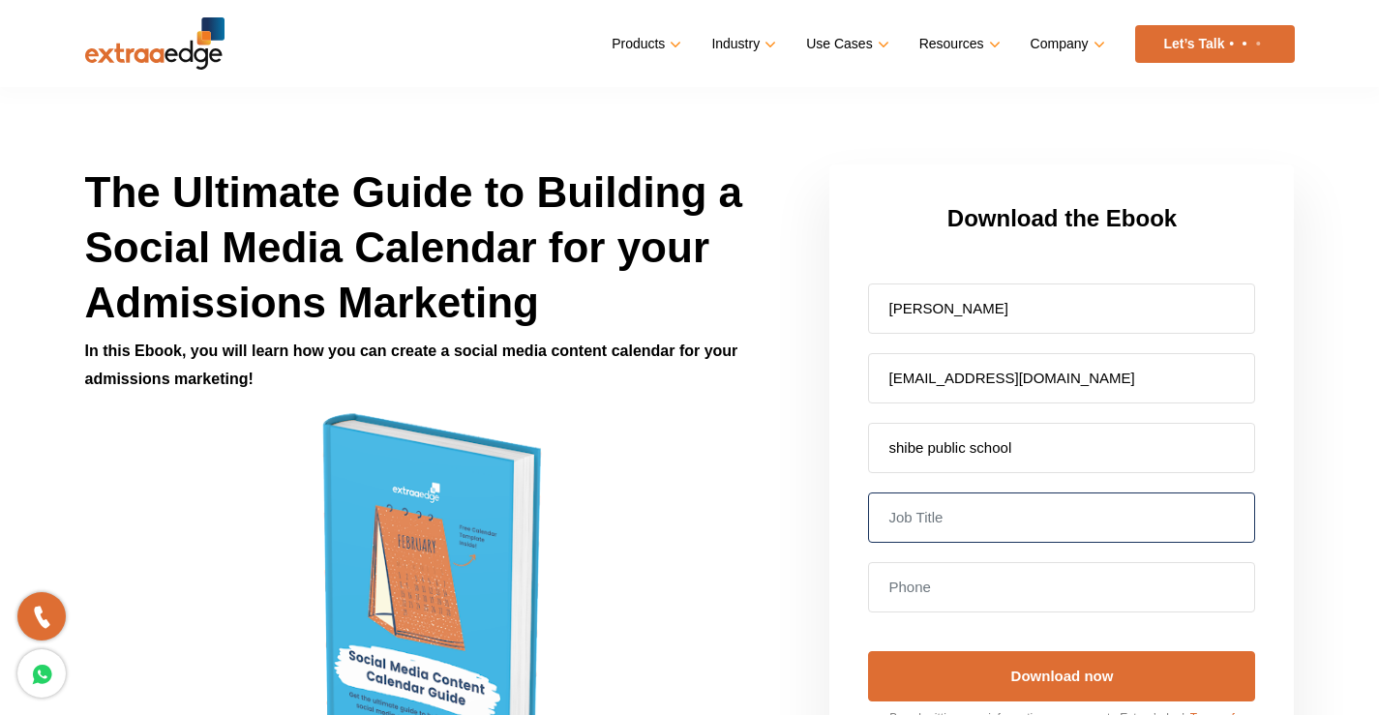
click at [1009, 512] on input "text" at bounding box center [1061, 518] width 387 height 50
type input "school owner"
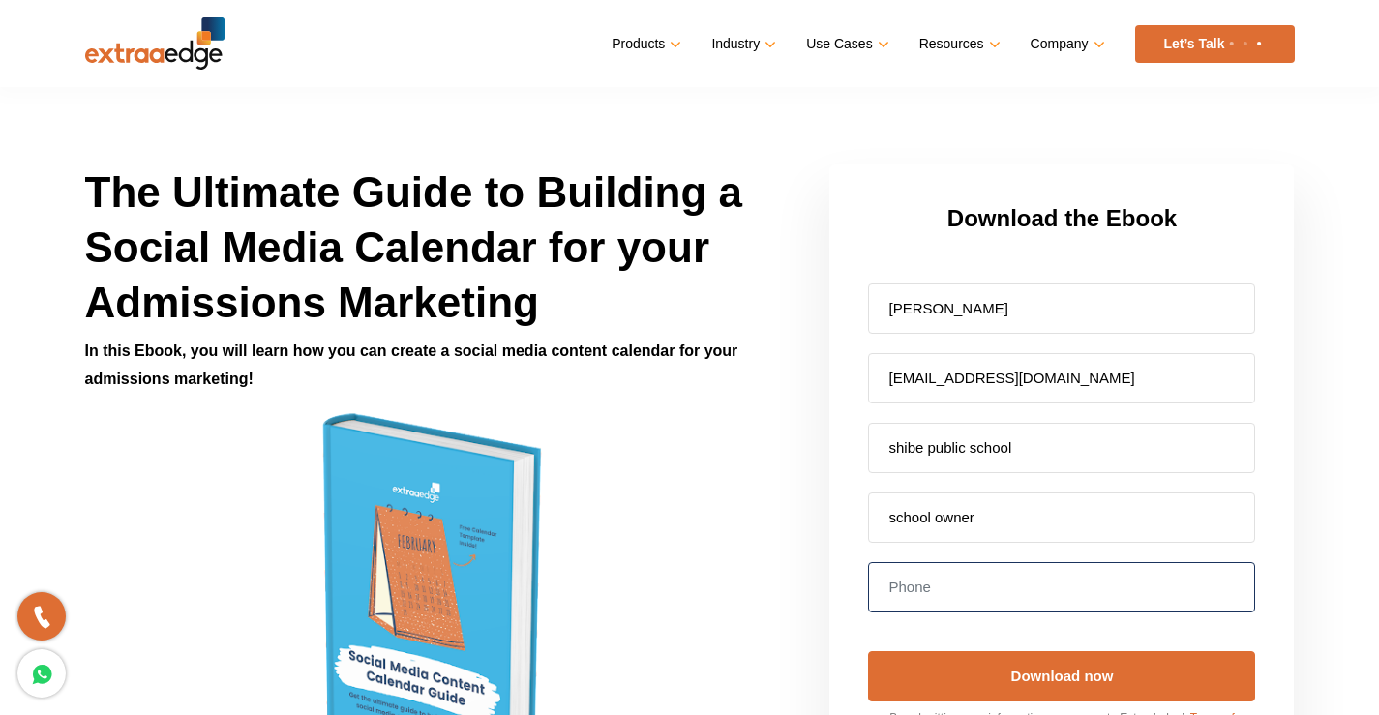
click at [1018, 583] on input "tel" at bounding box center [1061, 587] width 387 height 50
type input "8895978366"
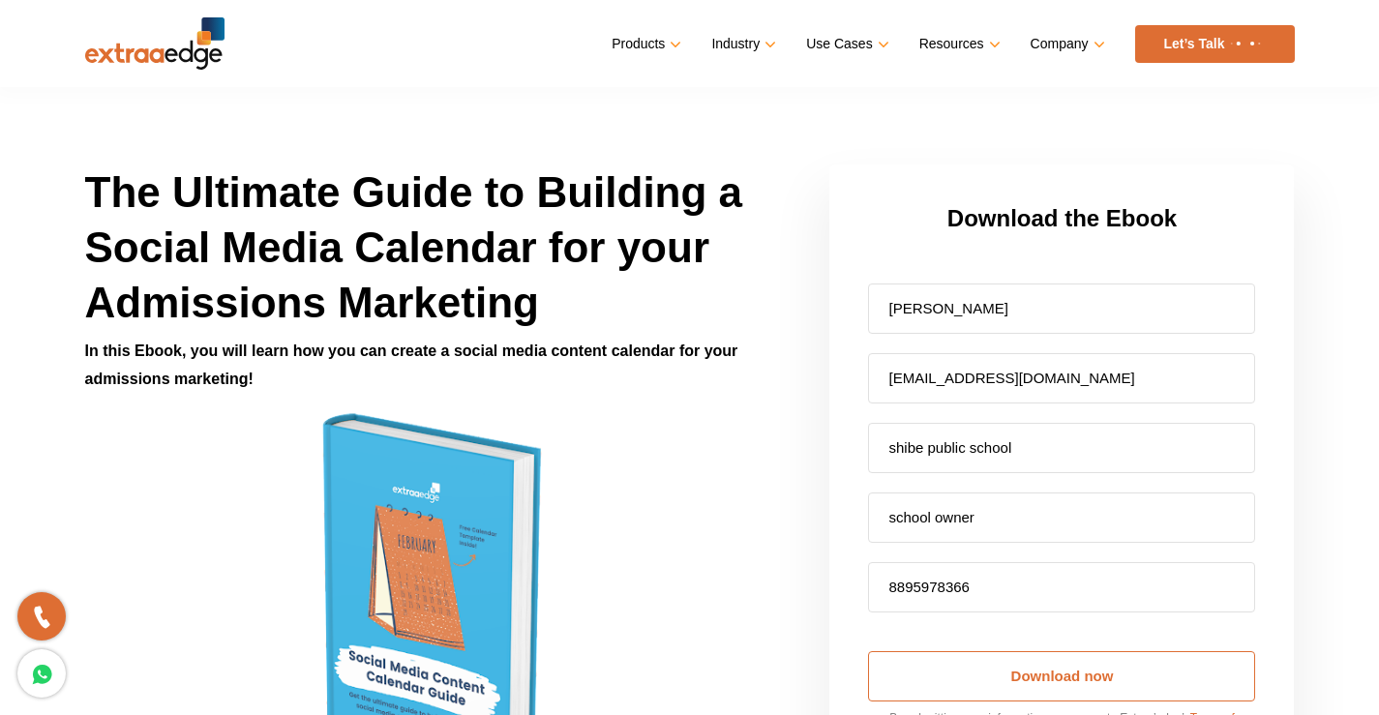
click at [1052, 683] on input "Download now" at bounding box center [1061, 676] width 387 height 50
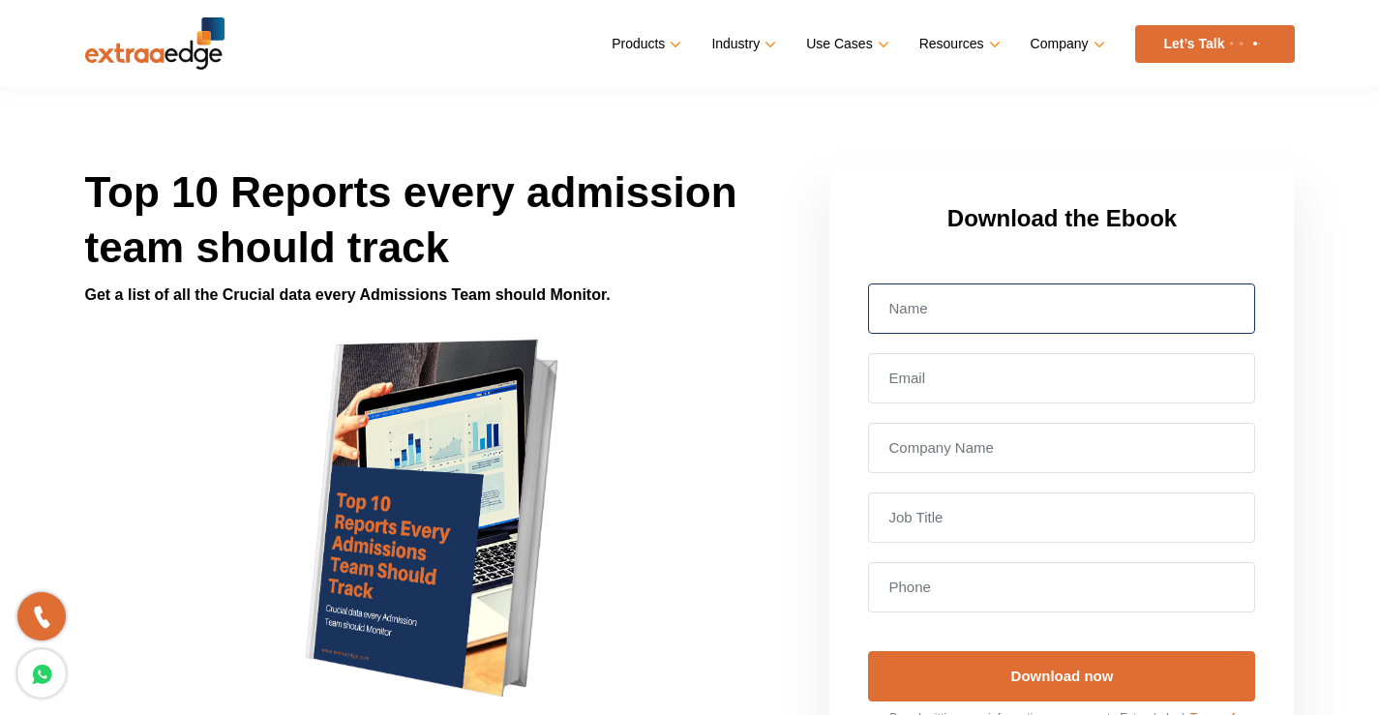
click at [975, 303] on input "text" at bounding box center [1061, 309] width 387 height 50
type input "[PERSON_NAME]"
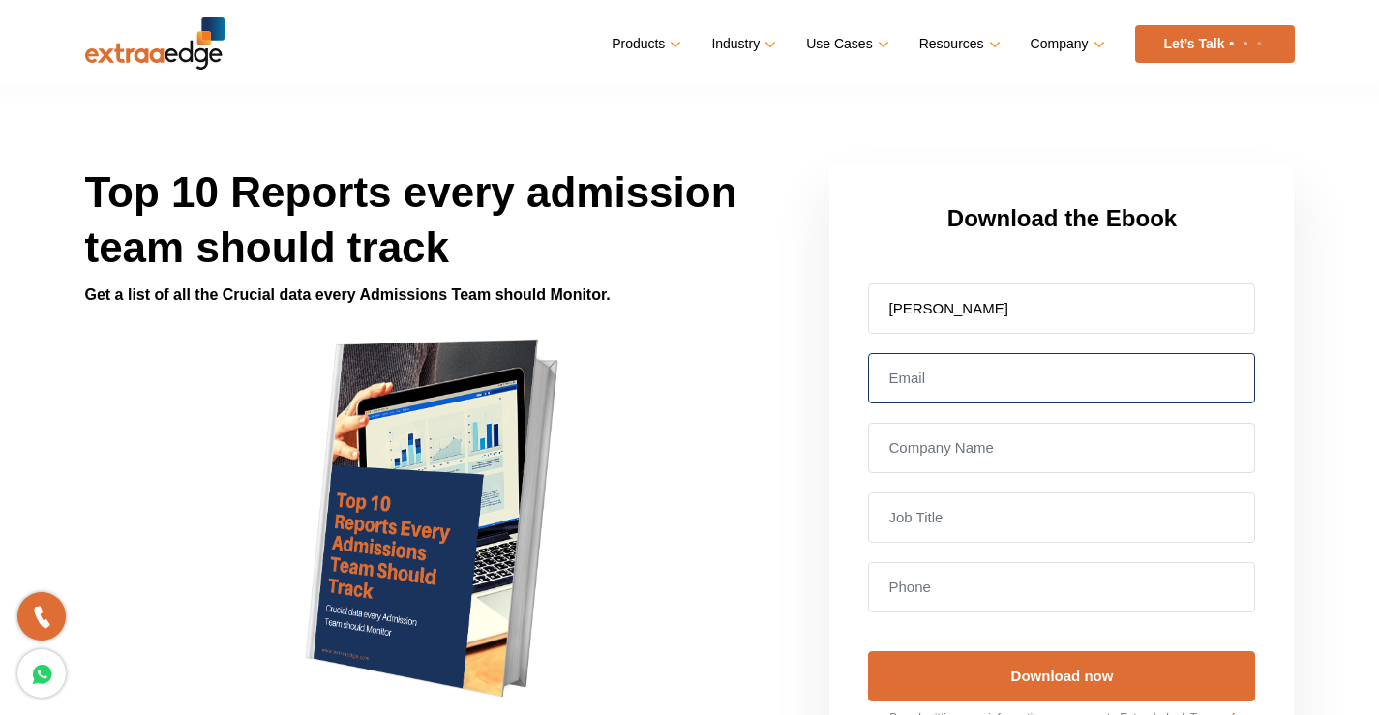
click at [982, 377] on input "email" at bounding box center [1061, 378] width 387 height 50
type input "[EMAIL_ADDRESS][DOMAIN_NAME]"
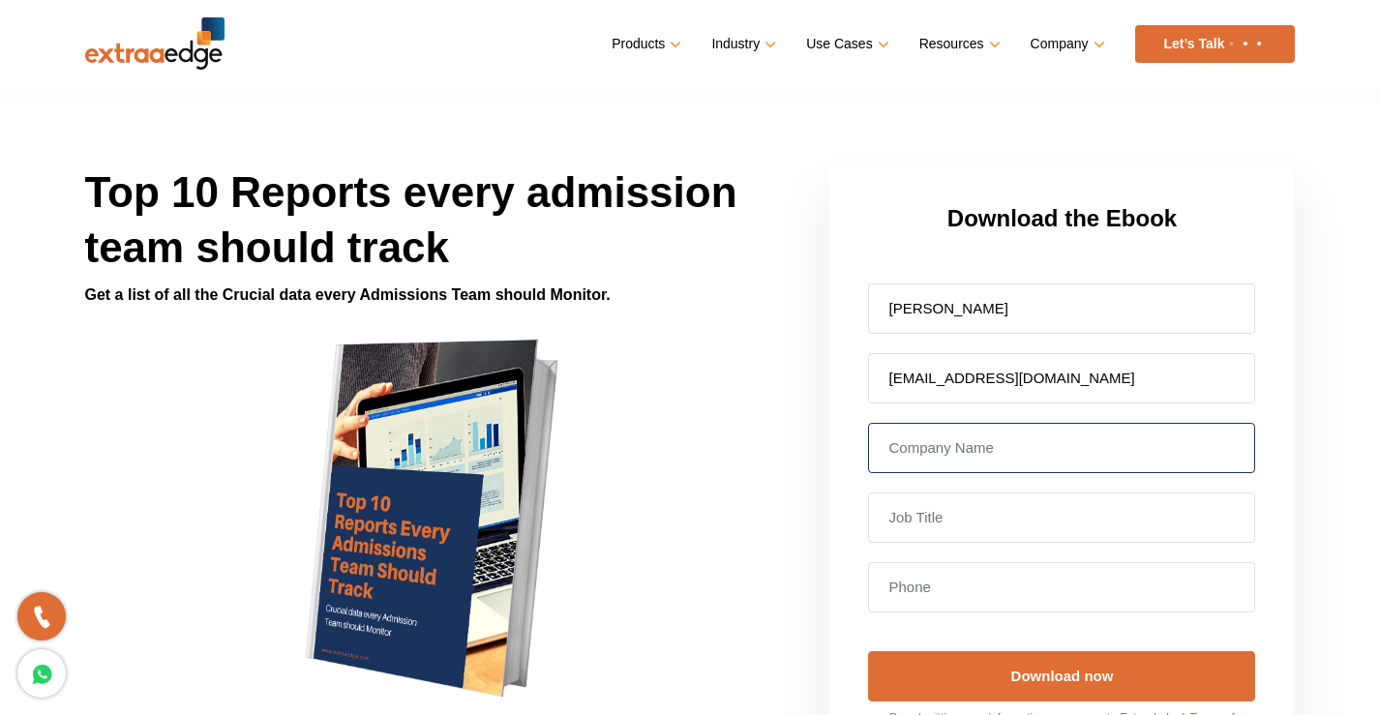
click at [1012, 444] on input "text" at bounding box center [1061, 448] width 387 height 50
type input "shibe public school"
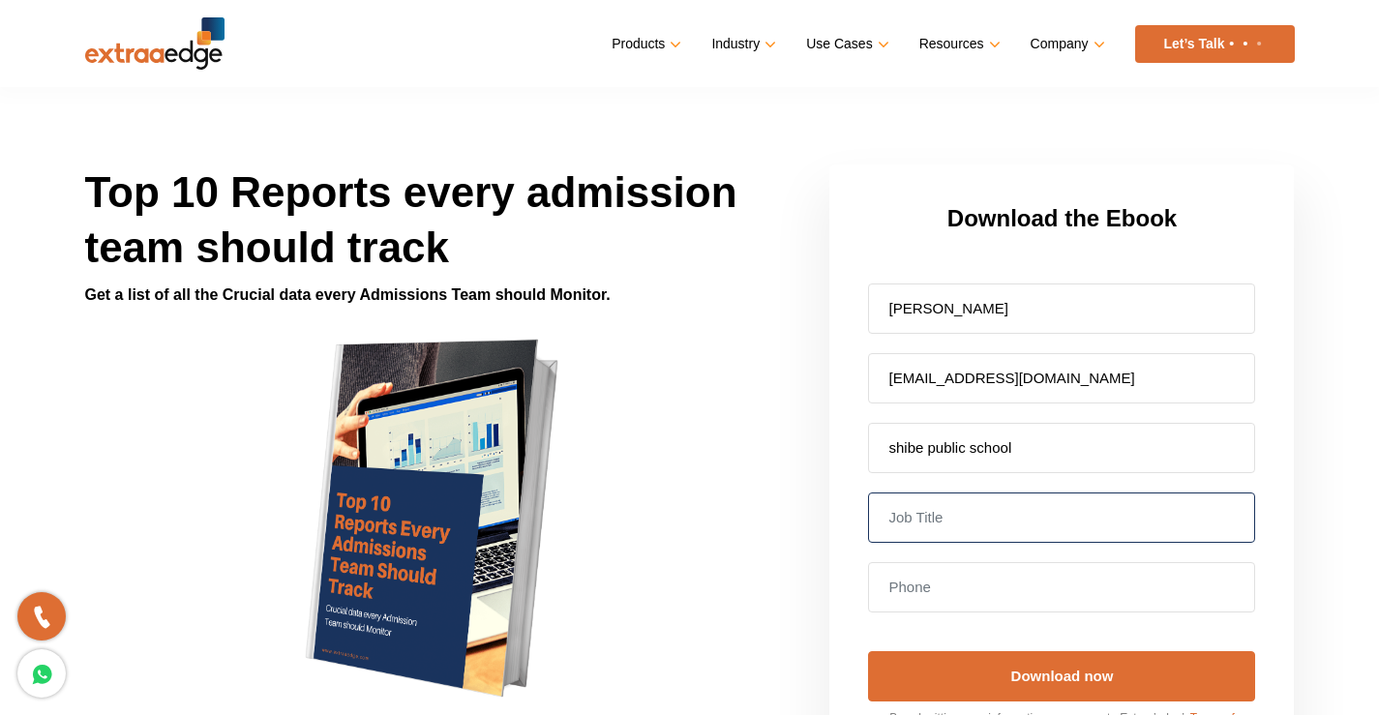
click at [1031, 505] on input "text" at bounding box center [1061, 518] width 387 height 50
type input "school owner"
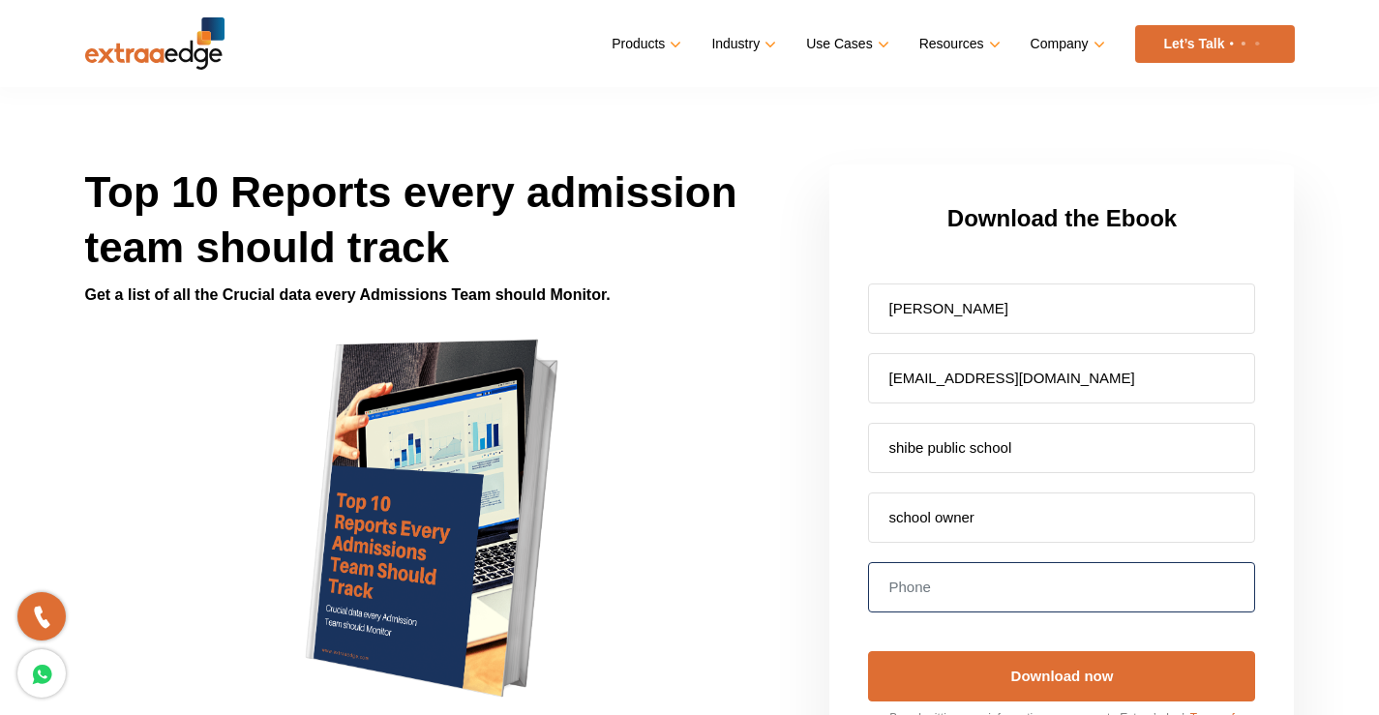
click at [1036, 585] on input "tel" at bounding box center [1061, 587] width 387 height 50
type input "8895978366"
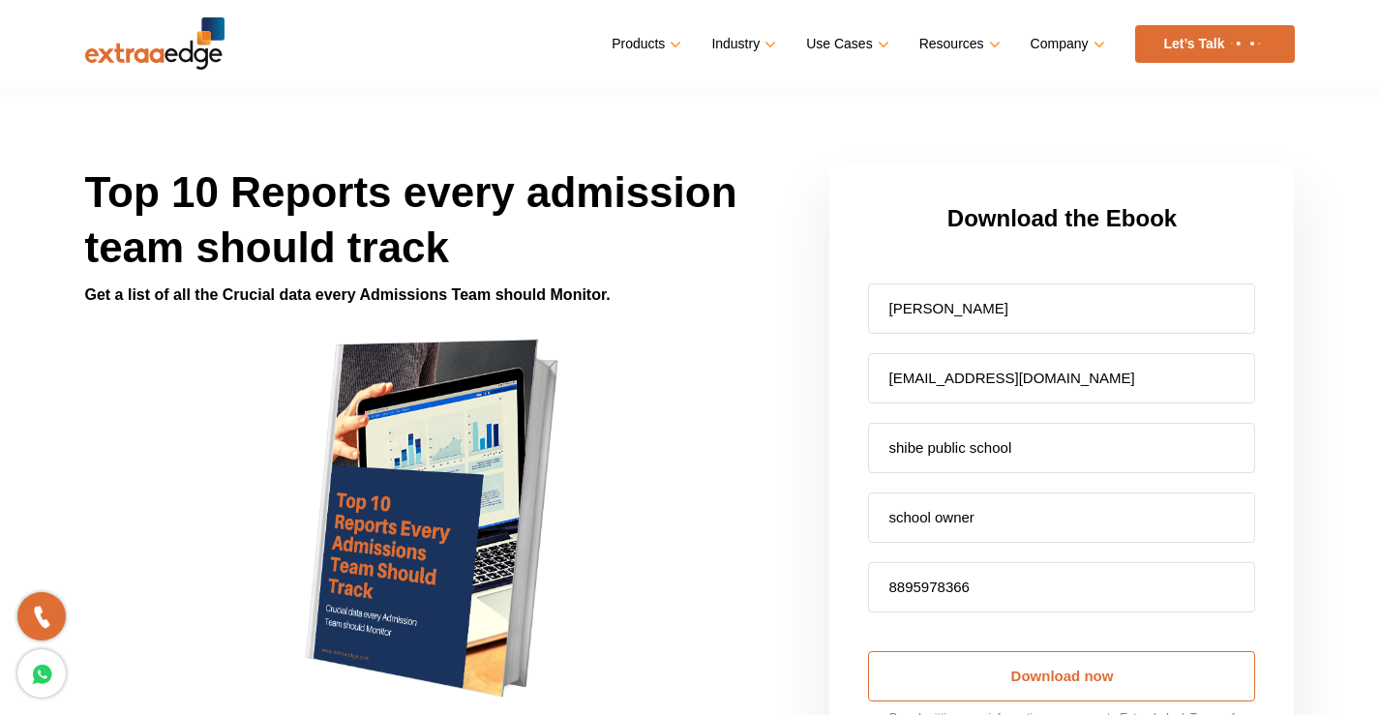
click at [1035, 674] on input "Download now" at bounding box center [1061, 676] width 387 height 50
